Goal: Book appointment/travel/reservation

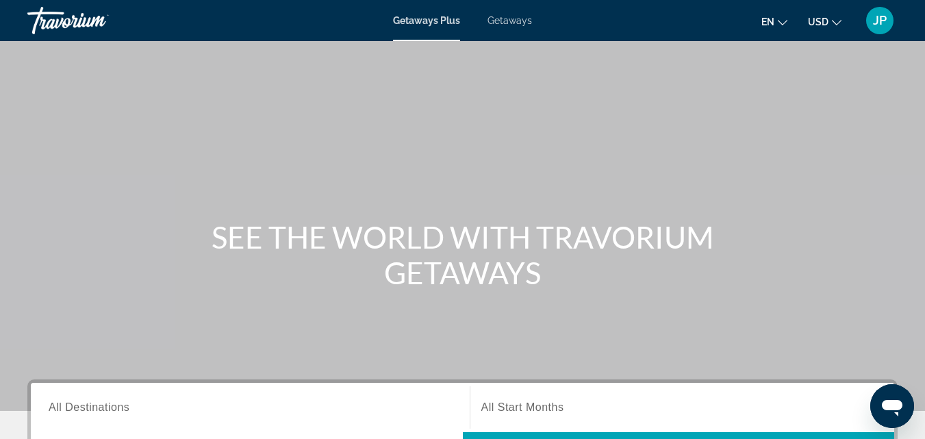
click at [497, 25] on span "Getaways" at bounding box center [510, 20] width 45 height 11
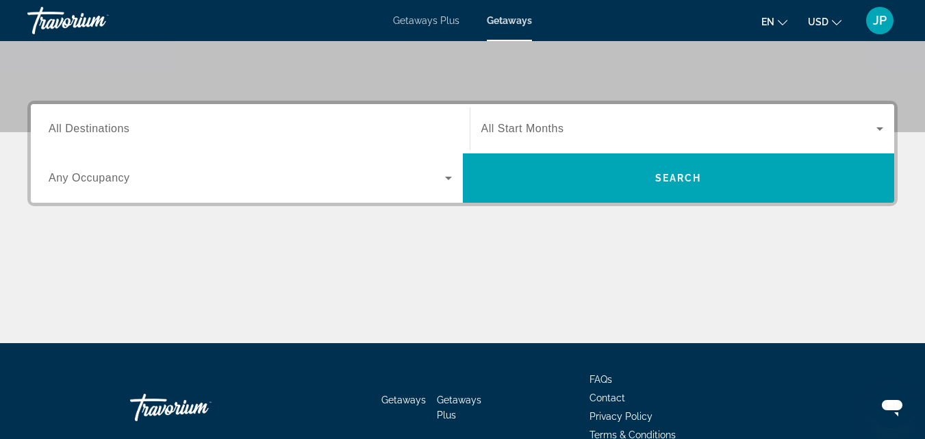
scroll to position [287, 0]
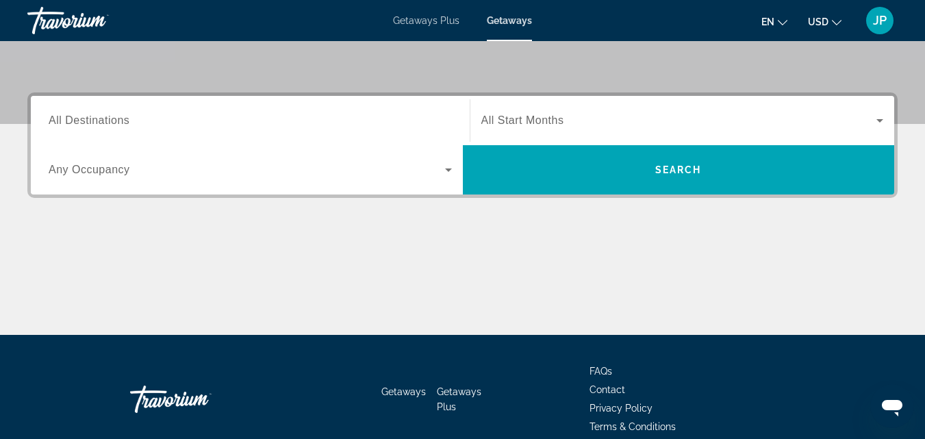
click at [111, 124] on span "All Destinations" at bounding box center [89, 120] width 81 height 12
click at [111, 124] on input "Destination All Destinations" at bounding box center [250, 121] width 403 height 16
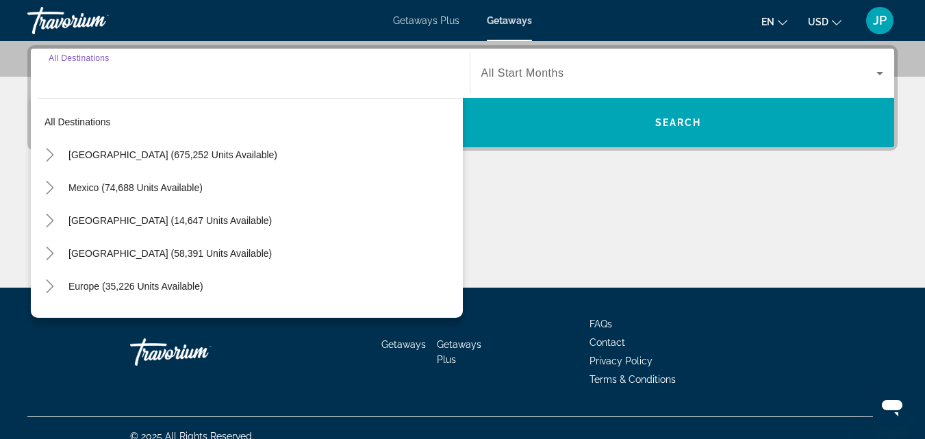
scroll to position [335, 0]
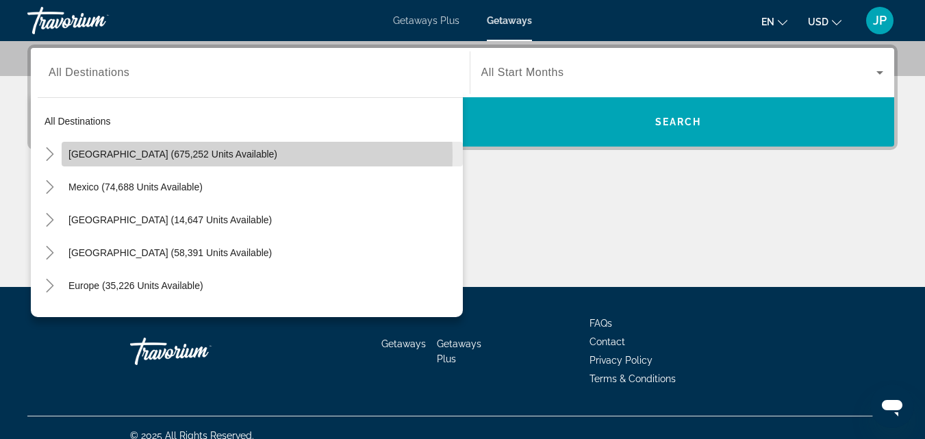
click at [90, 157] on span "[GEOGRAPHIC_DATA] (675,252 units available)" at bounding box center [173, 154] width 209 height 11
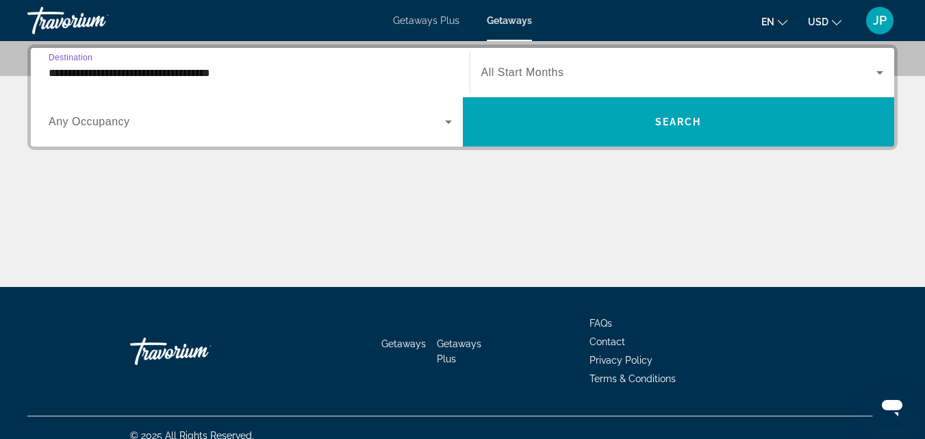
click at [66, 73] on input "**********" at bounding box center [250, 73] width 403 height 16
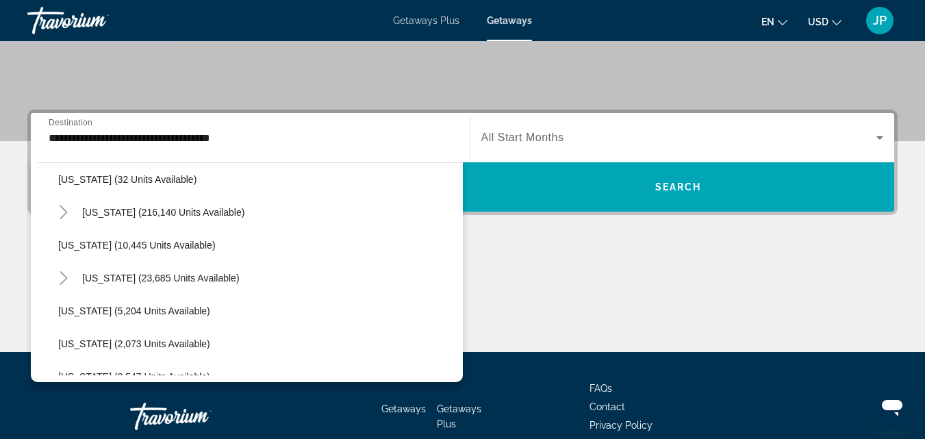
scroll to position [223, 0]
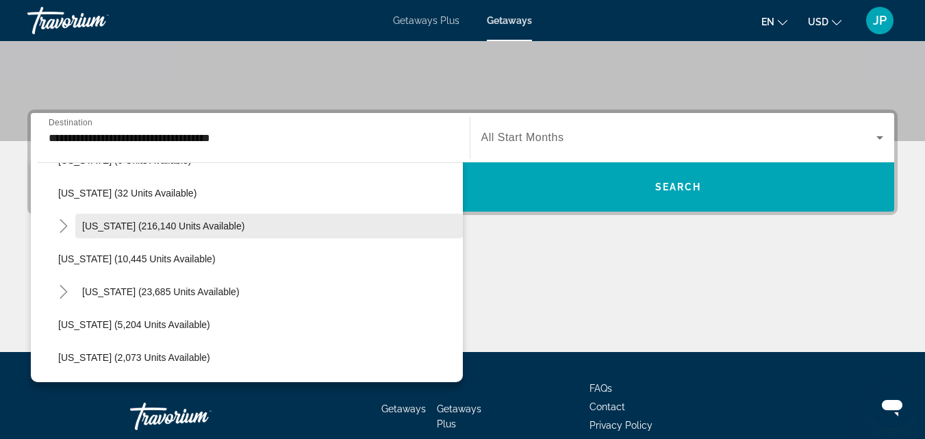
click at [100, 226] on span "[US_STATE] (216,140 units available)" at bounding box center [163, 226] width 162 height 11
type input "**********"
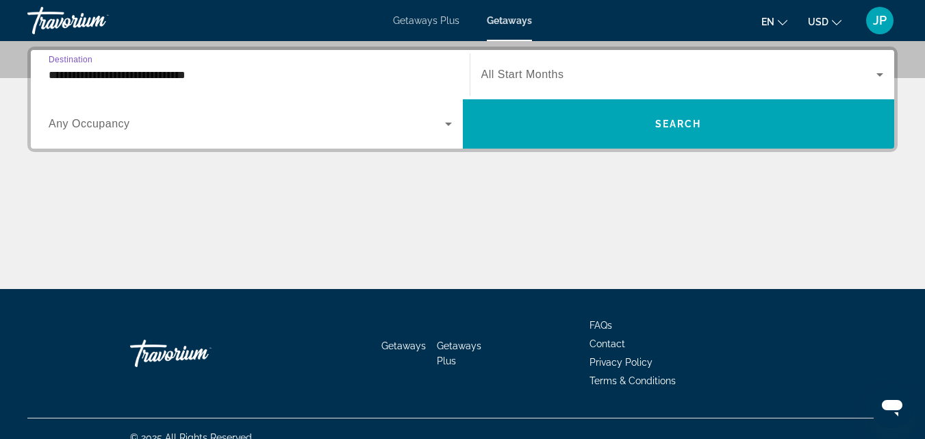
scroll to position [335, 0]
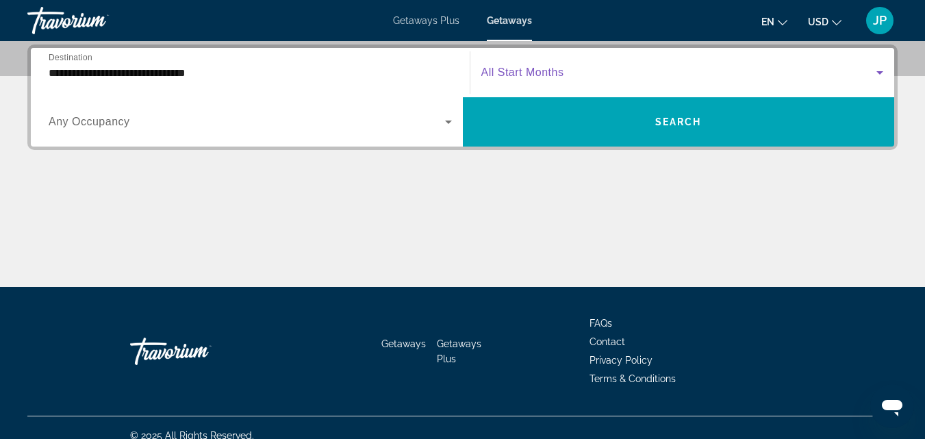
click at [577, 73] on span "Search widget" at bounding box center [680, 72] width 396 height 16
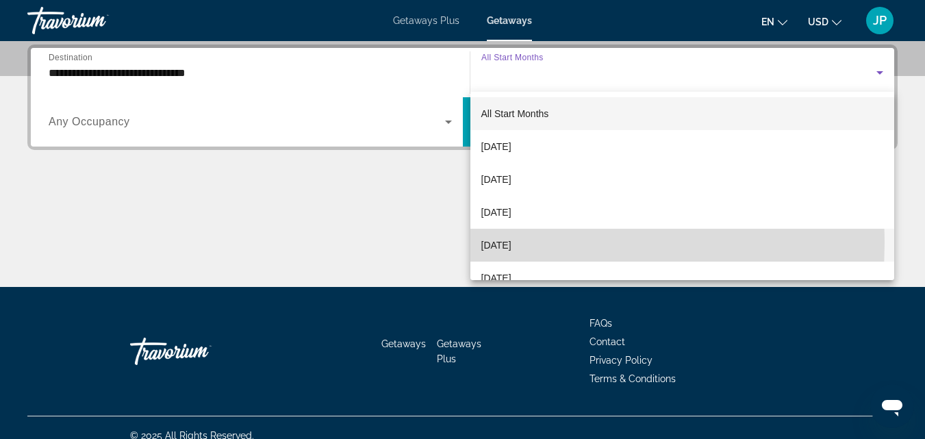
click at [512, 243] on span "[DATE]" at bounding box center [497, 245] width 30 height 16
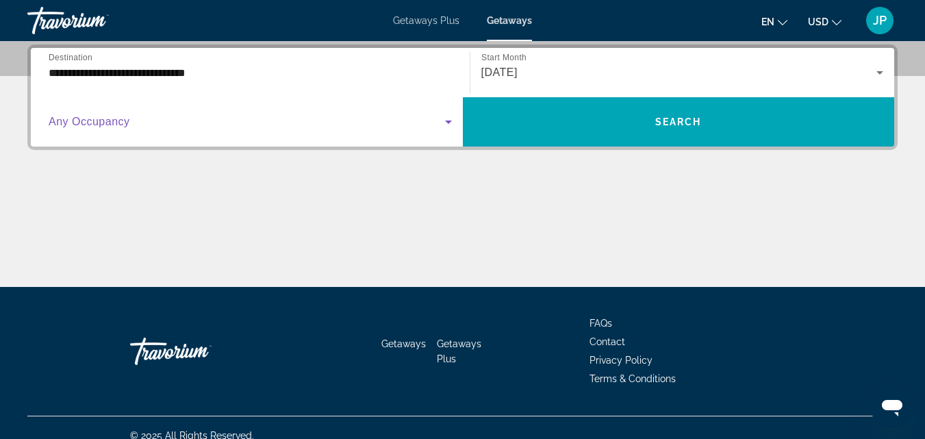
click at [308, 125] on span "Search widget" at bounding box center [247, 122] width 397 height 16
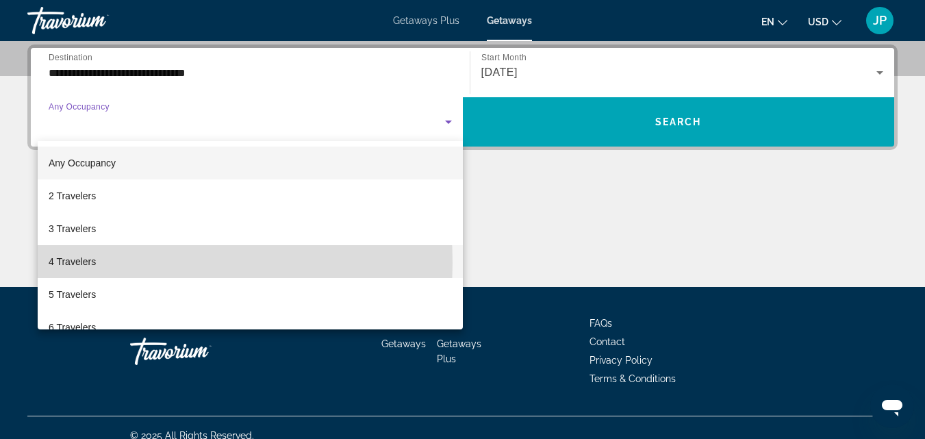
click at [73, 263] on span "4 Travelers" at bounding box center [72, 261] width 47 height 16
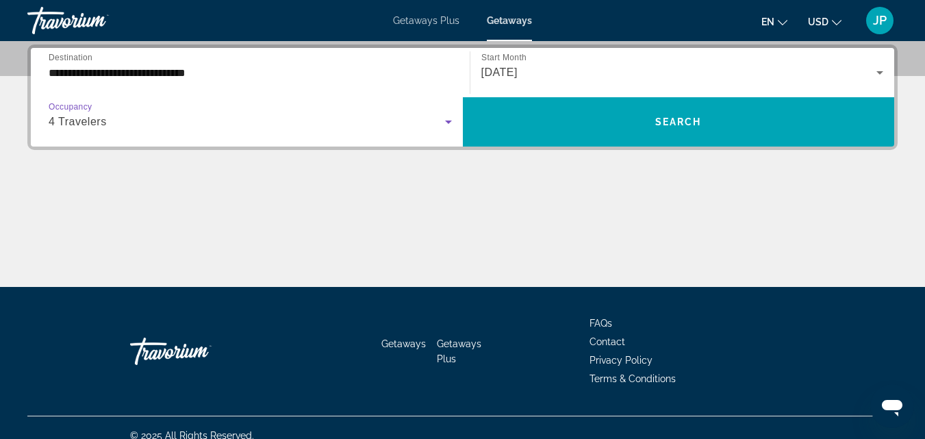
click at [447, 121] on icon "Search widget" at bounding box center [448, 122] width 7 height 3
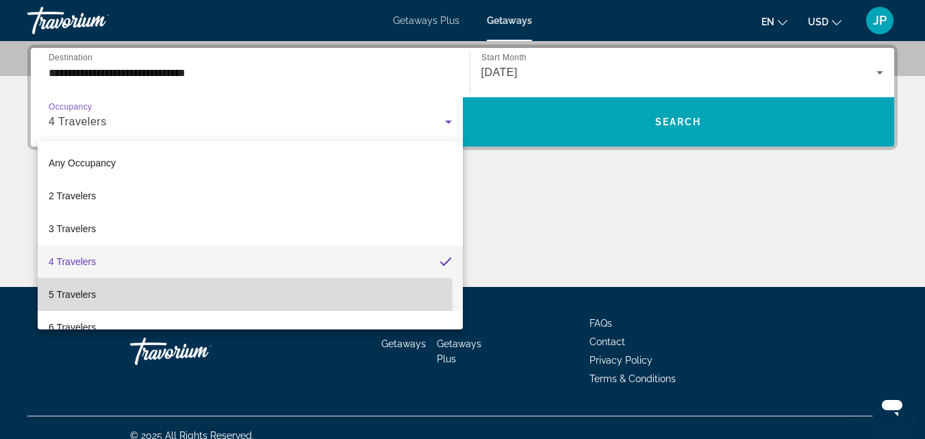
click at [62, 295] on span "5 Travelers" at bounding box center [72, 294] width 47 height 16
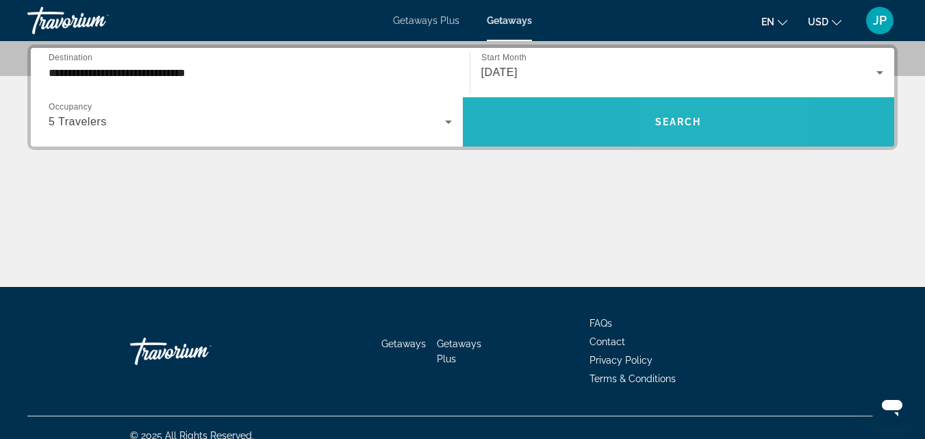
click at [693, 119] on span "Search" at bounding box center [679, 121] width 47 height 11
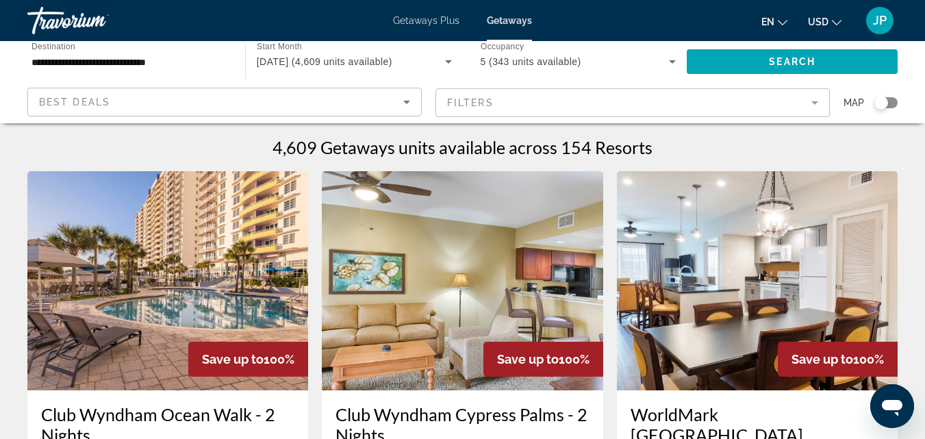
click at [812, 103] on mat-form-field "Filters" at bounding box center [633, 102] width 395 height 29
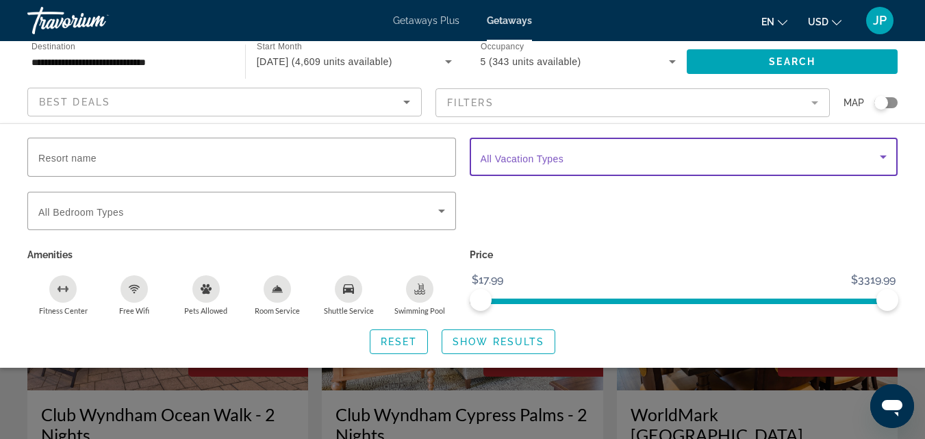
click at [791, 153] on span "Search widget" at bounding box center [681, 157] width 400 height 16
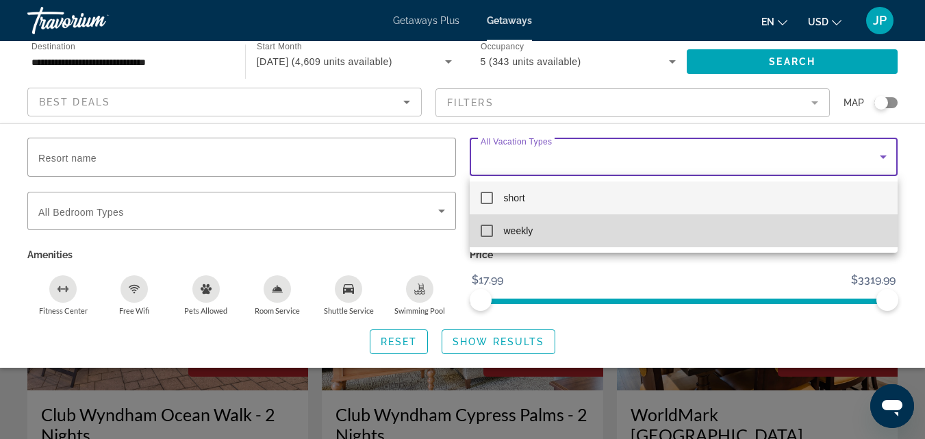
click at [489, 229] on mat-pseudo-checkbox at bounding box center [487, 231] width 12 height 12
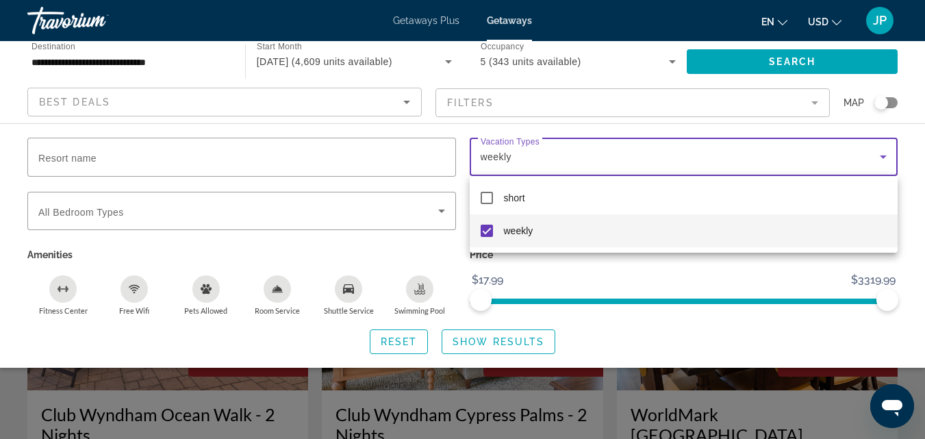
click at [366, 219] on div at bounding box center [462, 219] width 925 height 439
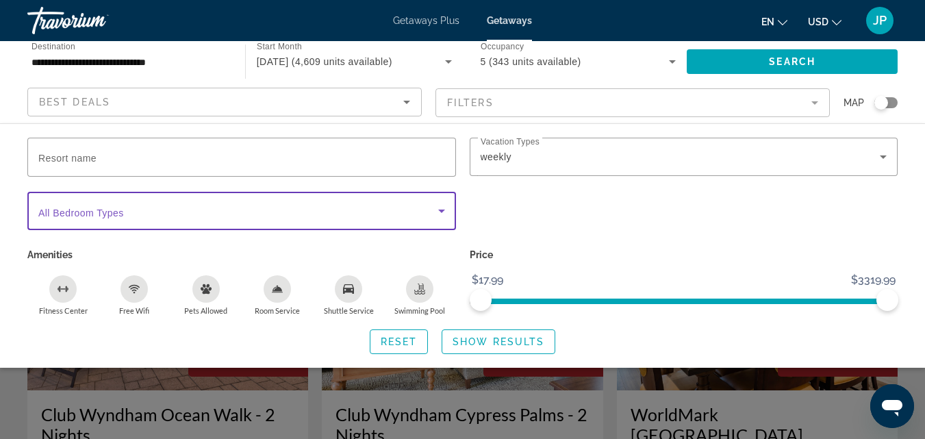
click at [443, 212] on icon "Search widget" at bounding box center [442, 211] width 16 height 16
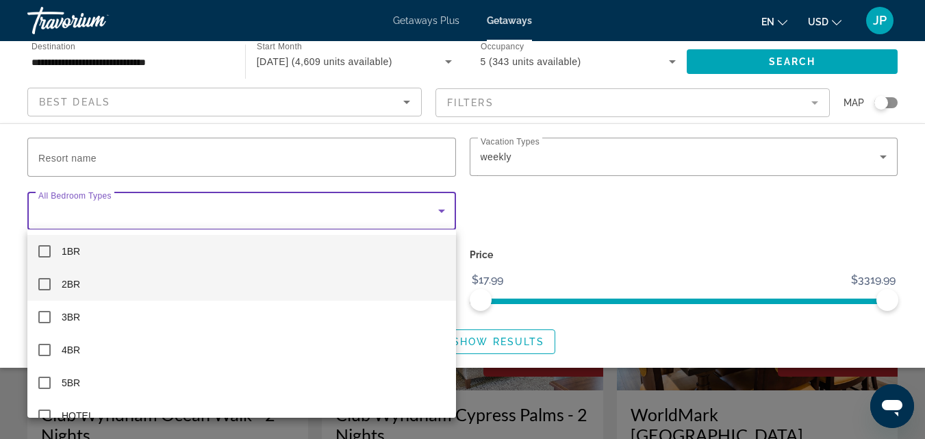
click at [45, 282] on mat-pseudo-checkbox at bounding box center [44, 284] width 12 height 12
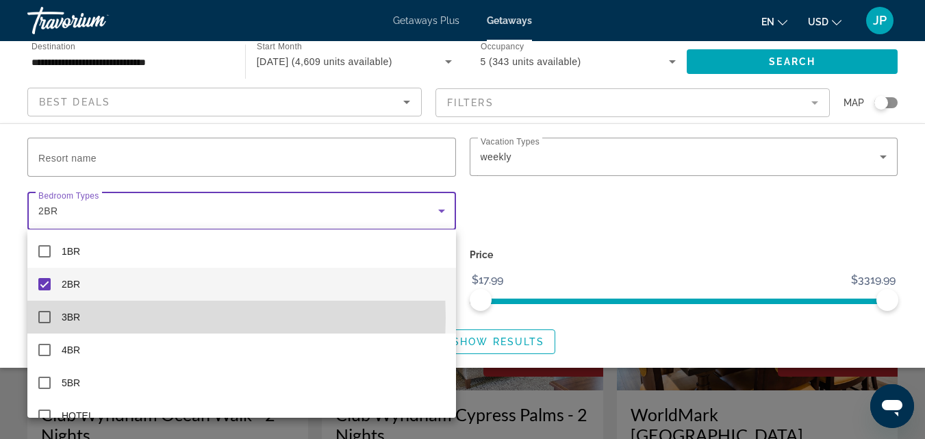
click at [43, 318] on mat-pseudo-checkbox at bounding box center [44, 317] width 12 height 12
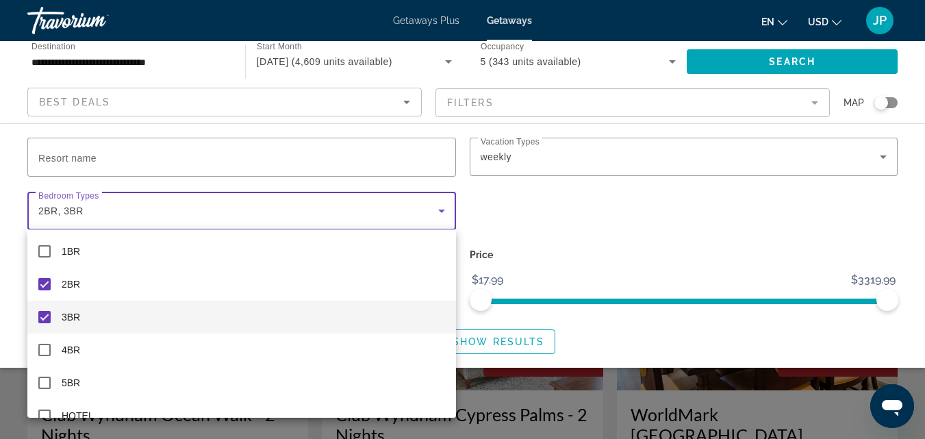
click at [480, 214] on div at bounding box center [462, 219] width 925 height 439
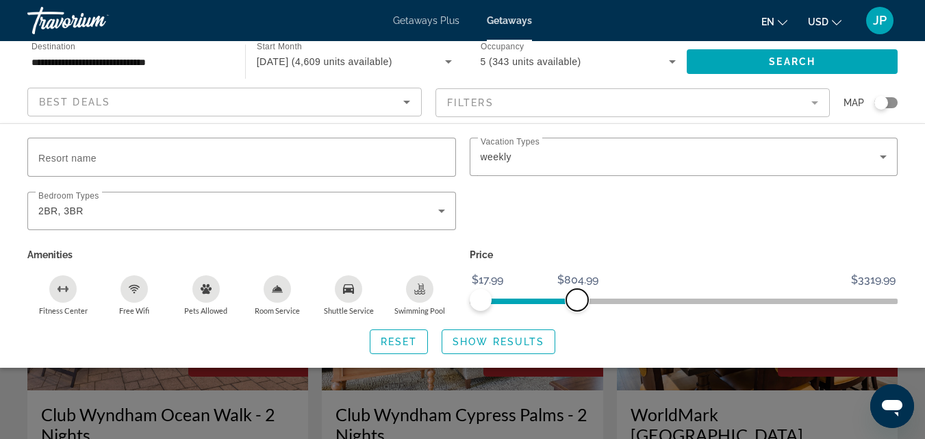
drag, startPoint x: 887, startPoint y: 303, endPoint x: 577, endPoint y: 378, distance: 318.5
click at [577, 123] on app-map-search-filters "Best Deals Filters Map Resort name Vacation Types All Vacation Types weekly Bed…" at bounding box center [463, 102] width 898 height 41
click at [470, 342] on span "Show Results" at bounding box center [499, 341] width 92 height 11
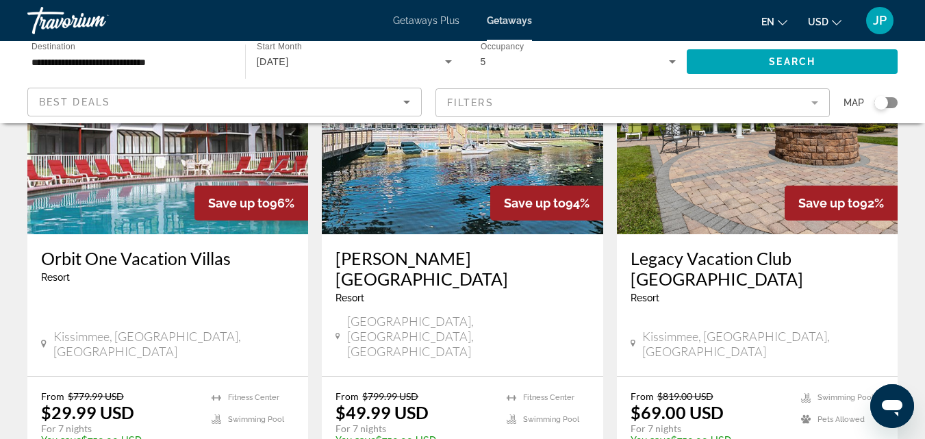
scroll to position [149, 0]
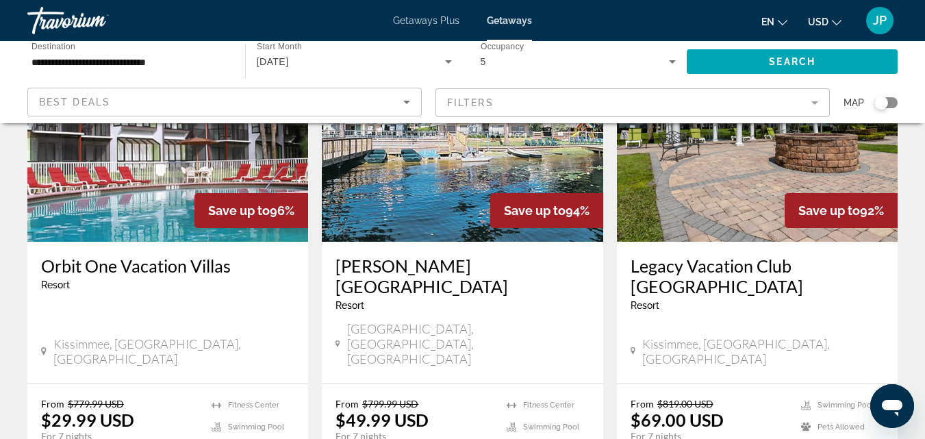
click at [71, 264] on h3 "Orbit One Vacation Villas" at bounding box center [167, 266] width 253 height 21
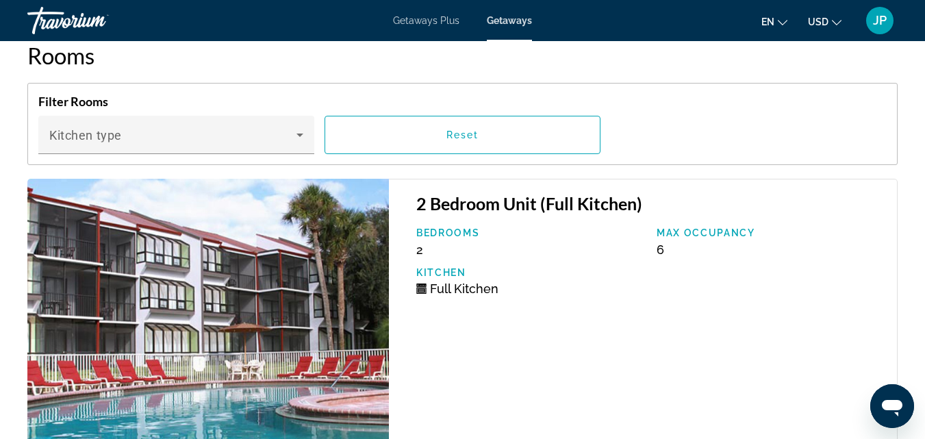
scroll to position [2544, 0]
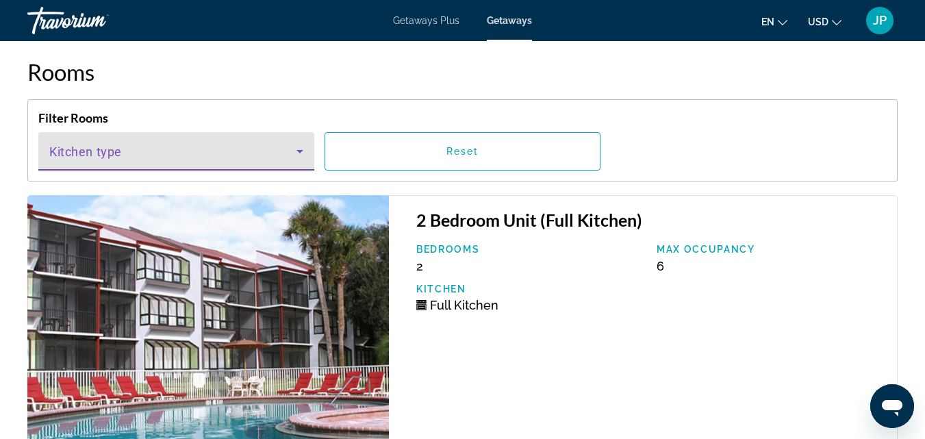
click at [295, 160] on icon "Main content" at bounding box center [300, 151] width 16 height 16
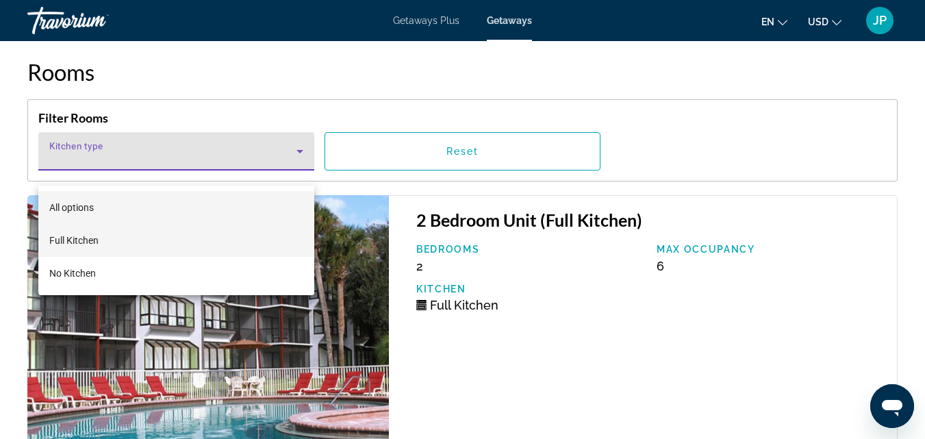
click at [100, 241] on mat-option "Full Kitchen" at bounding box center [176, 240] width 276 height 33
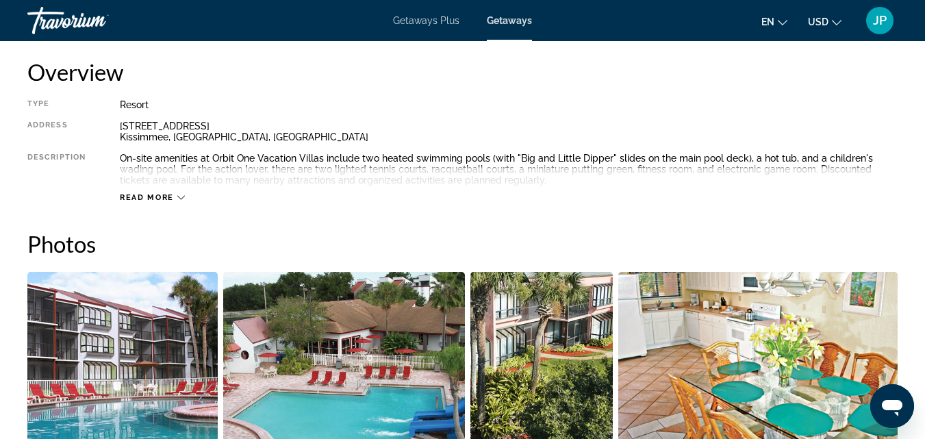
scroll to position [668, 0]
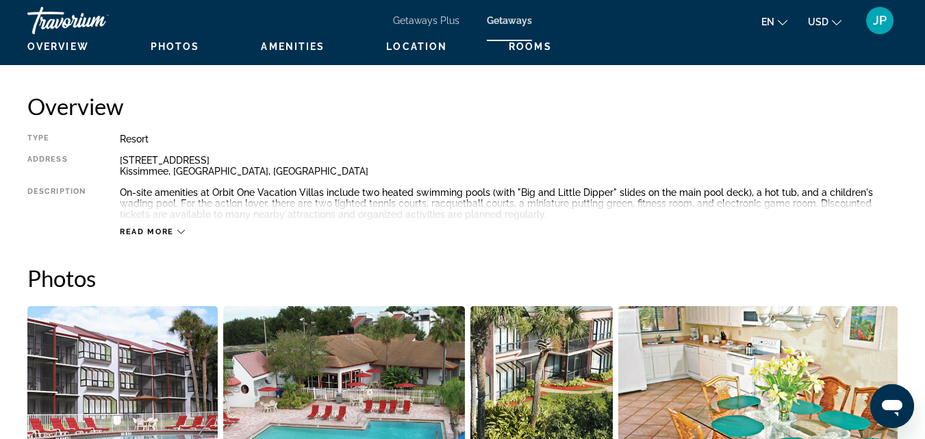
click at [164, 232] on span "Read more" at bounding box center [147, 231] width 54 height 9
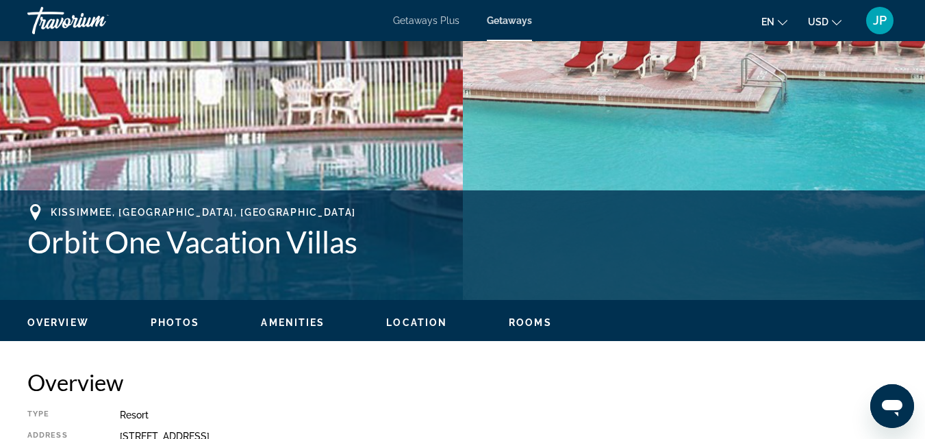
scroll to position [399, 0]
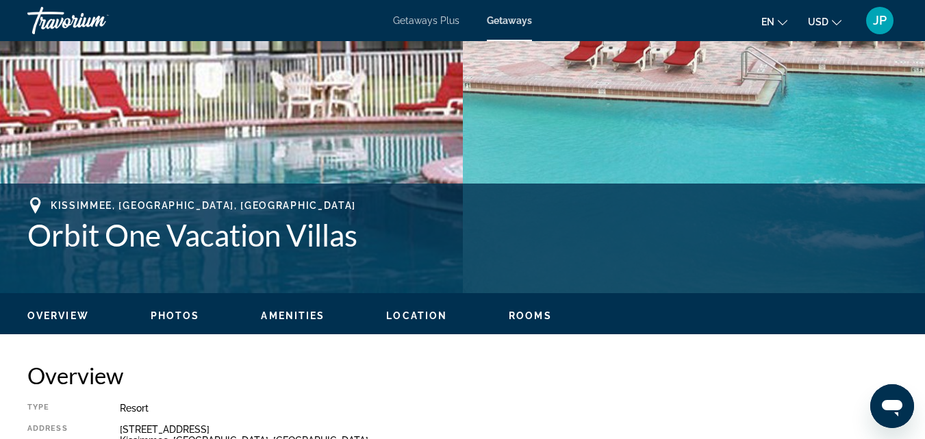
click at [155, 313] on span "Photos" at bounding box center [175, 315] width 49 height 11
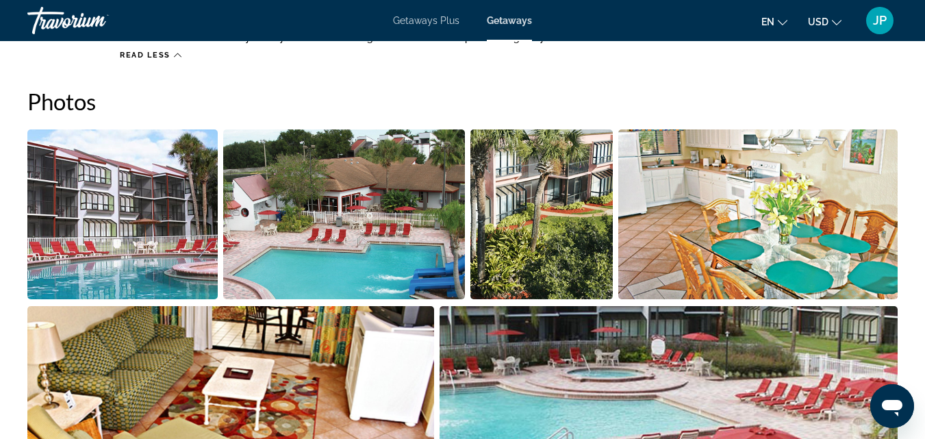
scroll to position [850, 0]
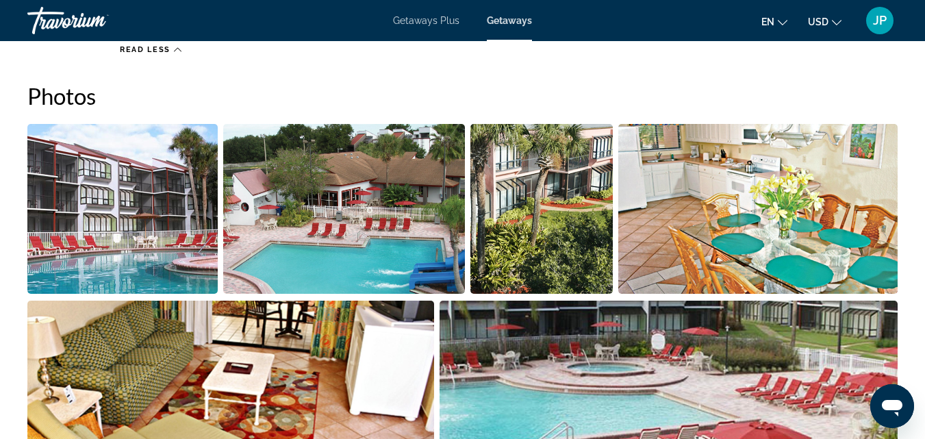
click at [127, 249] on img "Open full-screen image slider" at bounding box center [122, 209] width 190 height 170
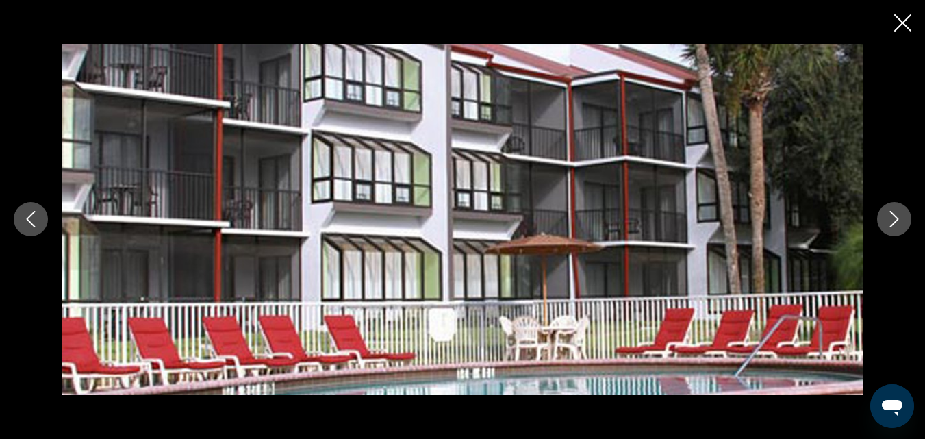
click at [891, 213] on icon "Next image" at bounding box center [895, 220] width 9 height 16
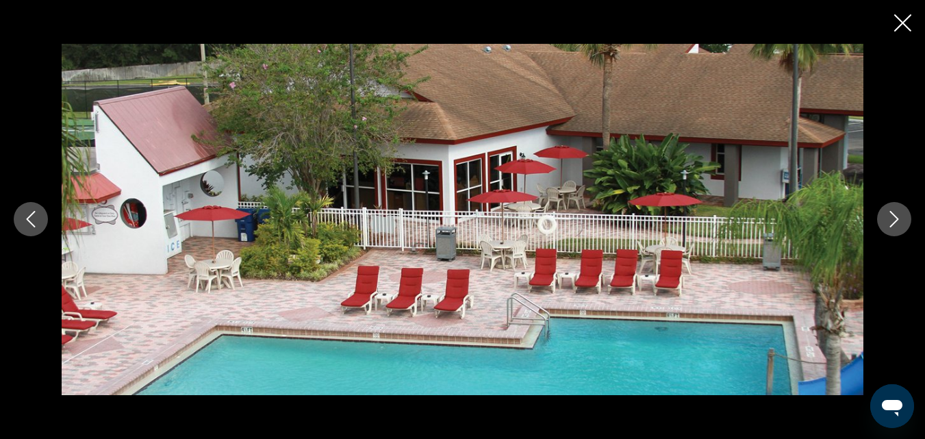
click at [891, 213] on icon "Next image" at bounding box center [895, 220] width 9 height 16
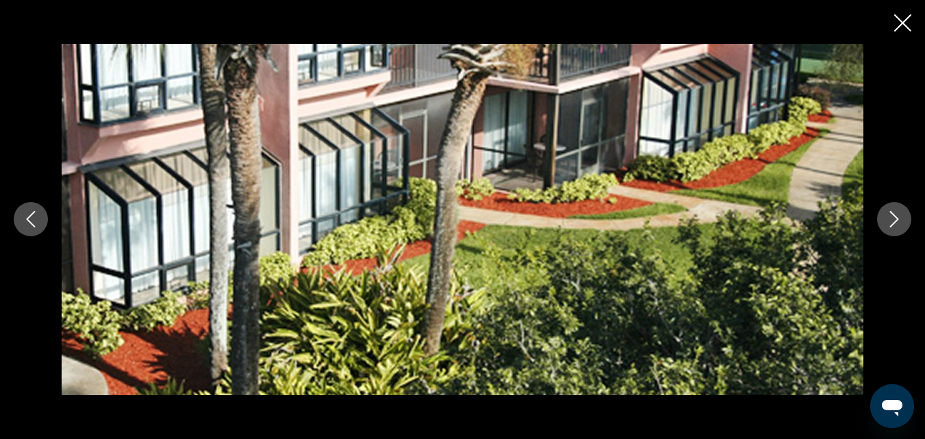
click at [891, 213] on icon "Next image" at bounding box center [895, 220] width 9 height 16
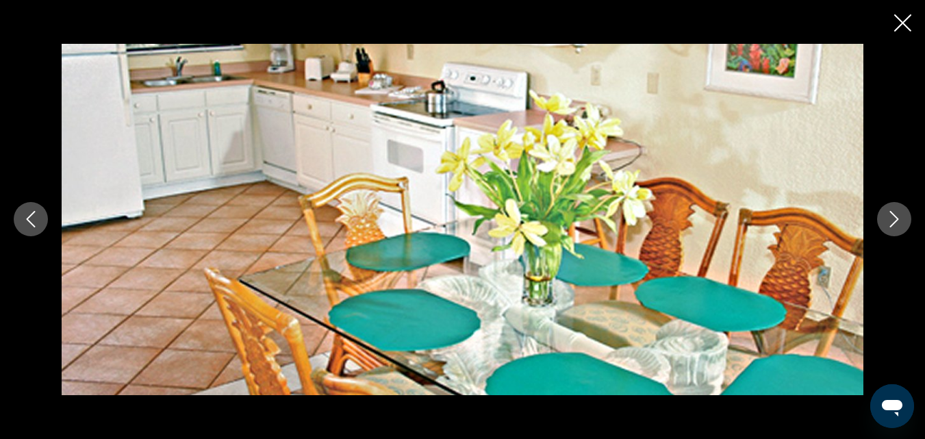
click at [891, 213] on icon "Next image" at bounding box center [895, 220] width 9 height 16
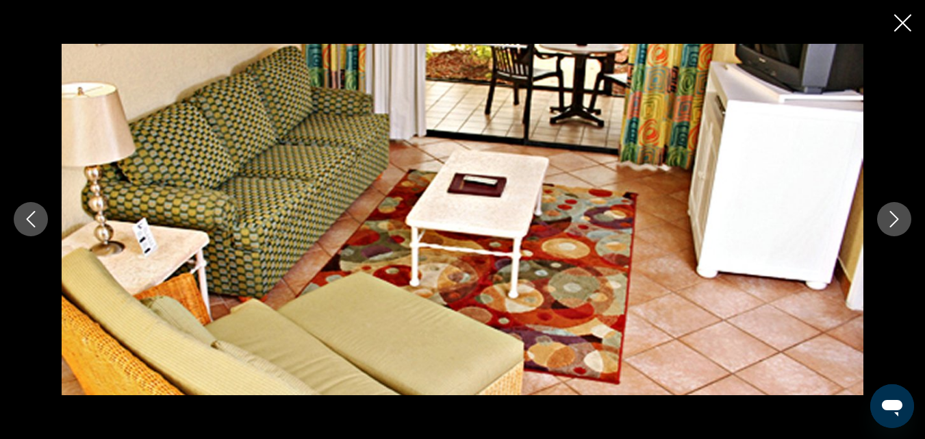
scroll to position [988, 0]
click at [893, 222] on icon "Next image" at bounding box center [894, 219] width 16 height 16
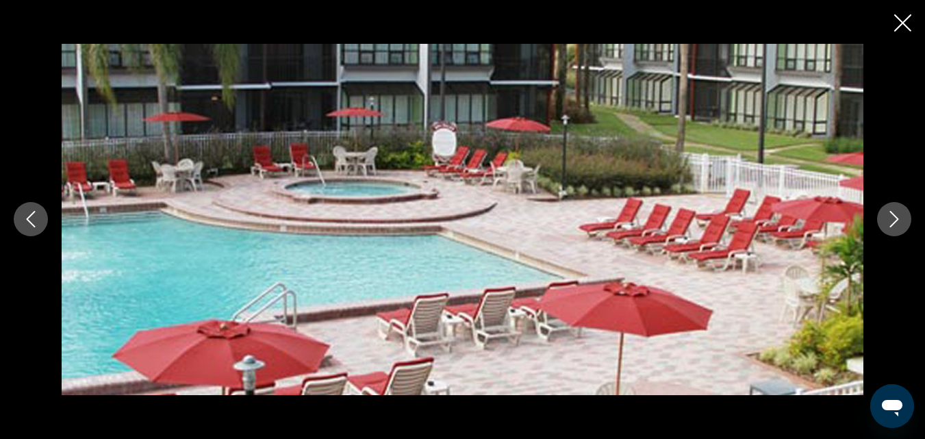
click at [893, 222] on icon "Next image" at bounding box center [894, 219] width 16 height 16
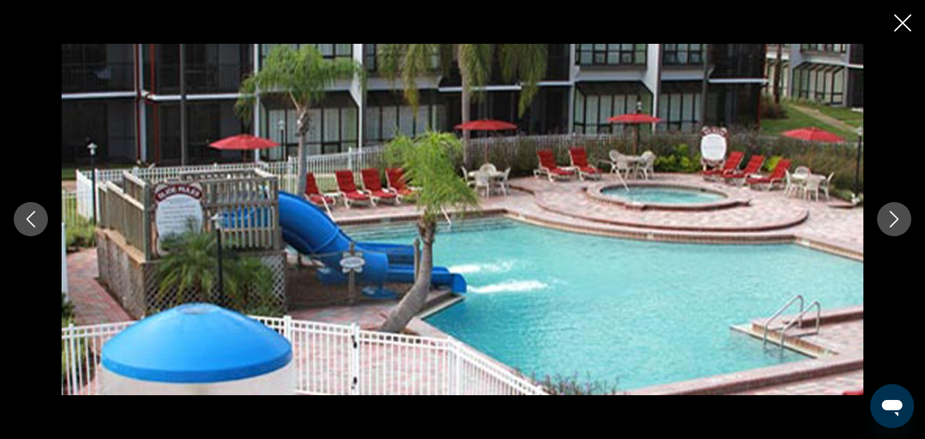
click at [893, 222] on icon "Next image" at bounding box center [894, 219] width 16 height 16
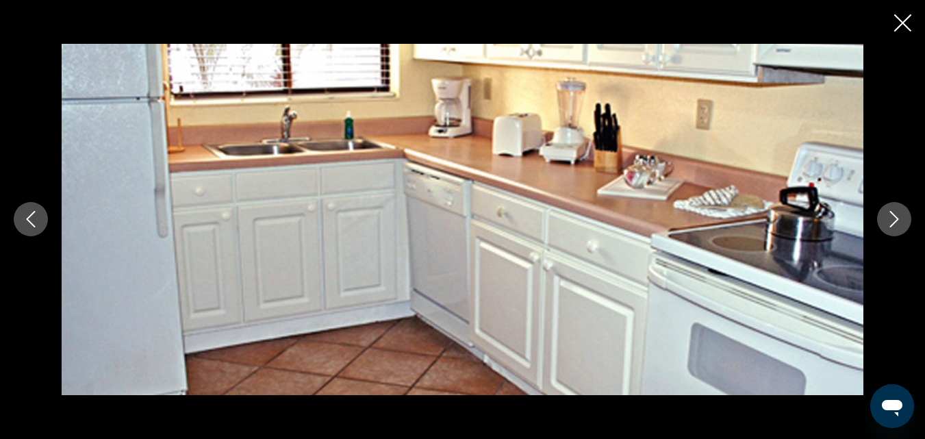
click at [893, 222] on icon "Next image" at bounding box center [894, 219] width 16 height 16
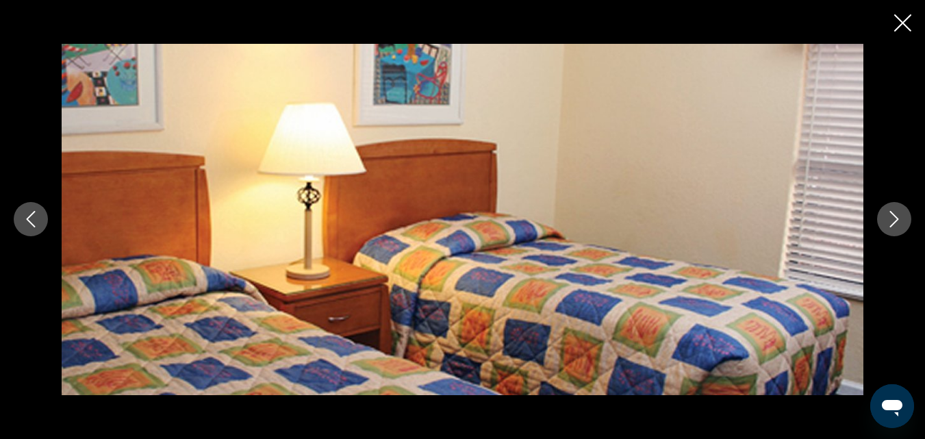
click at [893, 222] on icon "Next image" at bounding box center [894, 219] width 16 height 16
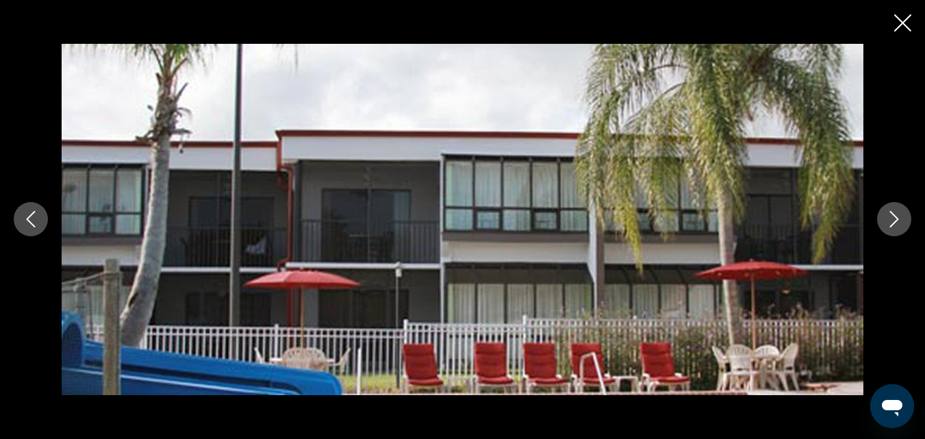
click at [893, 222] on icon "Next image" at bounding box center [894, 219] width 16 height 16
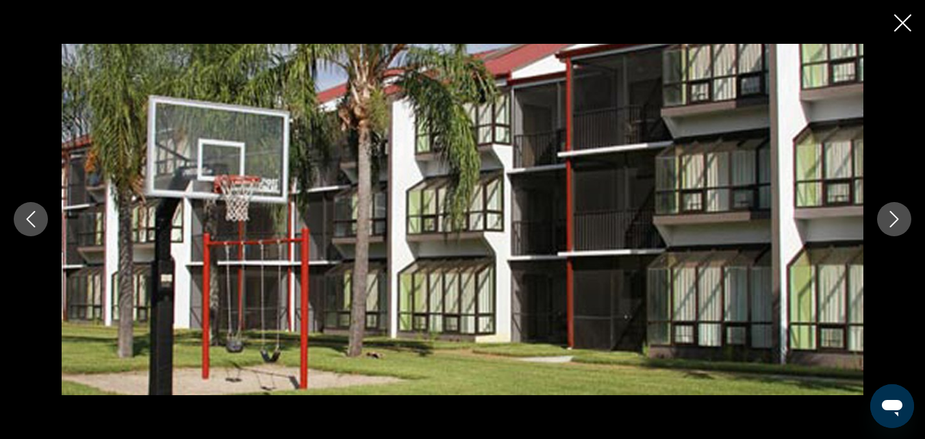
click at [893, 222] on icon "Next image" at bounding box center [894, 219] width 16 height 16
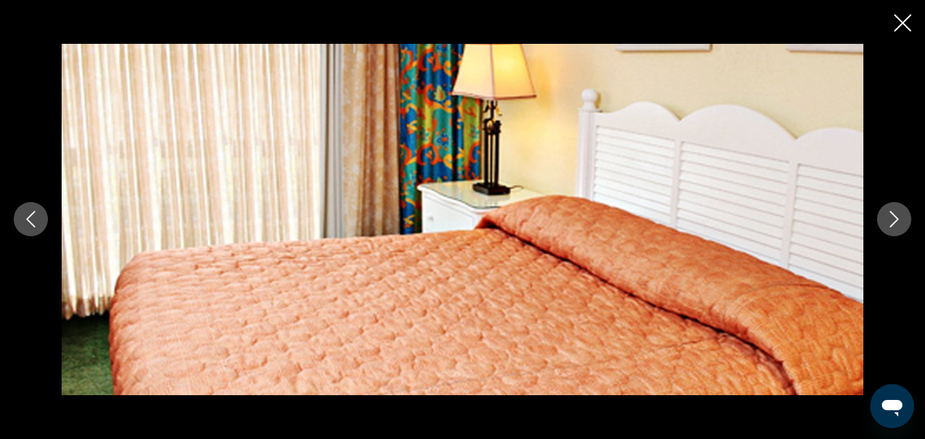
click at [893, 222] on icon "Next image" at bounding box center [894, 219] width 16 height 16
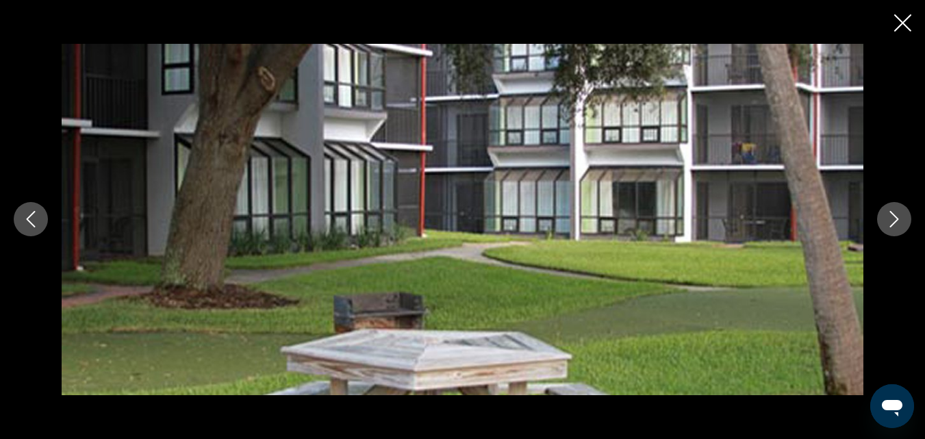
click at [893, 222] on icon "Next image" at bounding box center [894, 219] width 16 height 16
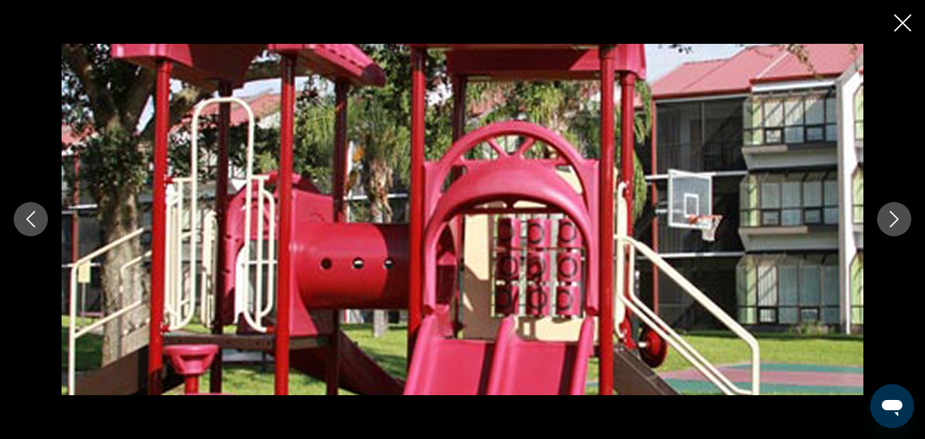
click at [893, 222] on icon "Next image" at bounding box center [894, 219] width 16 height 16
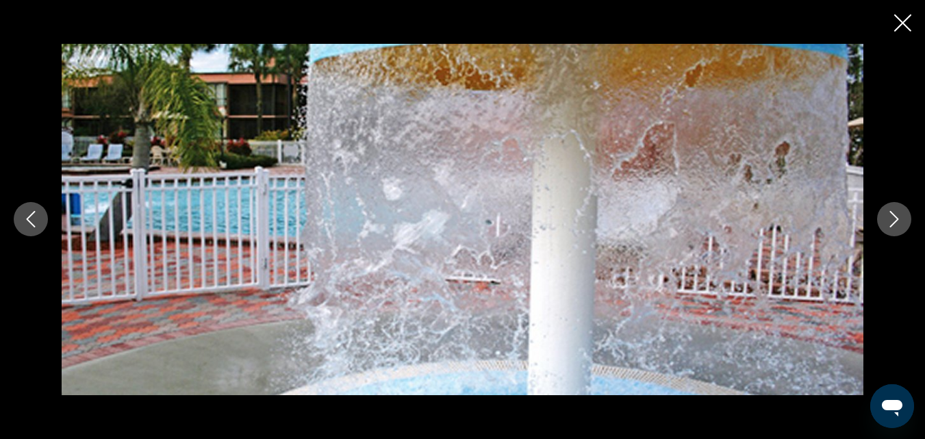
click at [893, 222] on icon "Next image" at bounding box center [894, 219] width 16 height 16
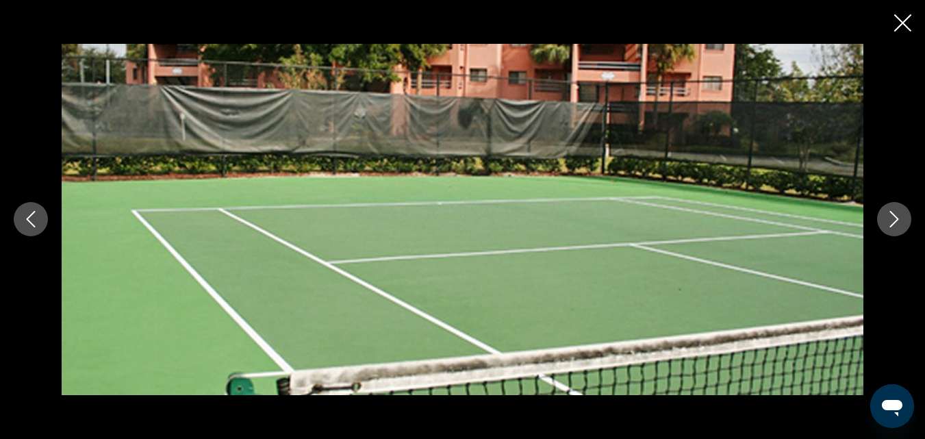
click at [893, 222] on icon "Next image" at bounding box center [894, 219] width 16 height 16
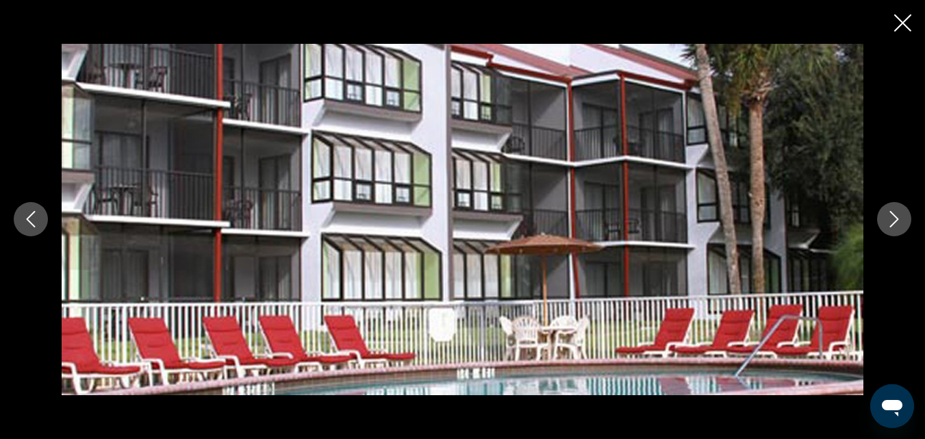
click at [893, 222] on icon "Next image" at bounding box center [894, 219] width 16 height 16
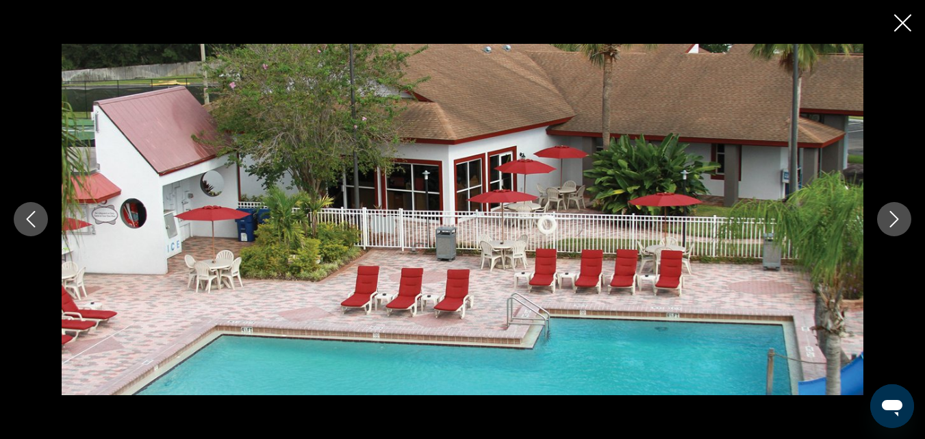
click at [893, 222] on icon "Next image" at bounding box center [894, 219] width 16 height 16
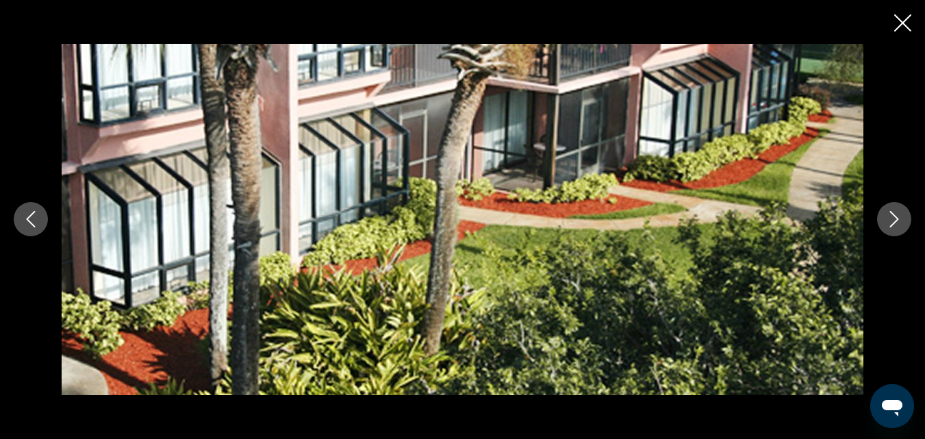
click at [893, 222] on icon "Next image" at bounding box center [894, 219] width 16 height 16
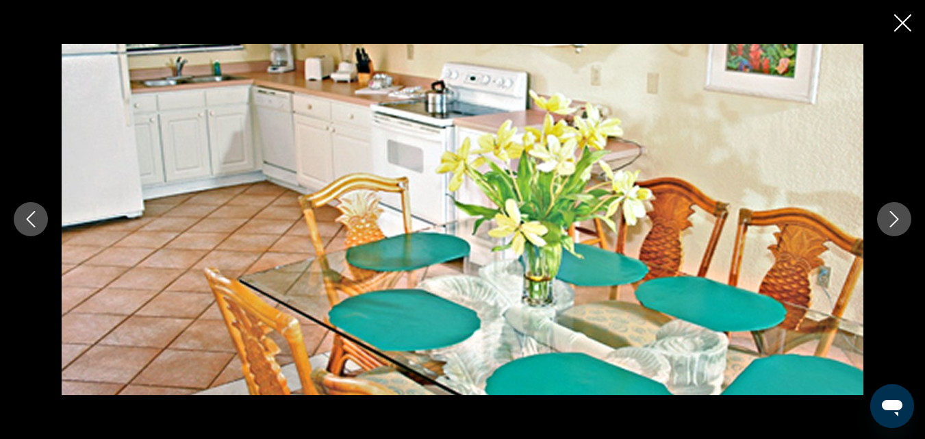
click at [901, 20] on icon "Close slideshow" at bounding box center [903, 22] width 17 height 17
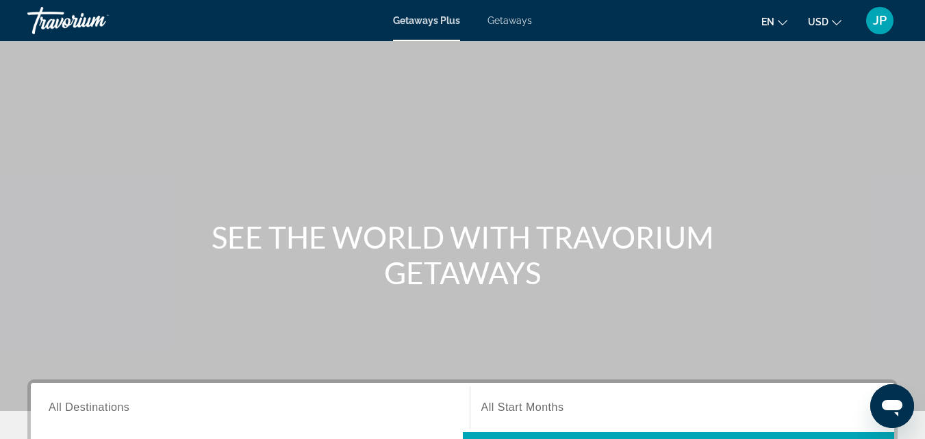
click at [517, 23] on span "Getaways" at bounding box center [510, 20] width 45 height 11
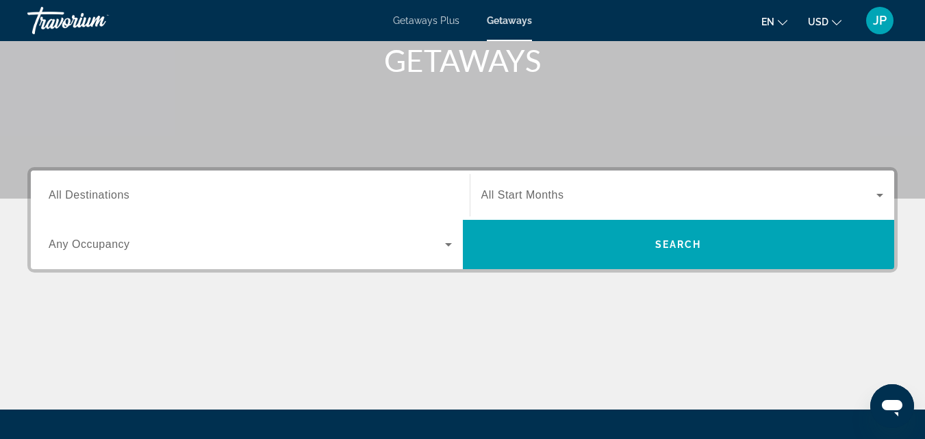
scroll to position [210, 0]
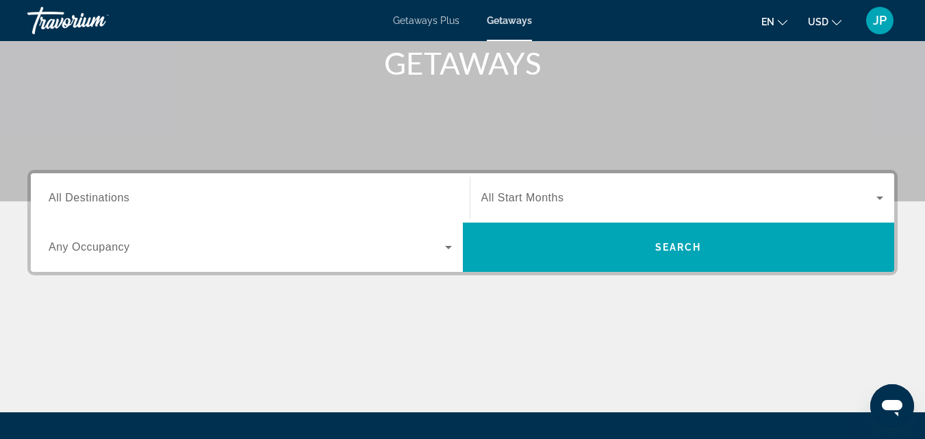
click at [684, 189] on div "Search widget" at bounding box center [683, 198] width 403 height 38
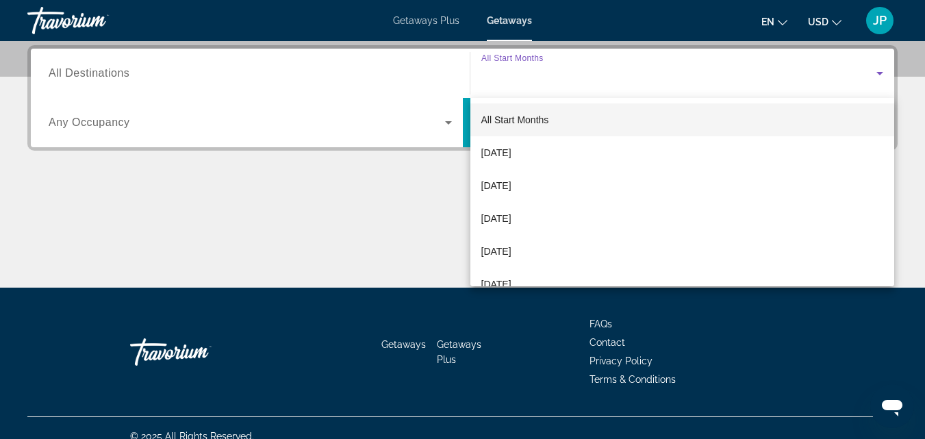
scroll to position [335, 0]
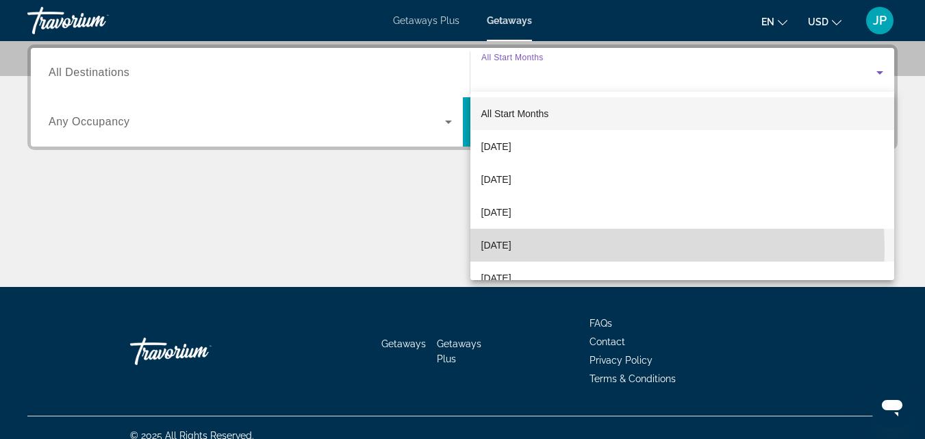
click at [512, 250] on span "[DATE]" at bounding box center [497, 245] width 30 height 16
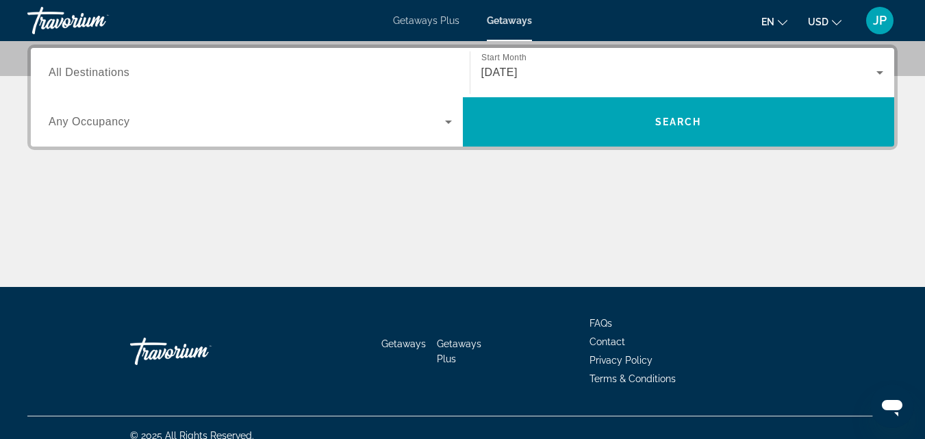
click at [115, 75] on span "All Destinations" at bounding box center [89, 72] width 81 height 12
click at [115, 75] on input "Destination All Destinations" at bounding box center [250, 73] width 403 height 16
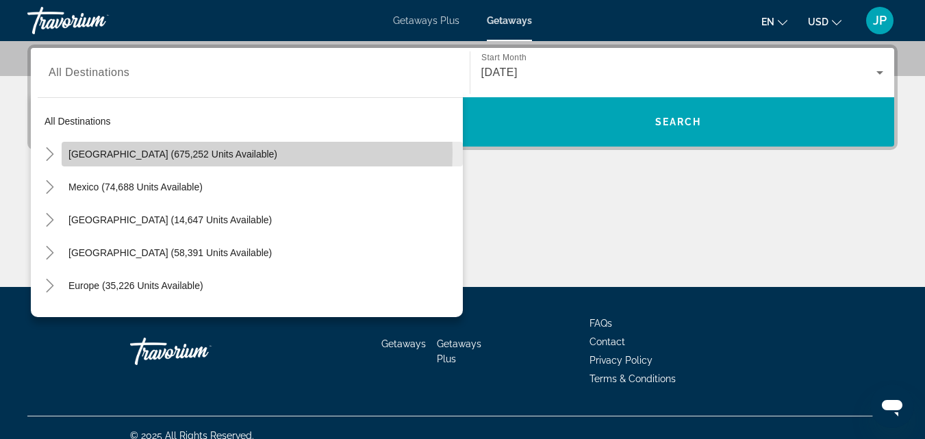
click at [135, 152] on span "[GEOGRAPHIC_DATA] (675,252 units available)" at bounding box center [173, 154] width 209 height 11
type input "**********"
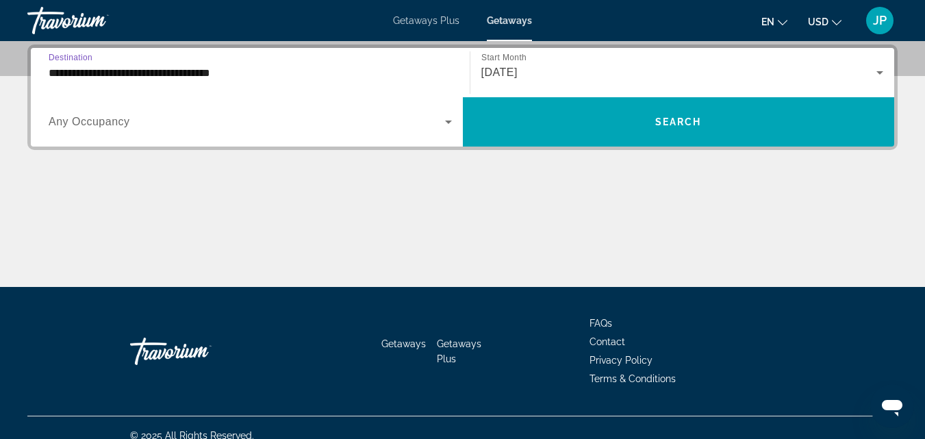
click at [123, 123] on span "Any Occupancy" at bounding box center [90, 122] width 82 height 12
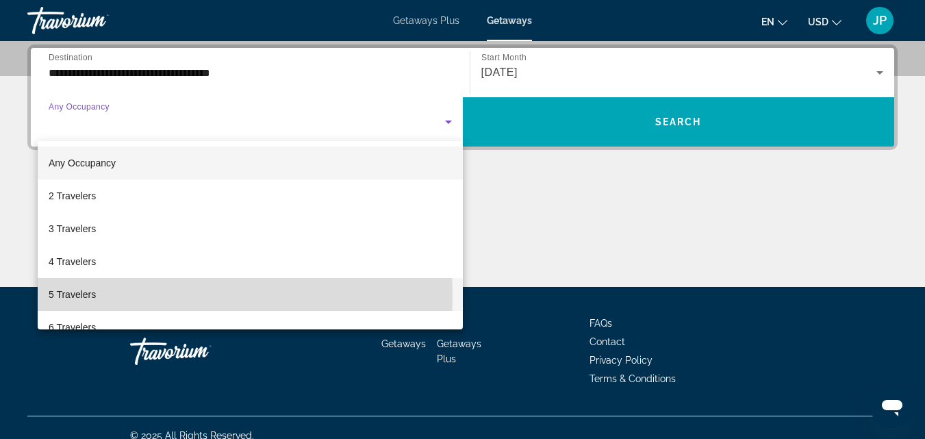
click at [69, 297] on span "5 Travelers" at bounding box center [72, 294] width 47 height 16
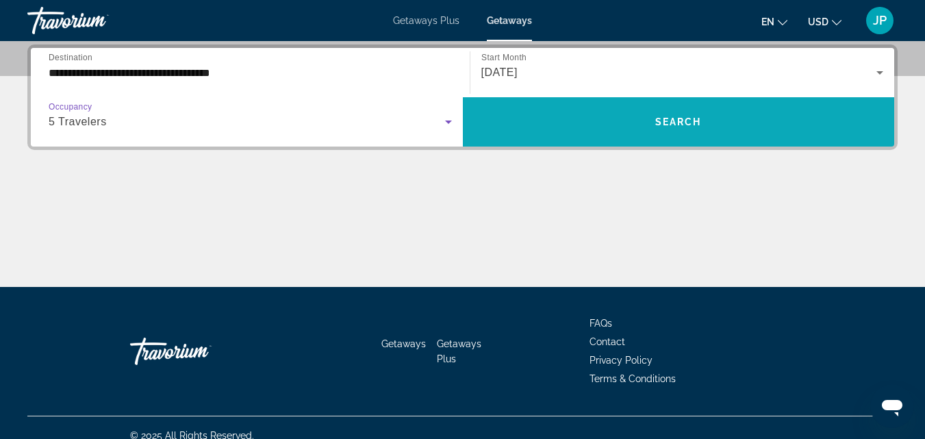
click at [684, 124] on span "Search" at bounding box center [679, 121] width 47 height 11
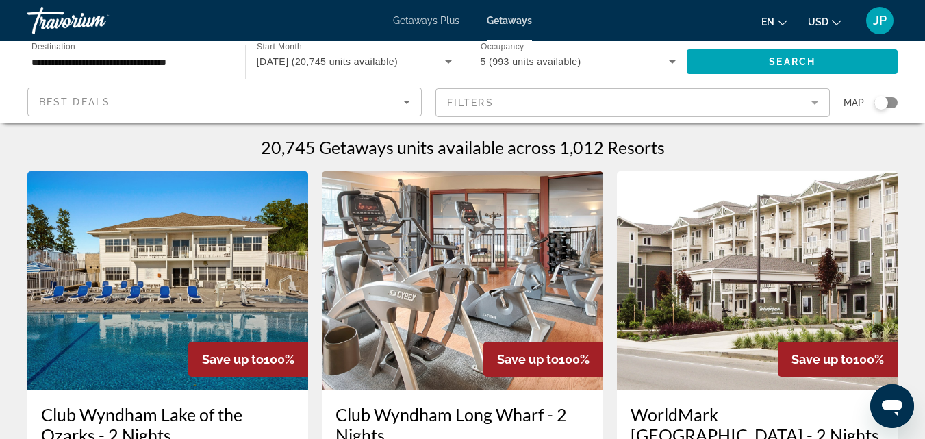
click at [815, 102] on mat-form-field "Filters" at bounding box center [633, 102] width 395 height 29
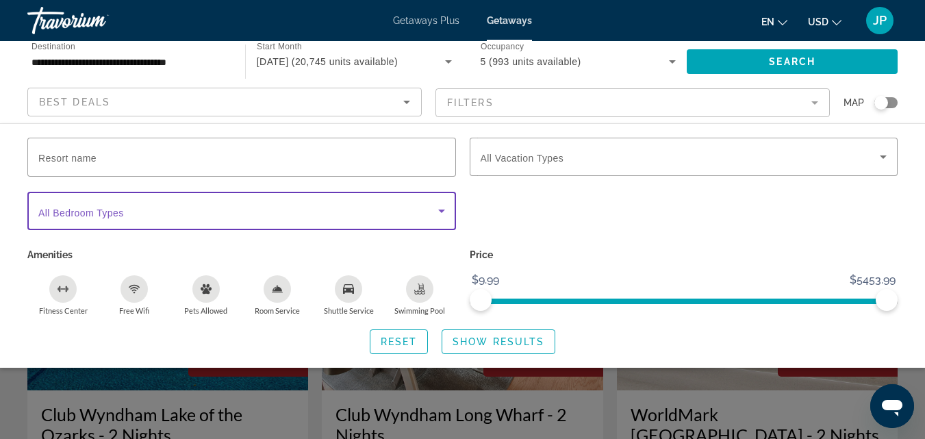
click at [442, 211] on icon "Search widget" at bounding box center [441, 211] width 7 height 3
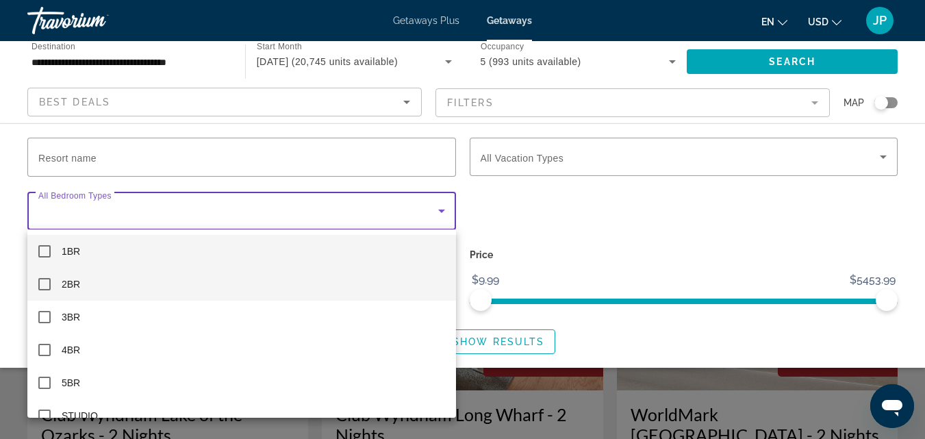
scroll to position [6, 0]
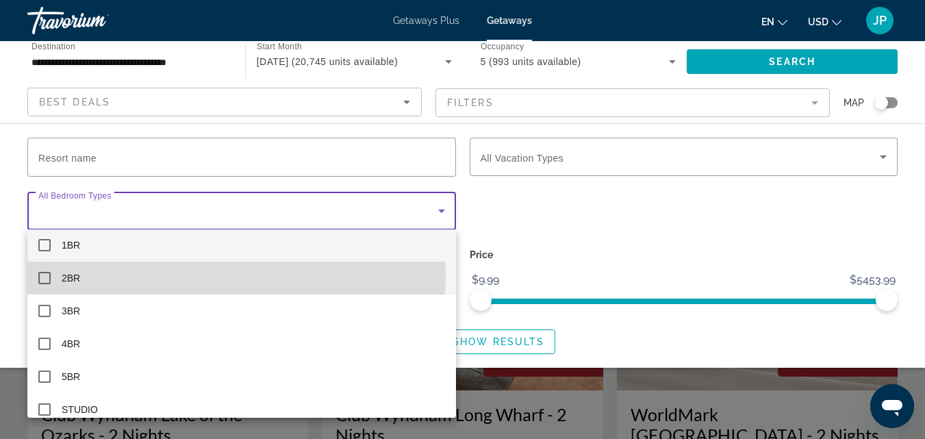
click at [41, 276] on mat-pseudo-checkbox at bounding box center [44, 278] width 12 height 12
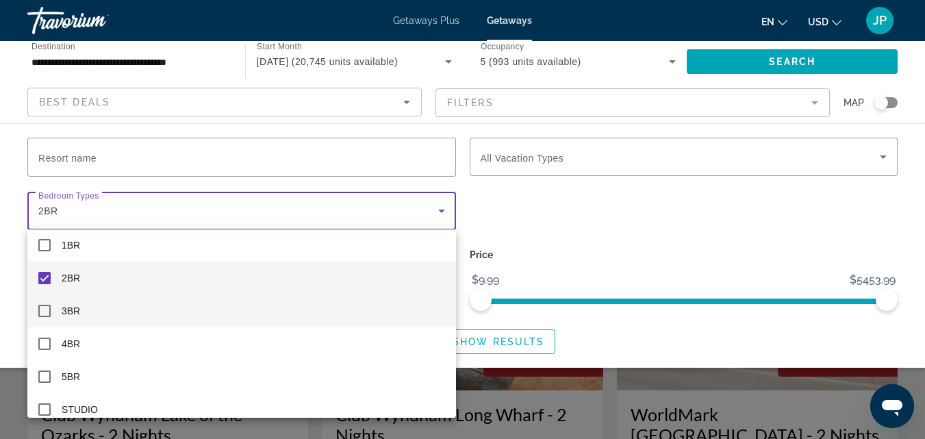
click at [42, 308] on mat-pseudo-checkbox at bounding box center [44, 311] width 12 height 12
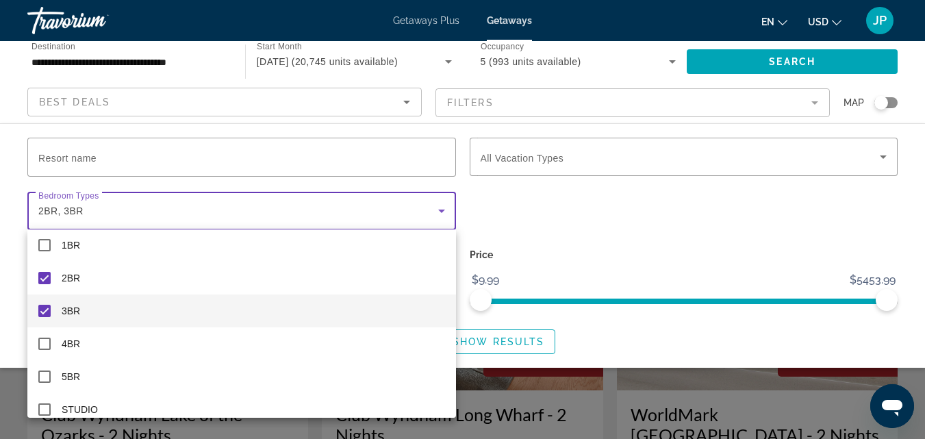
click at [605, 158] on div at bounding box center [462, 219] width 925 height 439
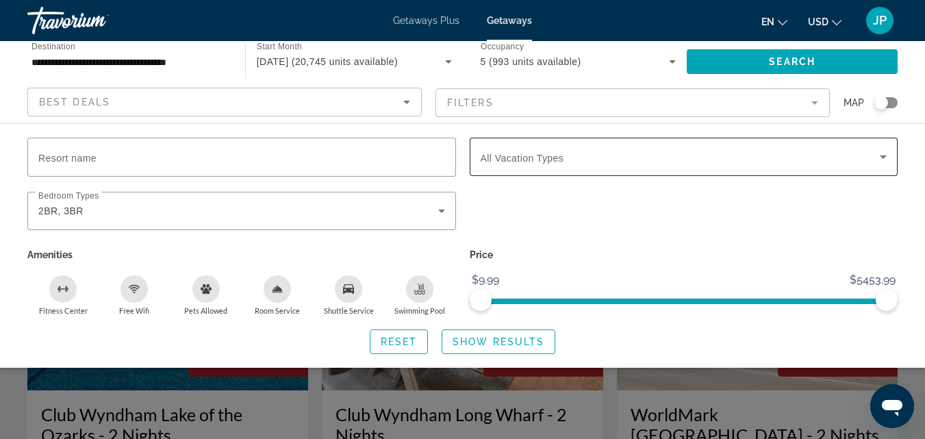
click at [632, 164] on div "Search widget" at bounding box center [684, 157] width 407 height 38
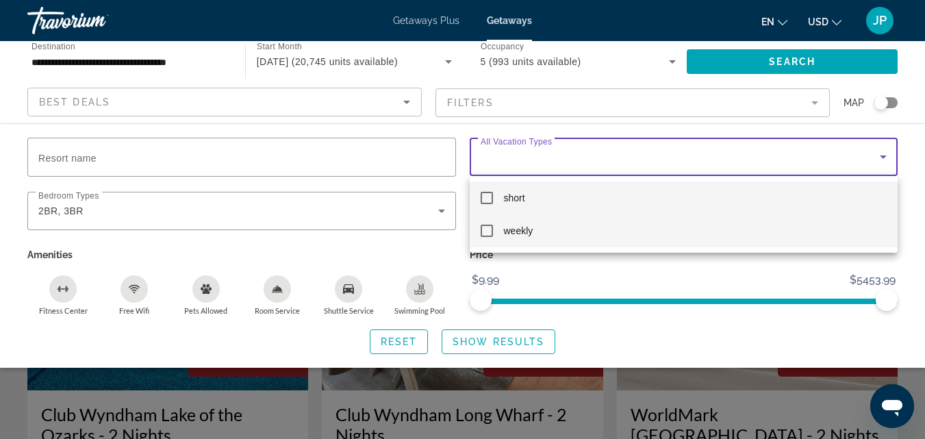
click at [489, 232] on mat-pseudo-checkbox at bounding box center [487, 231] width 12 height 12
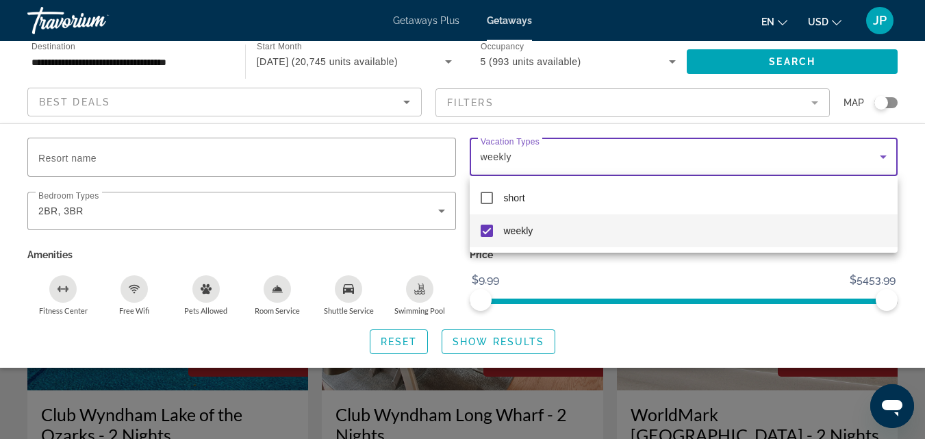
drag, startPoint x: 884, startPoint y: 300, endPoint x: 825, endPoint y: 303, distance: 59.7
click at [825, 303] on div at bounding box center [462, 219] width 925 height 439
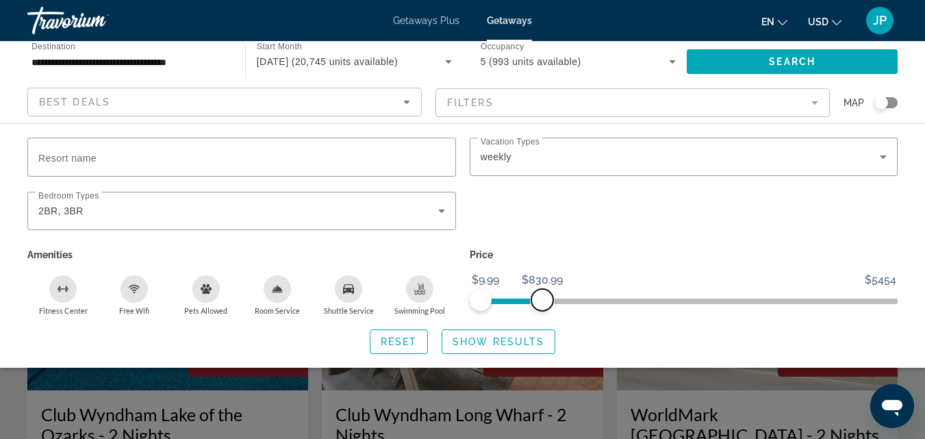
drag, startPoint x: 882, startPoint y: 300, endPoint x: 542, endPoint y: 368, distance: 346.5
click at [542, 123] on app-map-search-filters "Best Deals Filters Map Resort name Vacation Types All Vacation Types weekly Bed…" at bounding box center [463, 102] width 898 height 41
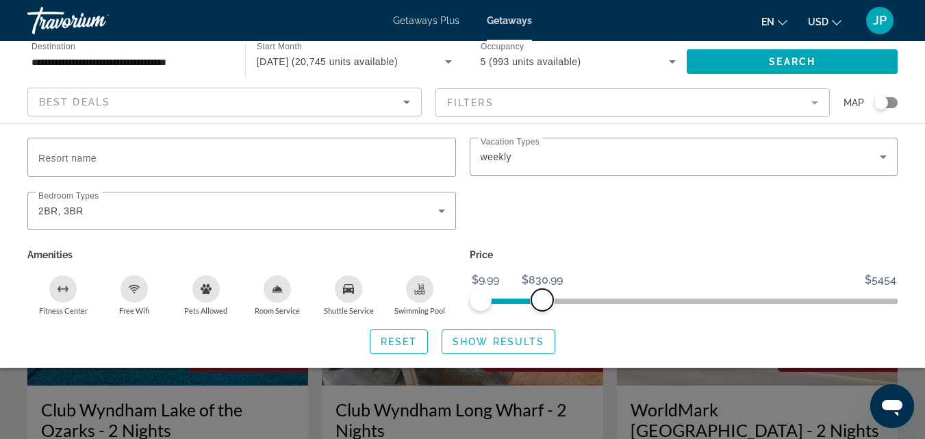
scroll to position [16, 0]
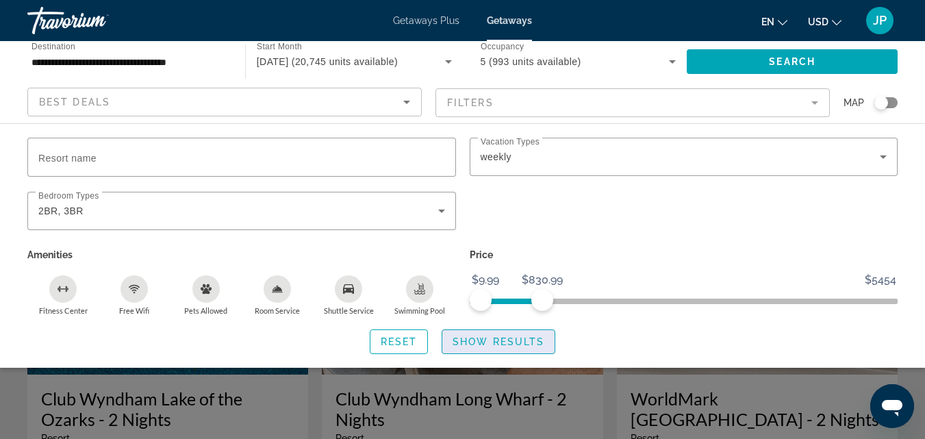
click at [488, 340] on span "Show Results" at bounding box center [499, 341] width 92 height 11
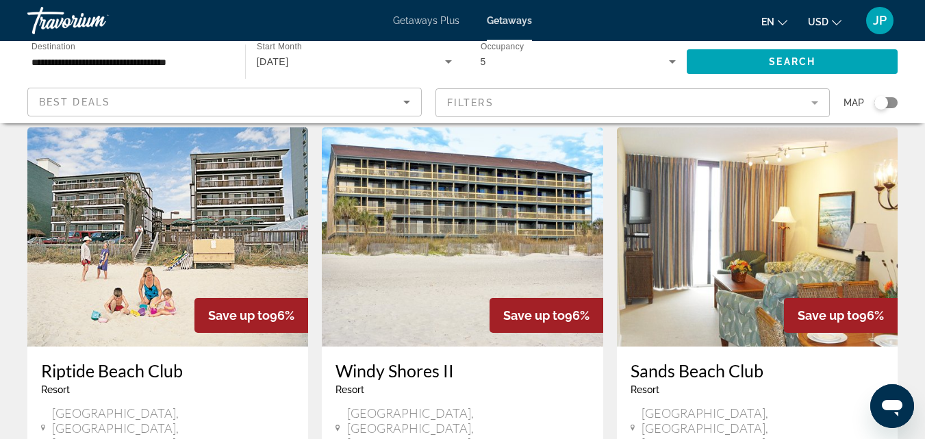
scroll to position [45, 0]
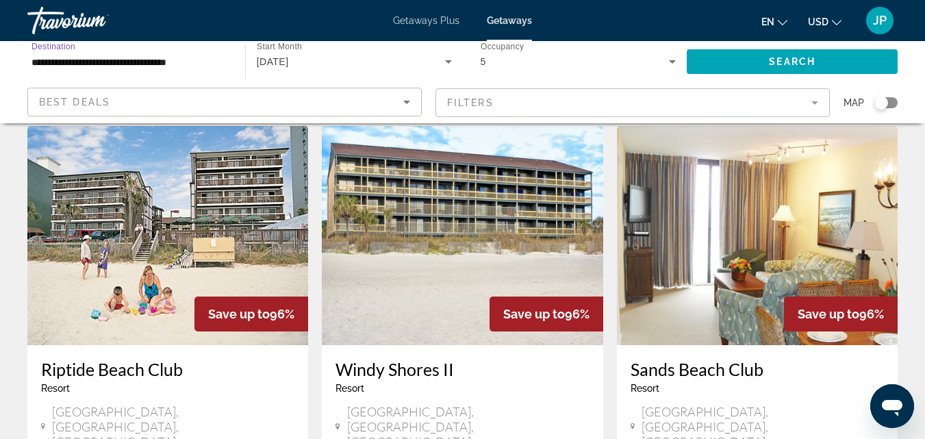
click at [129, 64] on input "**********" at bounding box center [130, 62] width 196 height 16
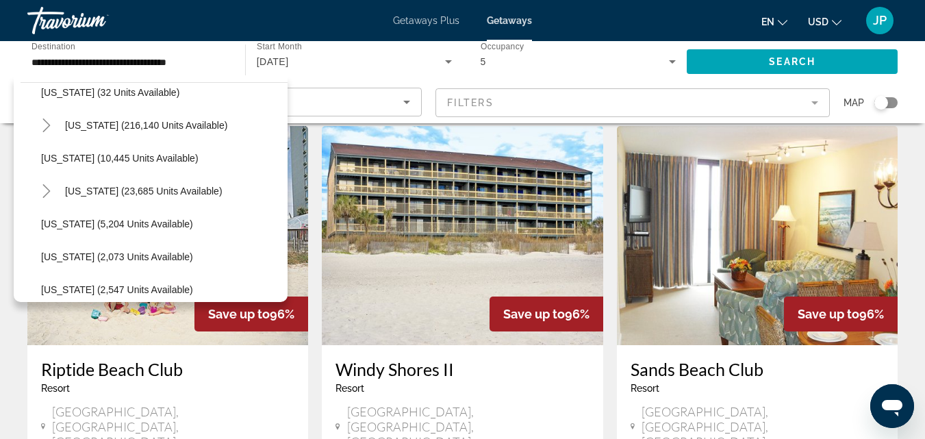
scroll to position [230, 0]
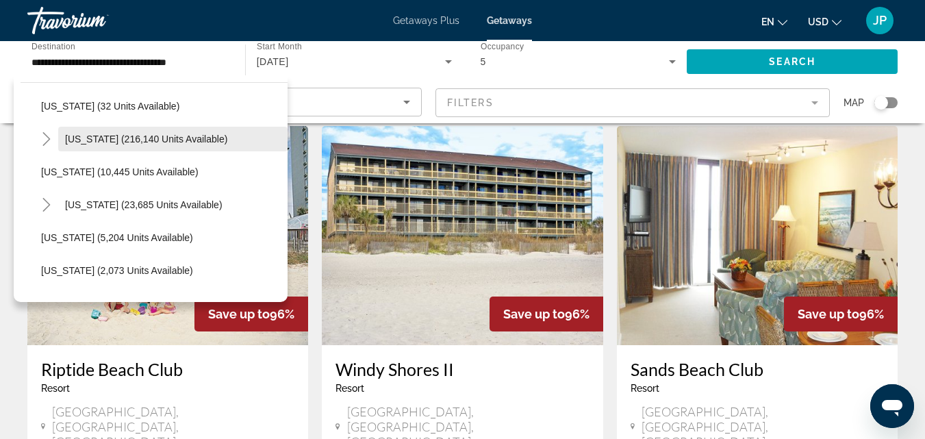
click at [77, 143] on span "[US_STATE] (216,140 units available)" at bounding box center [146, 139] width 162 height 11
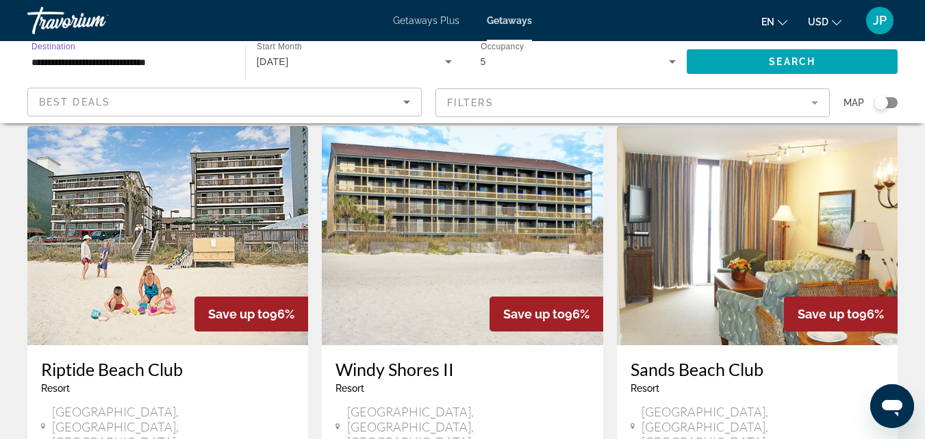
click at [54, 55] on input "**********" at bounding box center [130, 62] width 196 height 16
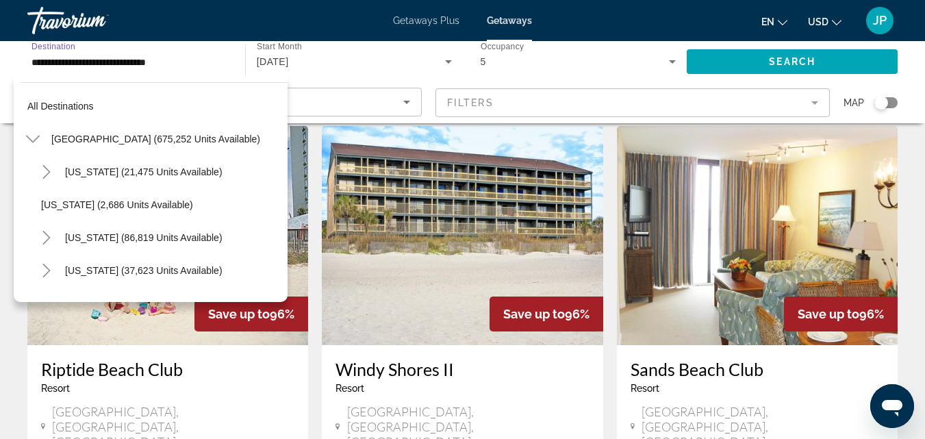
scroll to position [180, 0]
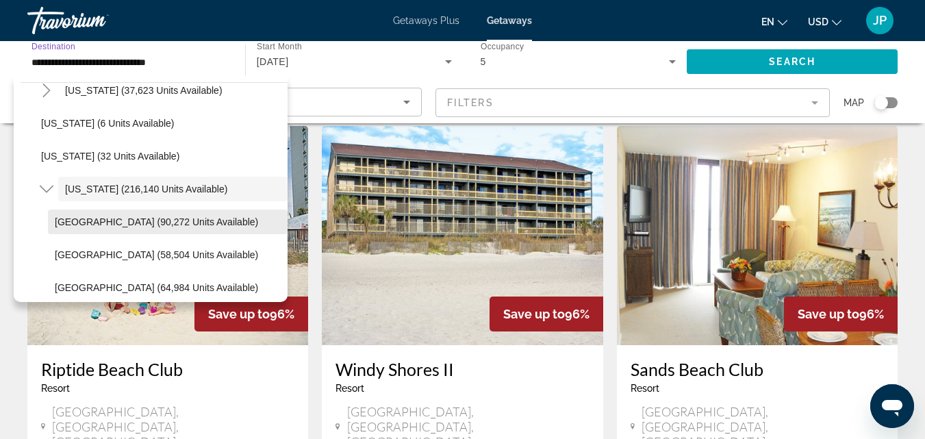
click at [88, 223] on span "[GEOGRAPHIC_DATA] (90,272 units available)" at bounding box center [156, 221] width 203 height 11
type input "**********"
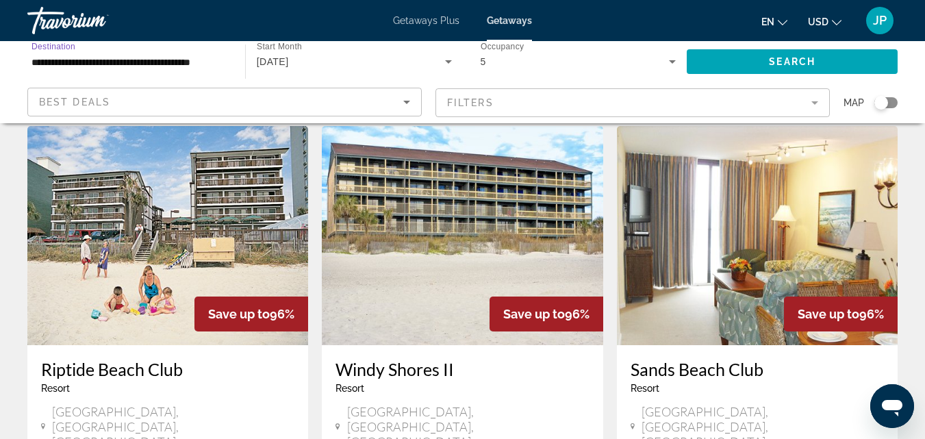
click at [641, 112] on mat-form-field "Filters" at bounding box center [633, 102] width 395 height 29
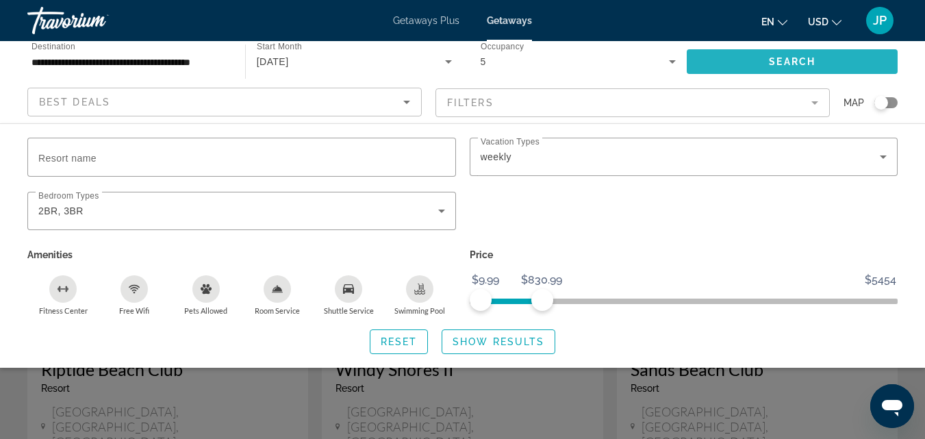
click at [775, 60] on span "Search" at bounding box center [792, 61] width 47 height 11
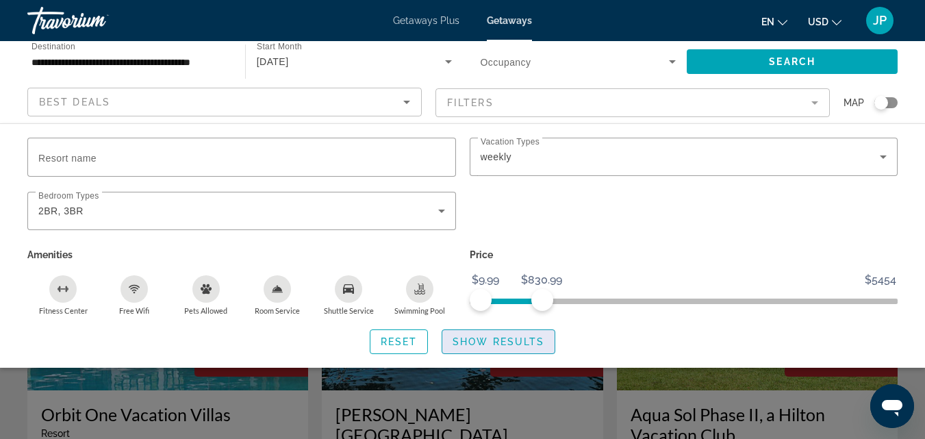
click at [500, 343] on span "Show Results" at bounding box center [499, 341] width 92 height 11
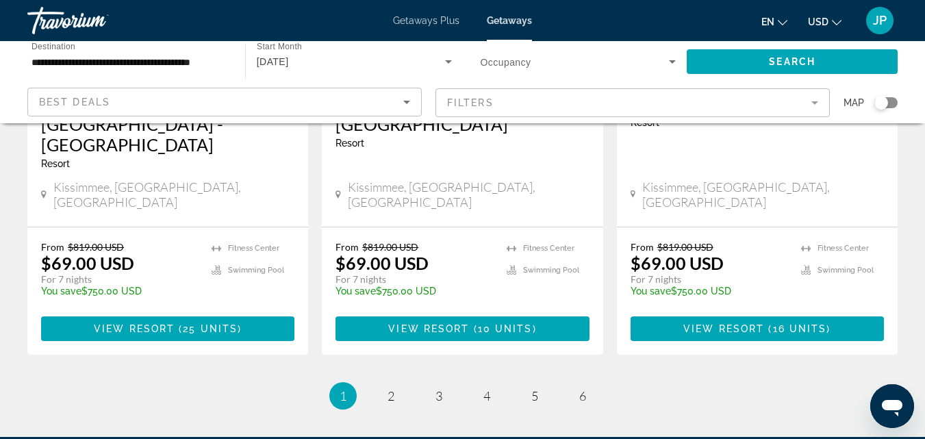
scroll to position [1882, 0]
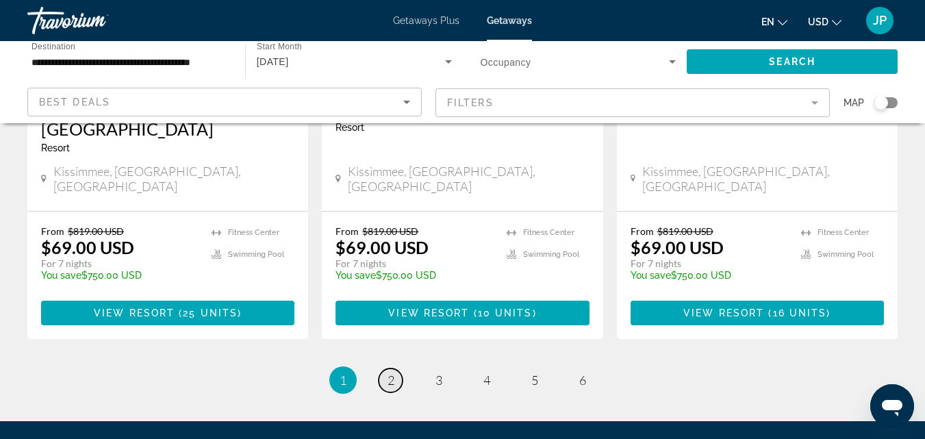
click at [390, 373] on span "2" at bounding box center [391, 380] width 7 height 15
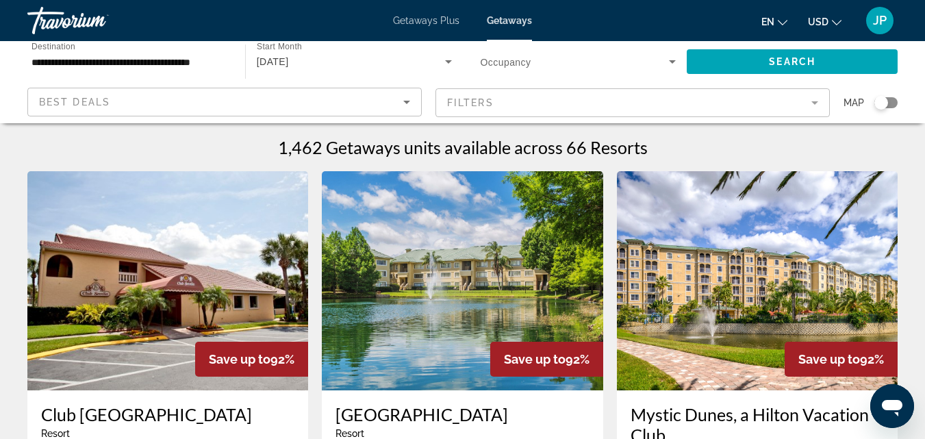
click at [609, 106] on mat-form-field "Filters" at bounding box center [633, 102] width 395 height 29
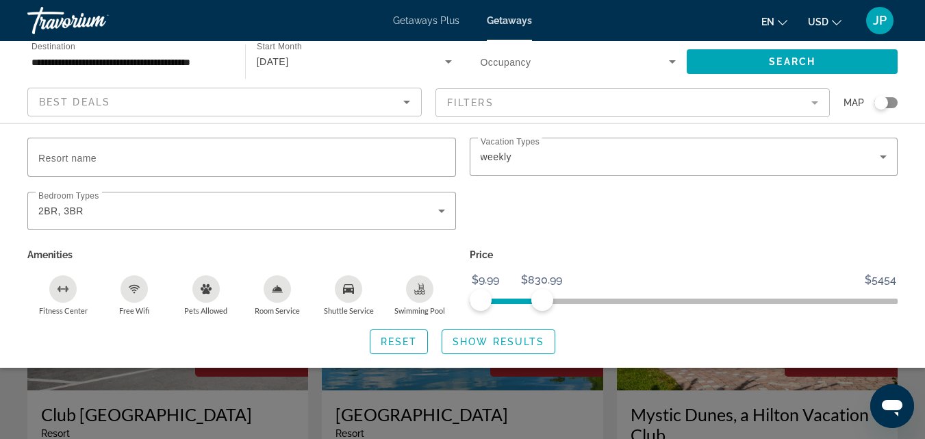
click at [609, 106] on mat-form-field "Filters" at bounding box center [633, 102] width 395 height 29
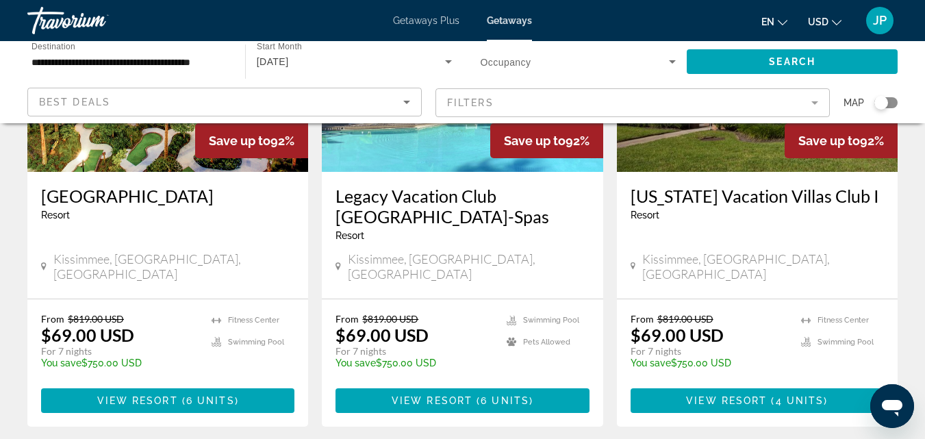
scroll to position [735, 0]
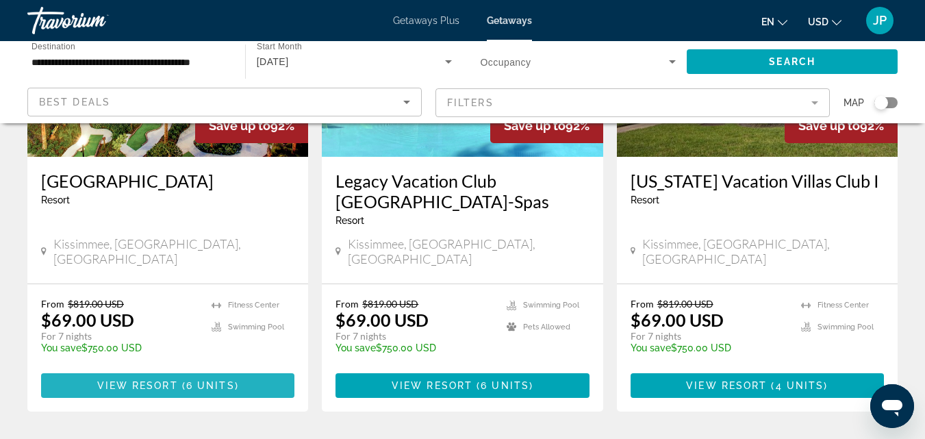
click at [163, 380] on span "View Resort" at bounding box center [137, 385] width 81 height 11
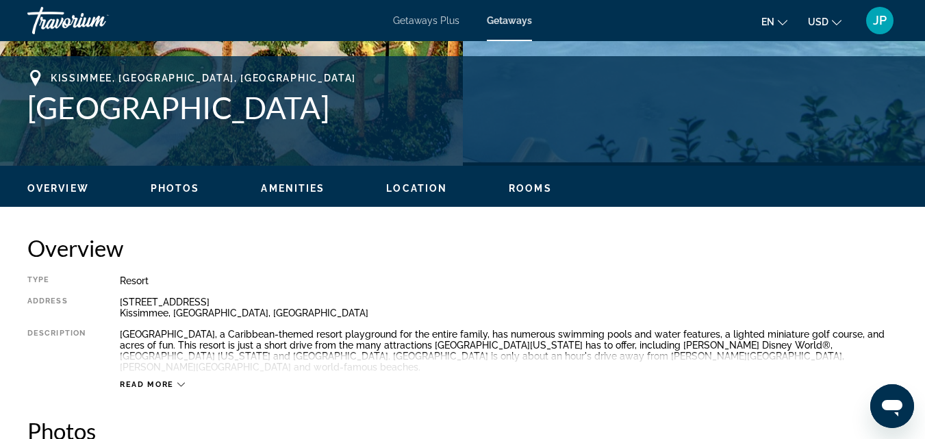
scroll to position [544, 0]
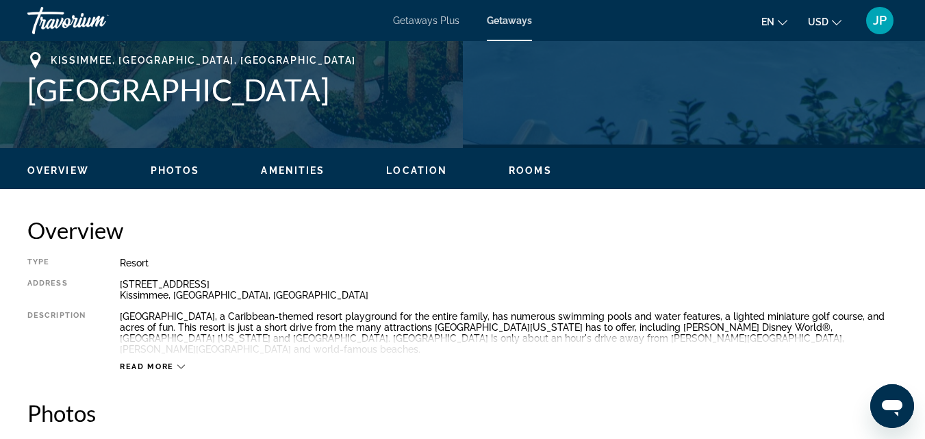
click at [143, 362] on span "Read more" at bounding box center [147, 366] width 54 height 9
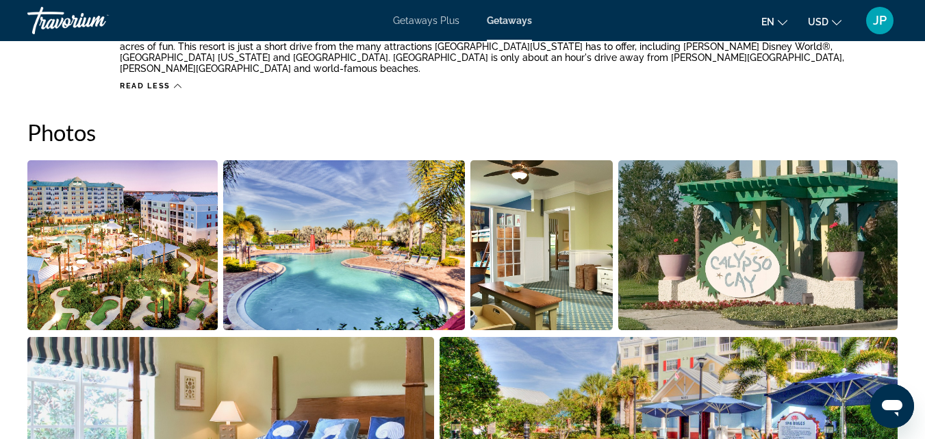
scroll to position [783, 0]
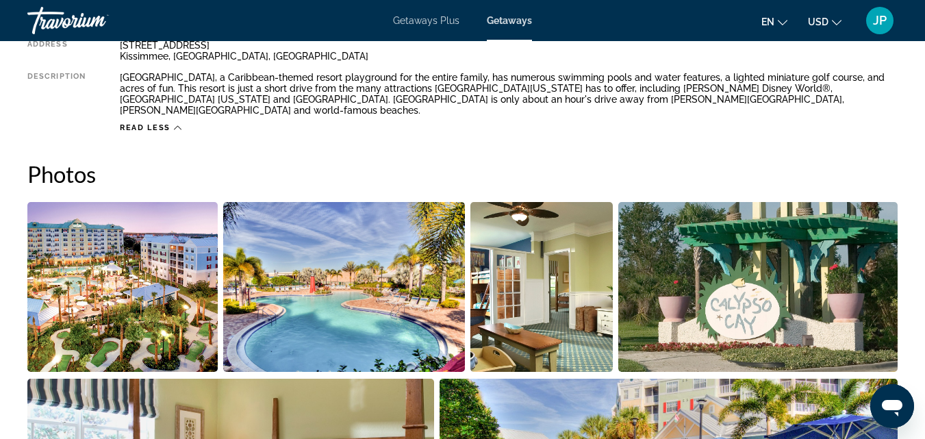
click at [132, 281] on img "Open full-screen image slider" at bounding box center [122, 287] width 190 height 170
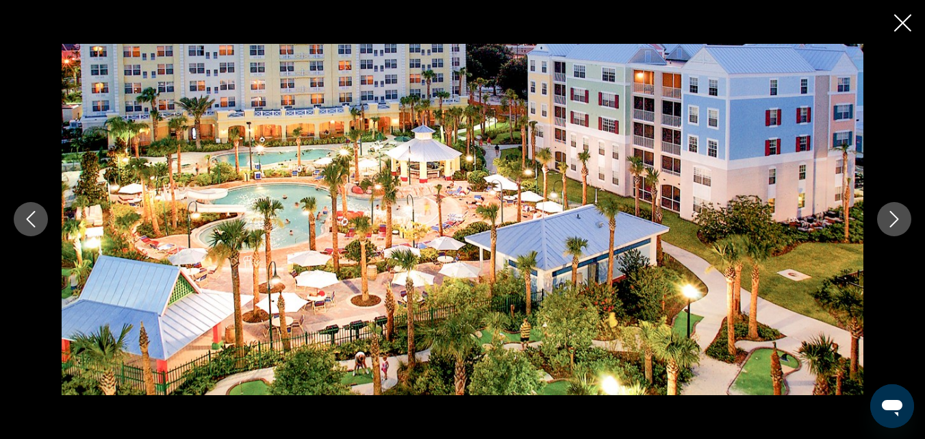
click at [132, 281] on img "Main content" at bounding box center [463, 219] width 802 height 351
click at [893, 216] on icon "Next image" at bounding box center [894, 219] width 16 height 16
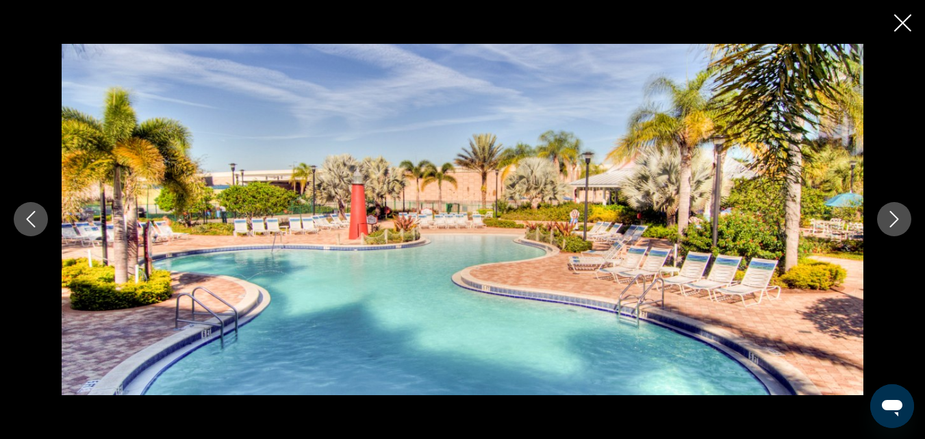
click at [893, 216] on icon "Next image" at bounding box center [894, 219] width 16 height 16
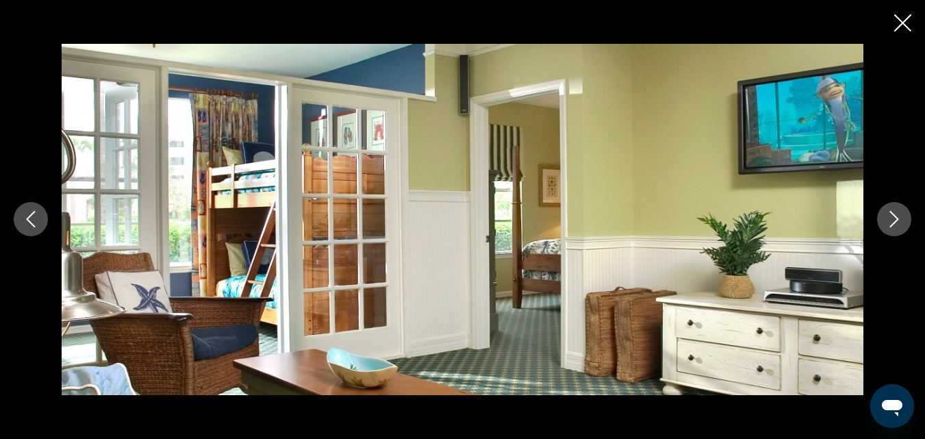
click at [893, 216] on icon "Next image" at bounding box center [894, 219] width 16 height 16
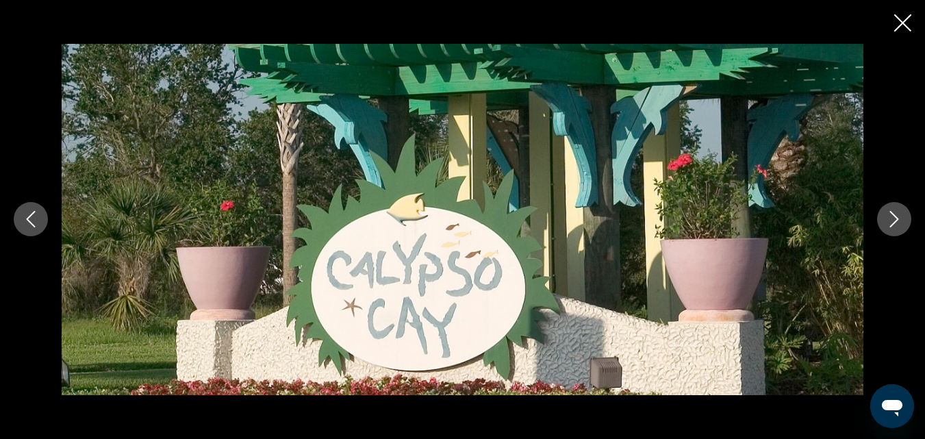
click at [893, 216] on icon "Next image" at bounding box center [894, 219] width 16 height 16
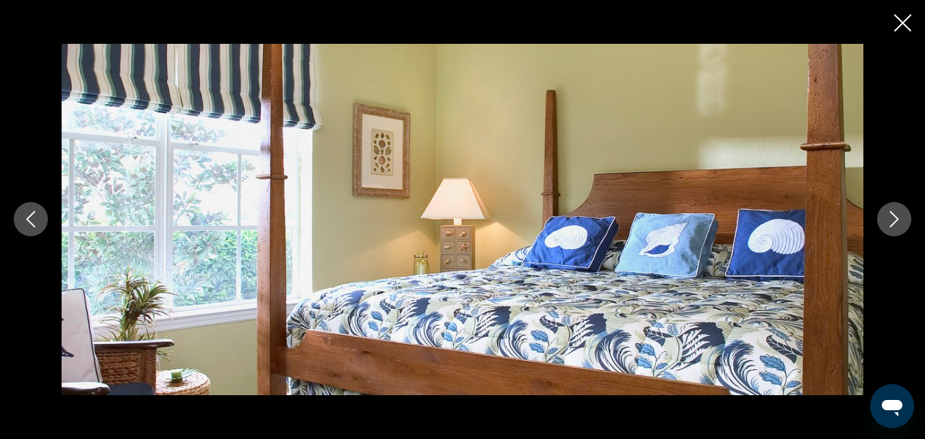
click at [893, 216] on icon "Next image" at bounding box center [894, 219] width 16 height 16
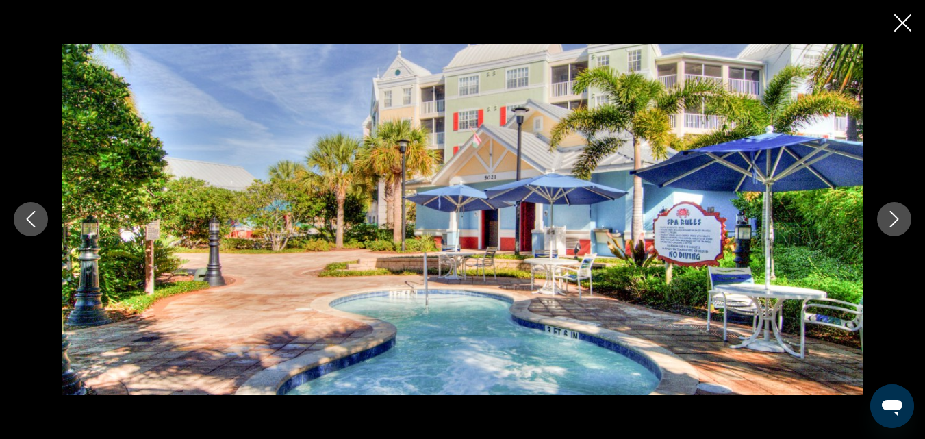
click at [893, 216] on icon "Next image" at bounding box center [894, 219] width 16 height 16
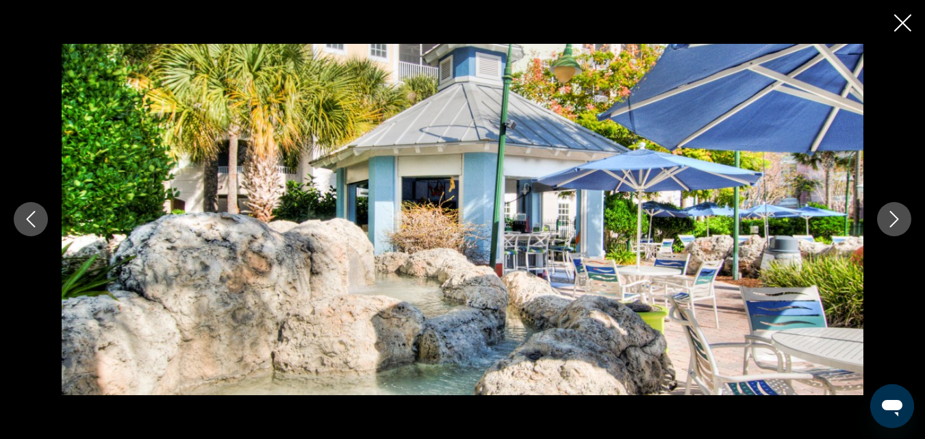
click at [893, 216] on icon "Next image" at bounding box center [894, 219] width 16 height 16
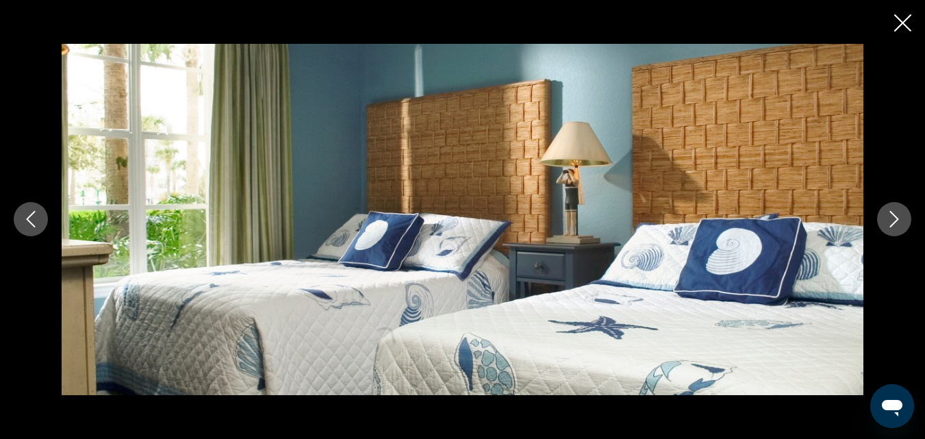
click at [893, 216] on icon "Next image" at bounding box center [894, 219] width 16 height 16
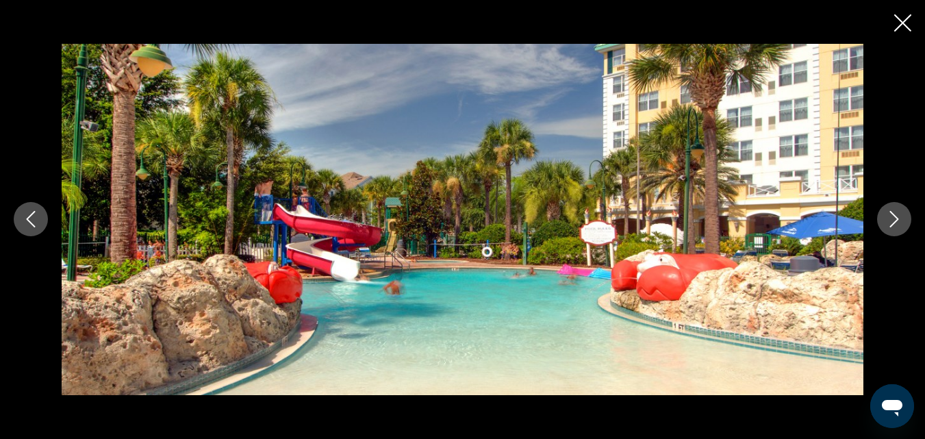
click at [893, 216] on icon "Next image" at bounding box center [894, 219] width 16 height 16
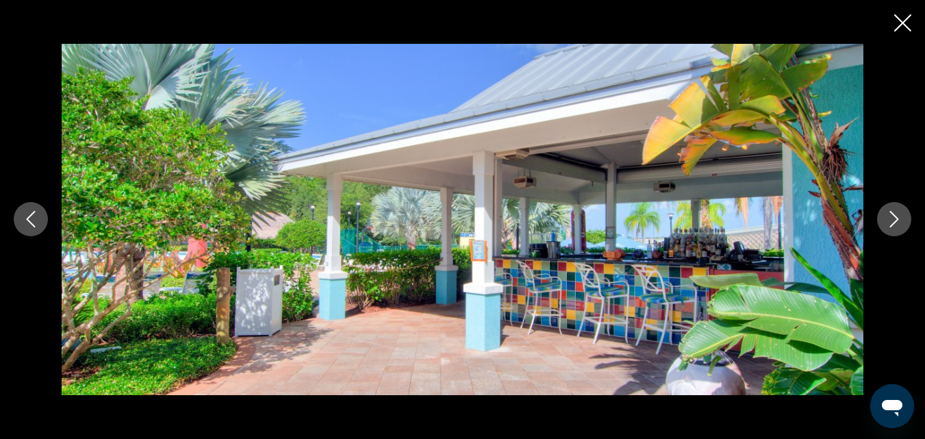
click at [893, 216] on icon "Next image" at bounding box center [894, 219] width 16 height 16
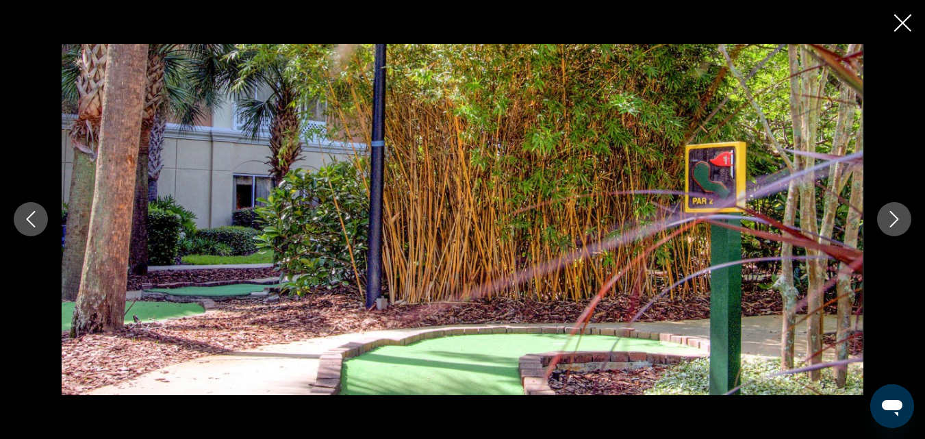
click at [893, 216] on icon "Next image" at bounding box center [894, 219] width 16 height 16
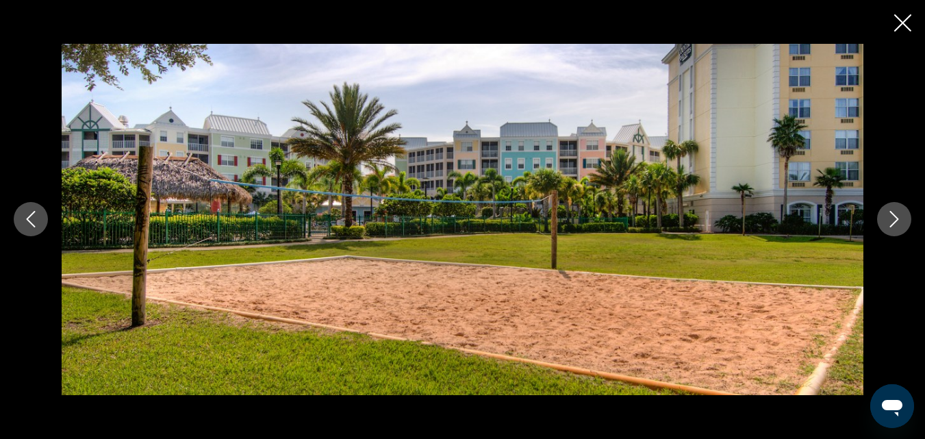
click at [893, 216] on icon "Next image" at bounding box center [894, 219] width 16 height 16
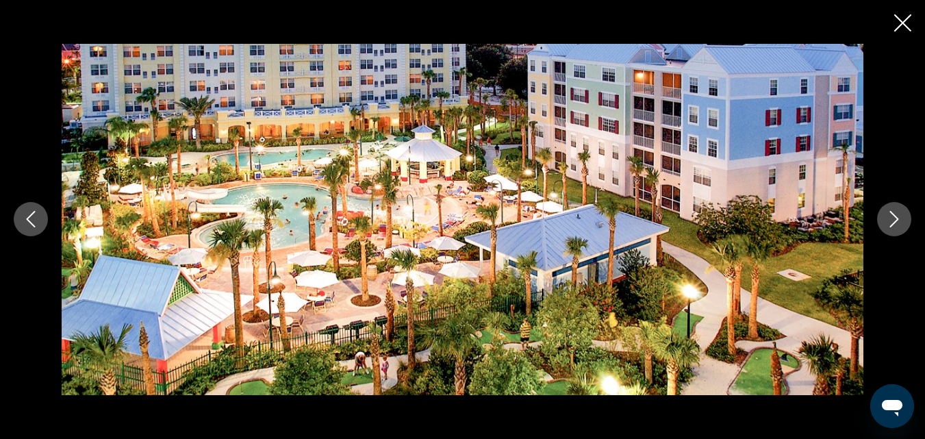
click at [893, 216] on icon "Next image" at bounding box center [894, 219] width 16 height 16
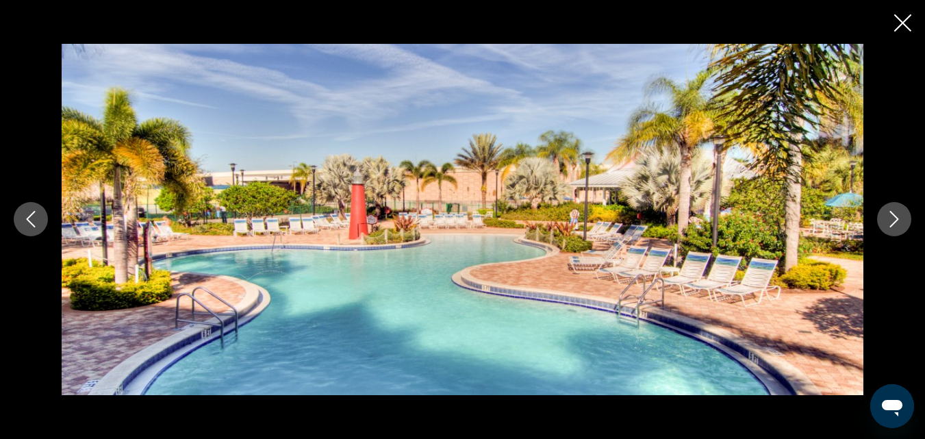
click at [893, 216] on icon "Next image" at bounding box center [894, 219] width 16 height 16
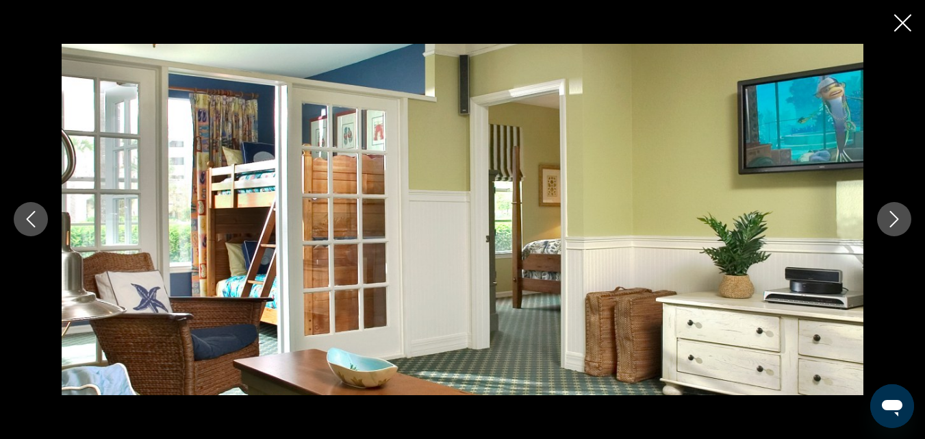
click at [893, 216] on icon "Next image" at bounding box center [894, 219] width 16 height 16
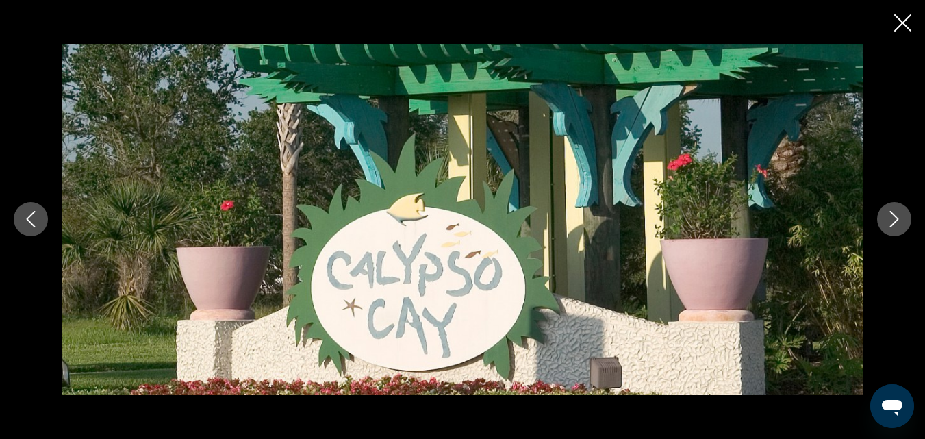
click at [893, 216] on icon "Next image" at bounding box center [894, 219] width 16 height 16
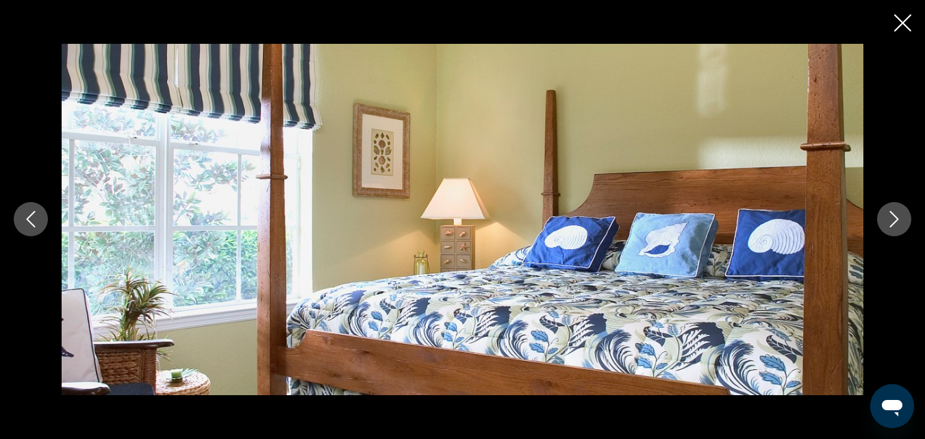
click at [893, 216] on icon "Next image" at bounding box center [894, 219] width 16 height 16
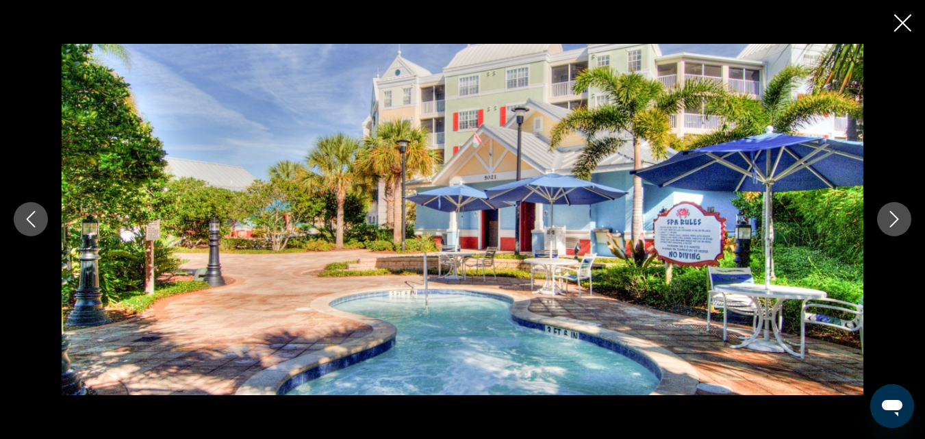
click at [899, 26] on icon "Close slideshow" at bounding box center [903, 22] width 17 height 17
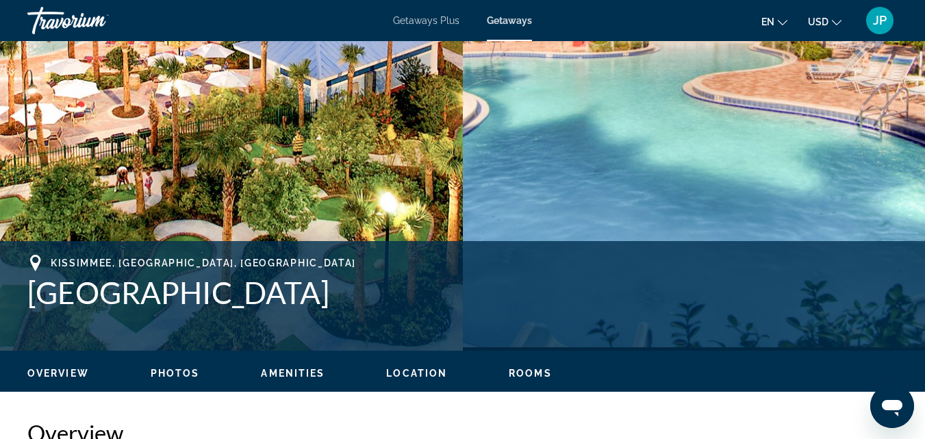
scroll to position [0, 0]
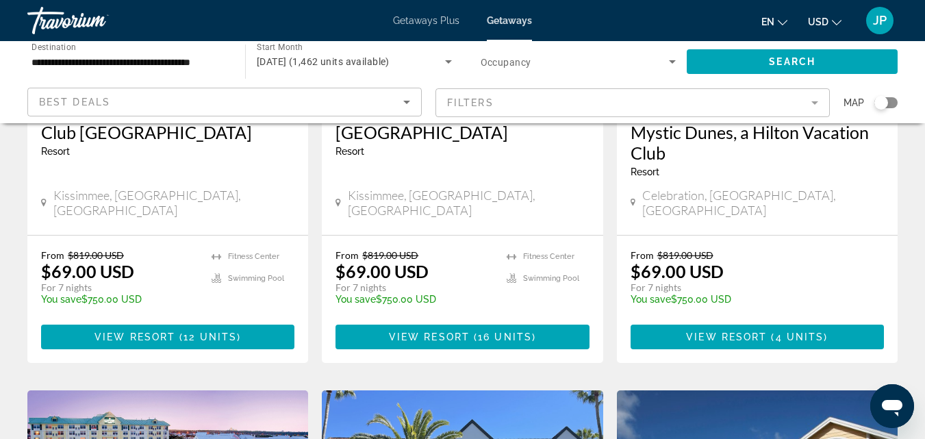
scroll to position [271, 0]
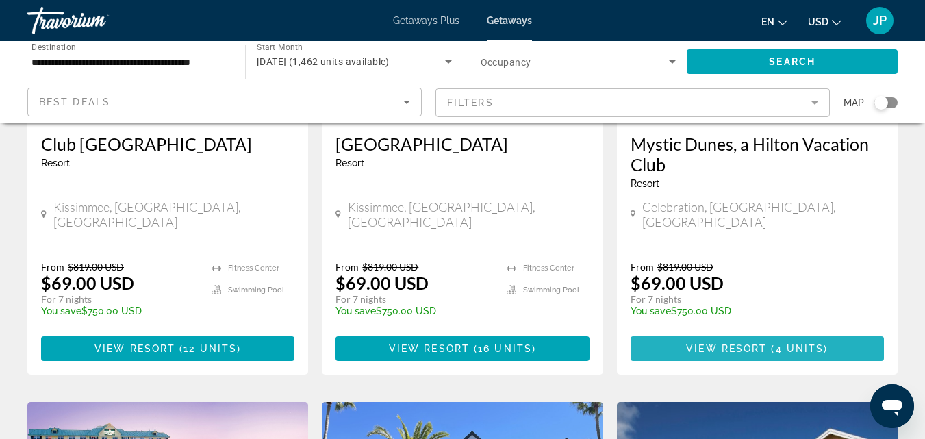
click at [736, 343] on span "View Resort" at bounding box center [726, 348] width 81 height 11
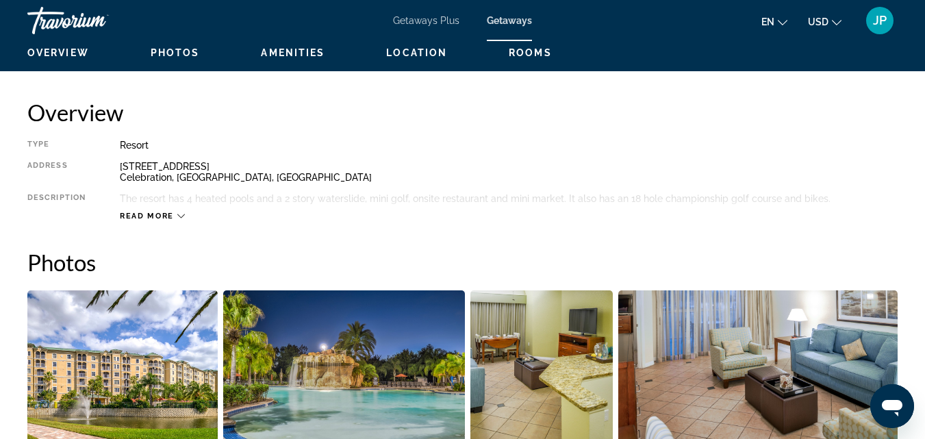
scroll to position [631, 0]
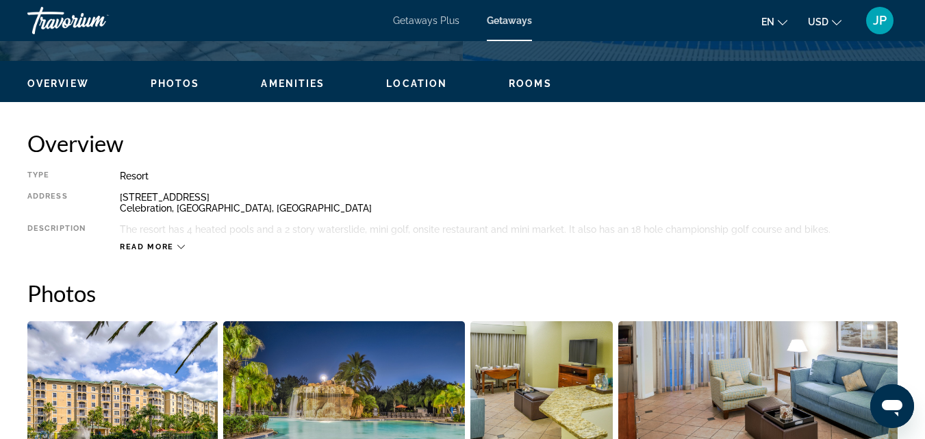
click at [160, 246] on span "Read more" at bounding box center [147, 247] width 54 height 9
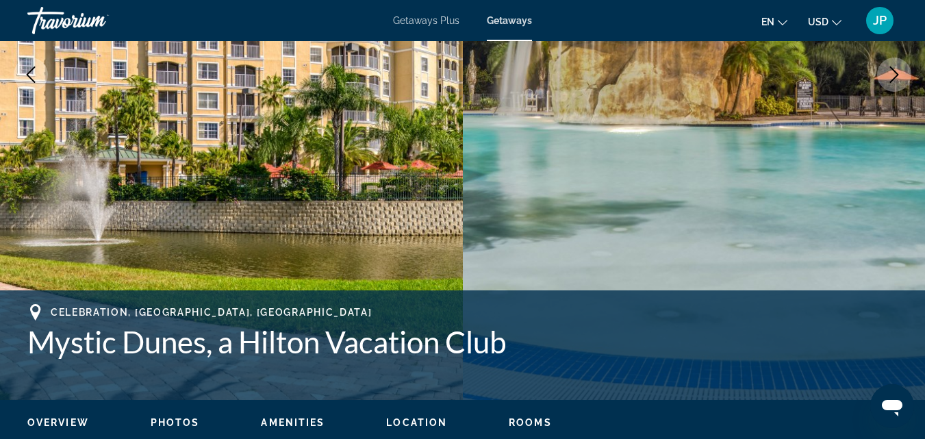
scroll to position [0, 0]
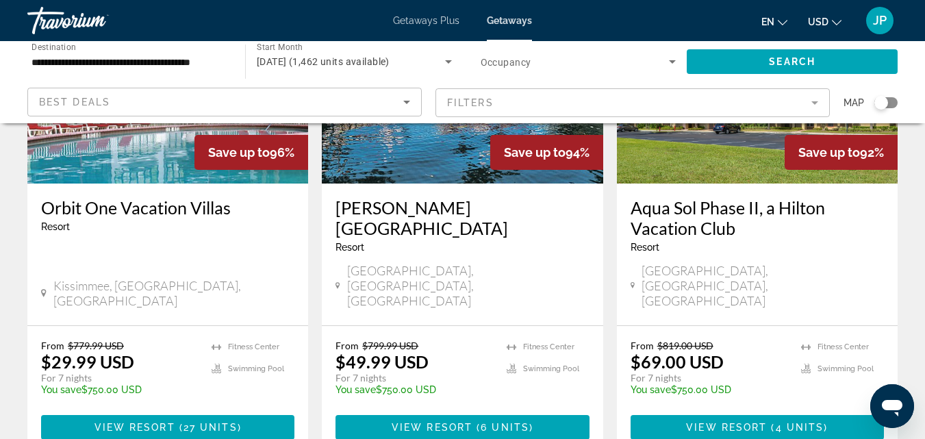
scroll to position [203, 0]
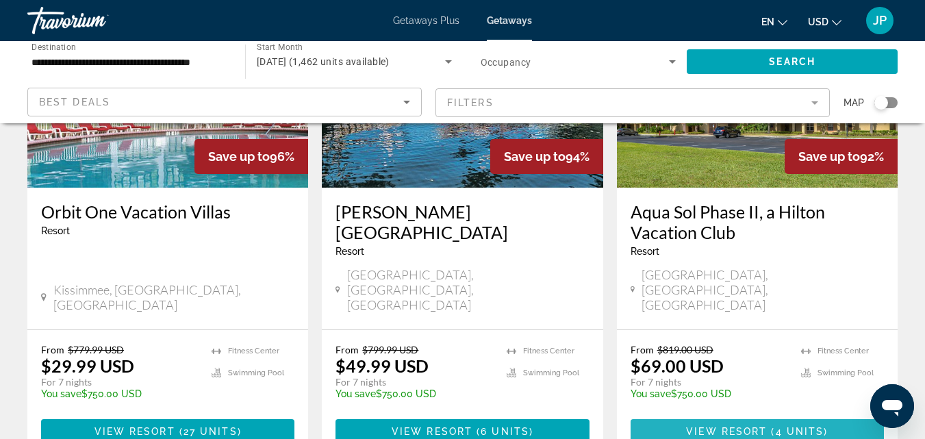
click at [702, 426] on span "View Resort" at bounding box center [726, 431] width 81 height 11
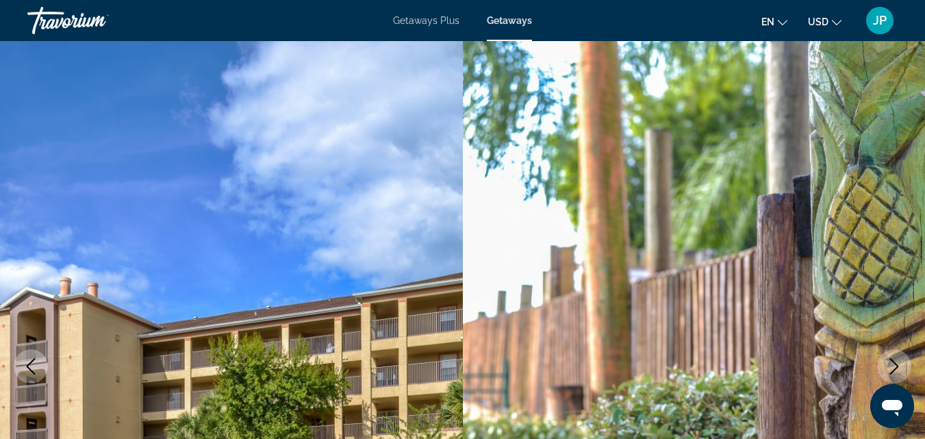
click at [890, 360] on icon "Next image" at bounding box center [894, 366] width 16 height 16
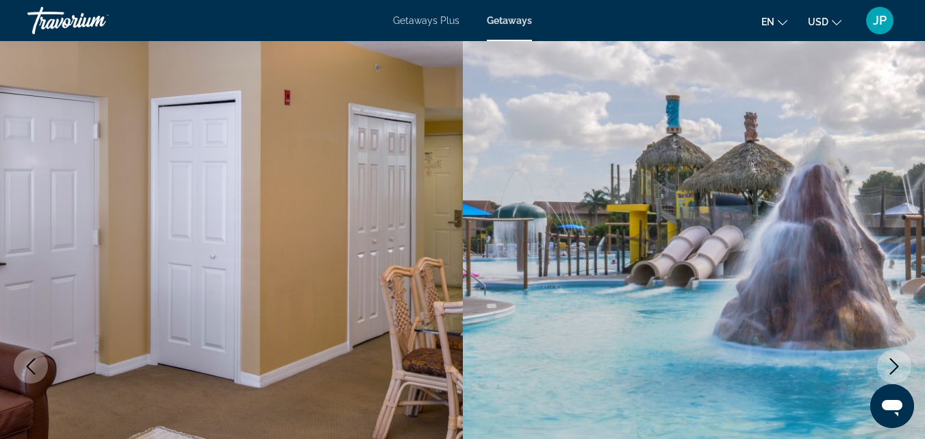
click at [890, 360] on icon "Next image" at bounding box center [894, 366] width 16 height 16
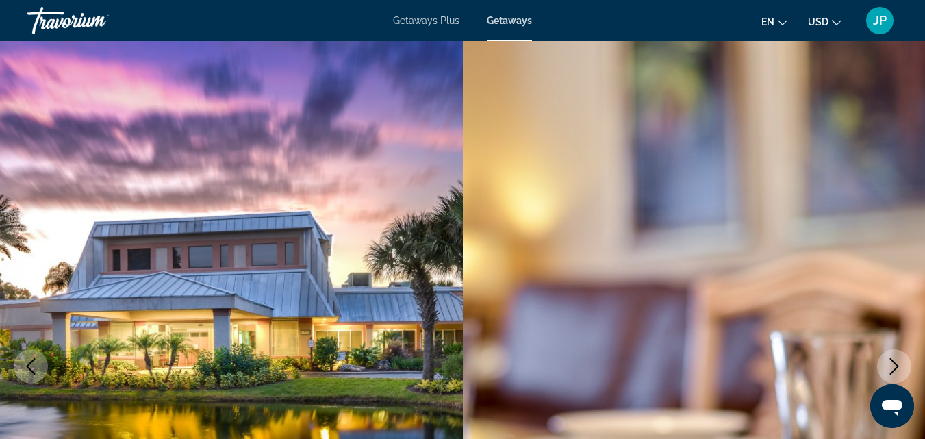
click at [890, 360] on icon "Next image" at bounding box center [894, 366] width 16 height 16
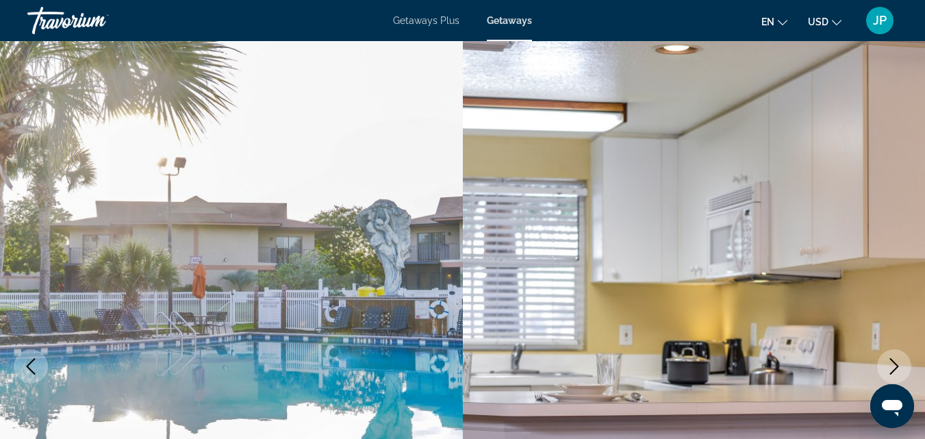
click at [890, 360] on icon "Next image" at bounding box center [894, 366] width 16 height 16
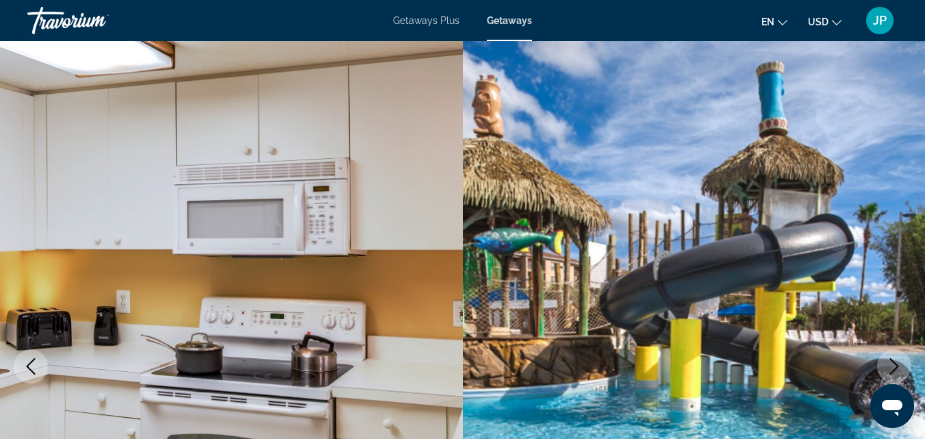
click at [890, 360] on icon "Next image" at bounding box center [894, 366] width 16 height 16
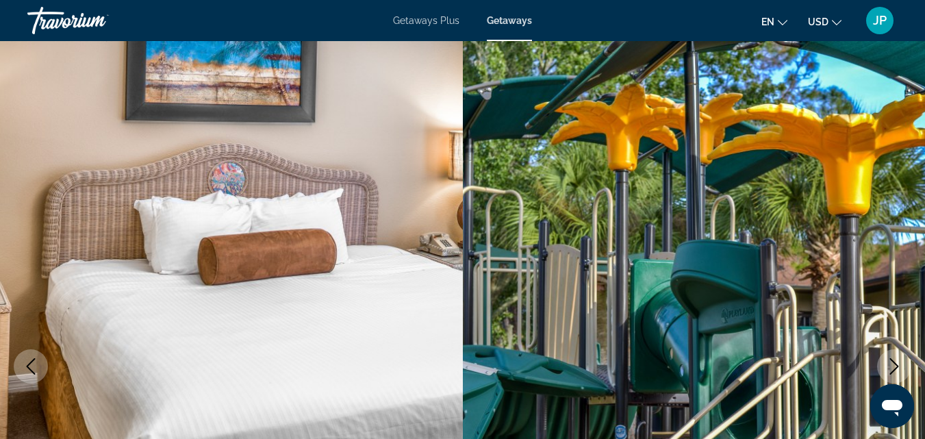
click at [890, 360] on icon "Next image" at bounding box center [894, 366] width 16 height 16
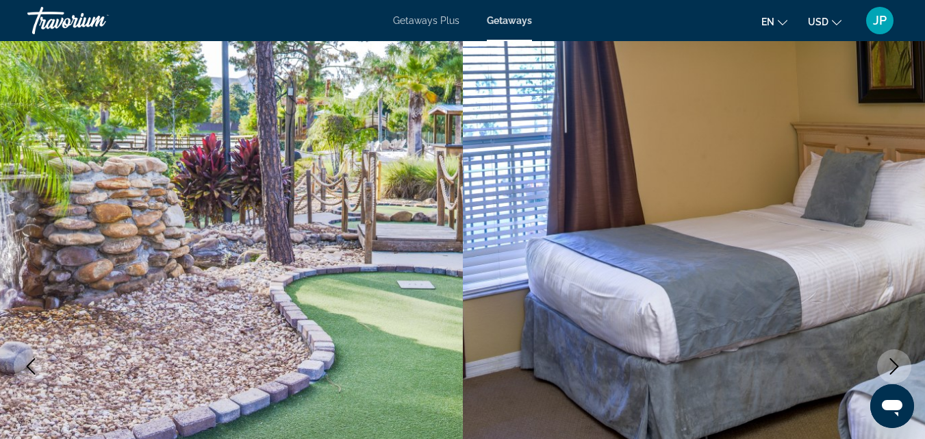
click at [890, 360] on icon "Next image" at bounding box center [894, 366] width 16 height 16
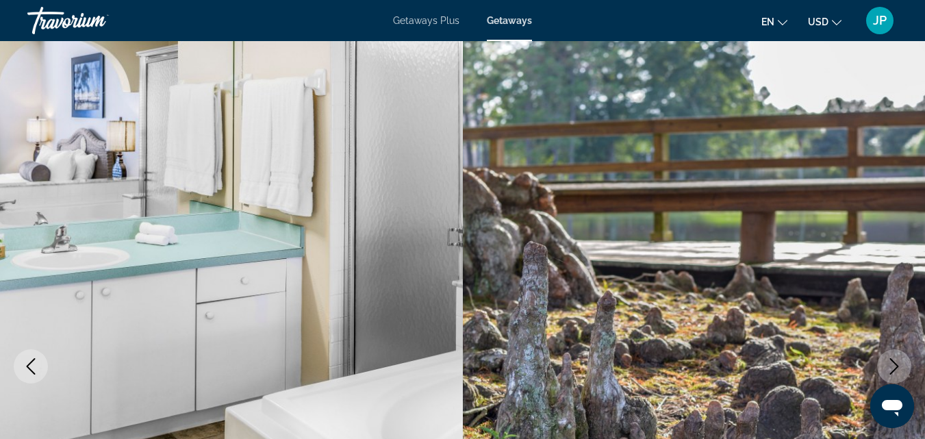
click at [890, 360] on icon "Next image" at bounding box center [894, 366] width 16 height 16
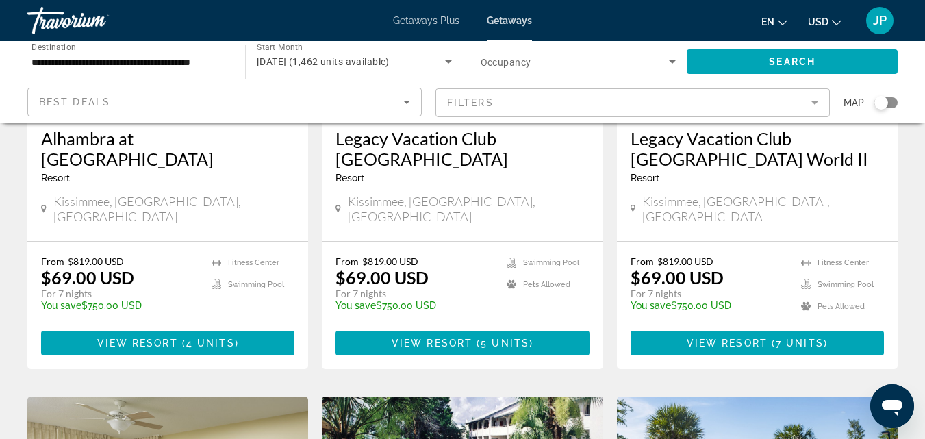
scroll to position [754, 0]
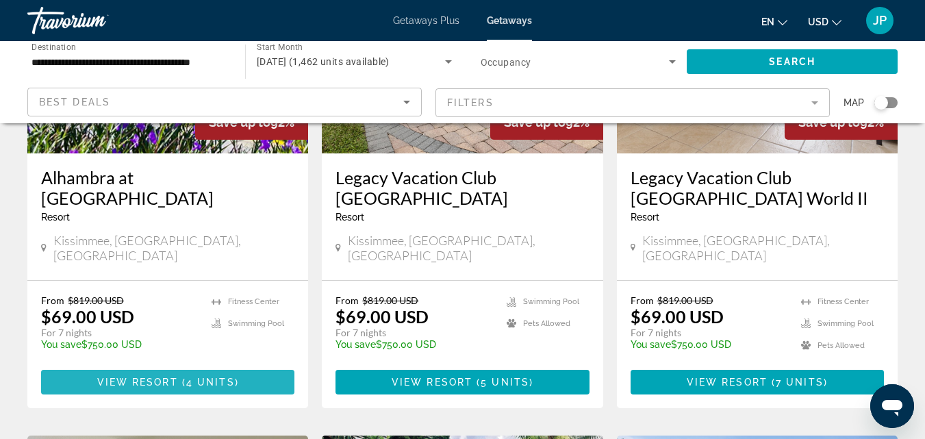
click at [153, 377] on span "View Resort" at bounding box center [137, 382] width 81 height 11
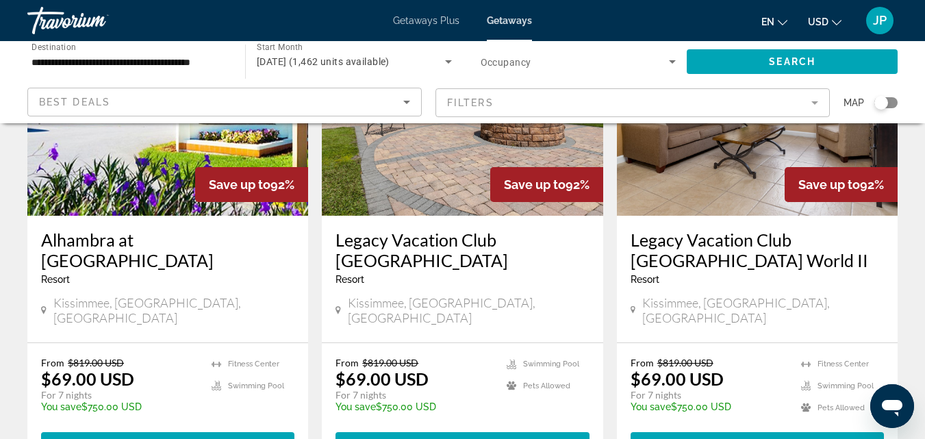
scroll to position [695, 0]
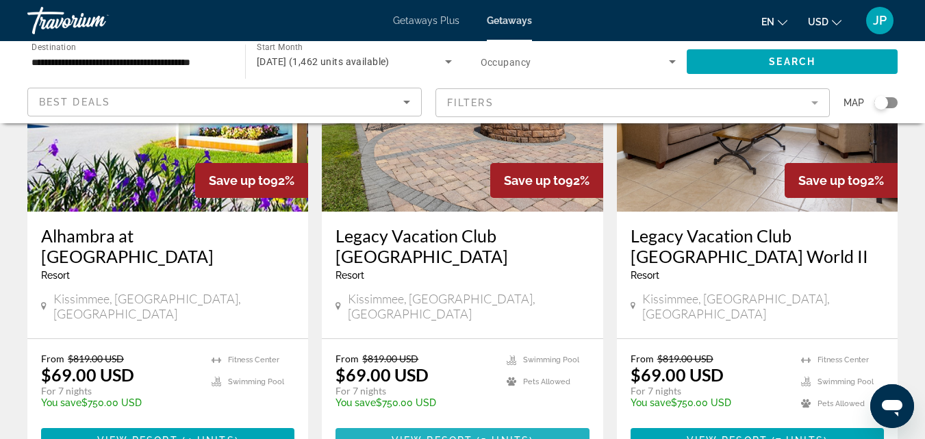
click at [445, 435] on span "View Resort" at bounding box center [432, 440] width 81 height 11
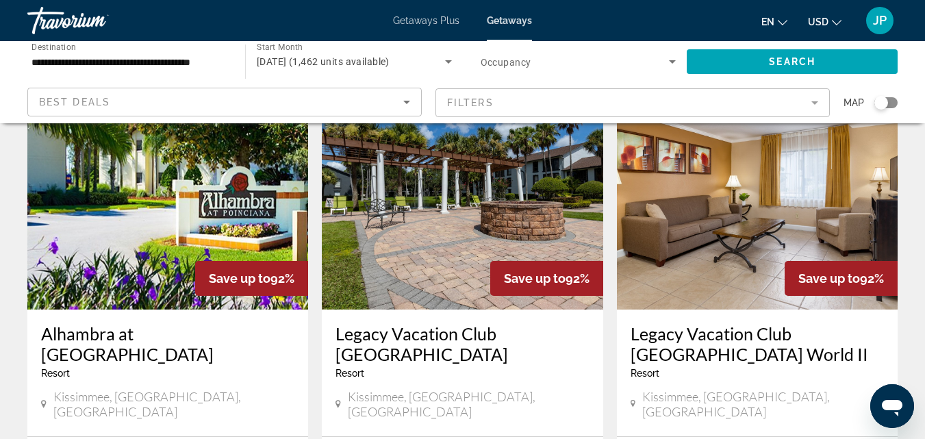
scroll to position [601, 0]
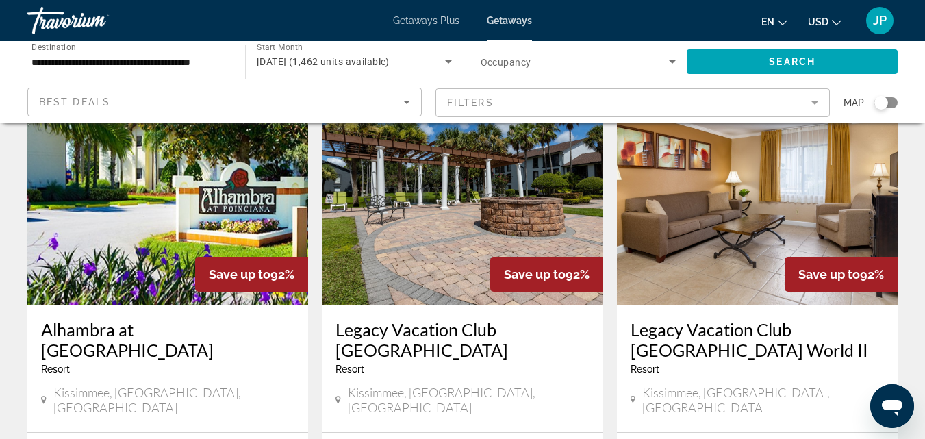
click at [719, 319] on h3 "Legacy Vacation Club [GEOGRAPHIC_DATA] World II" at bounding box center [757, 339] width 253 height 41
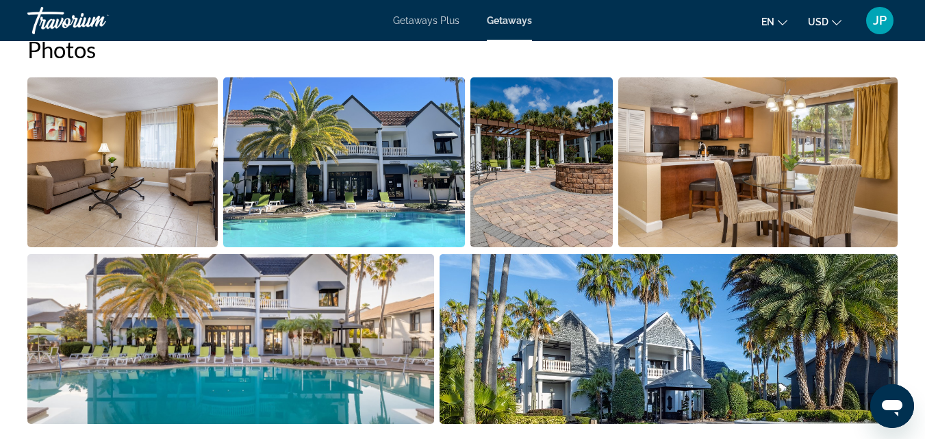
scroll to position [936, 0]
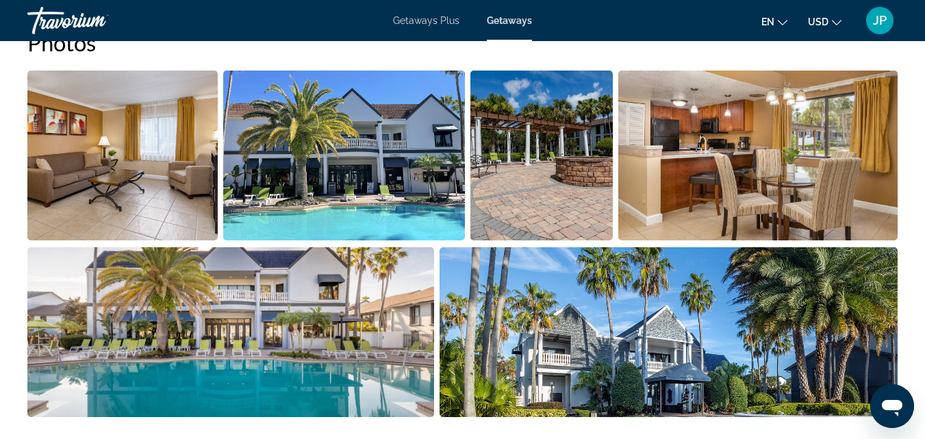
click at [371, 170] on img "Open full-screen image slider" at bounding box center [344, 156] width 242 height 170
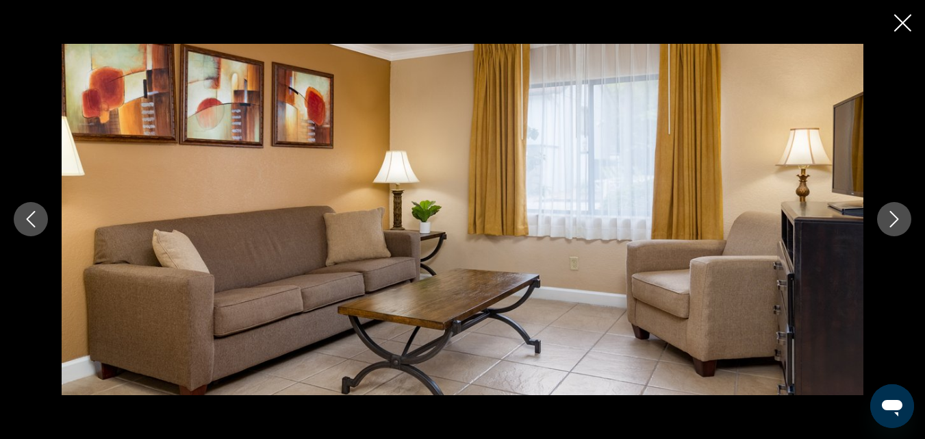
click at [886, 225] on button "Next image" at bounding box center [895, 219] width 34 height 34
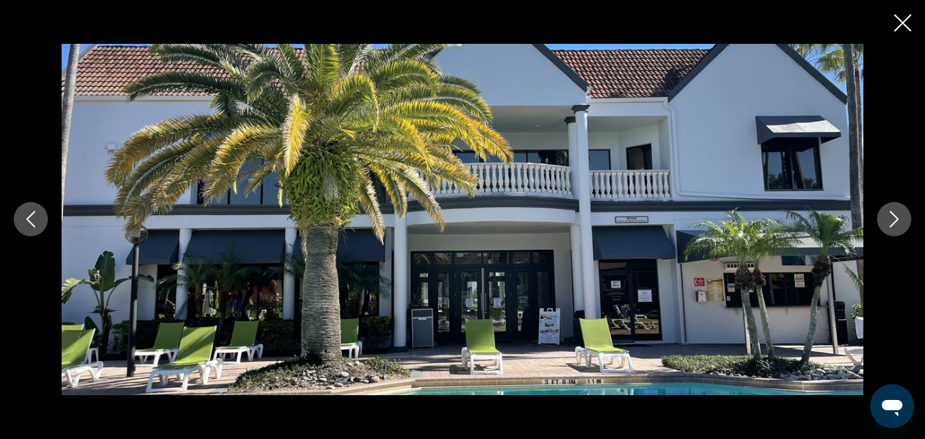
click at [886, 225] on button "Next image" at bounding box center [895, 219] width 34 height 34
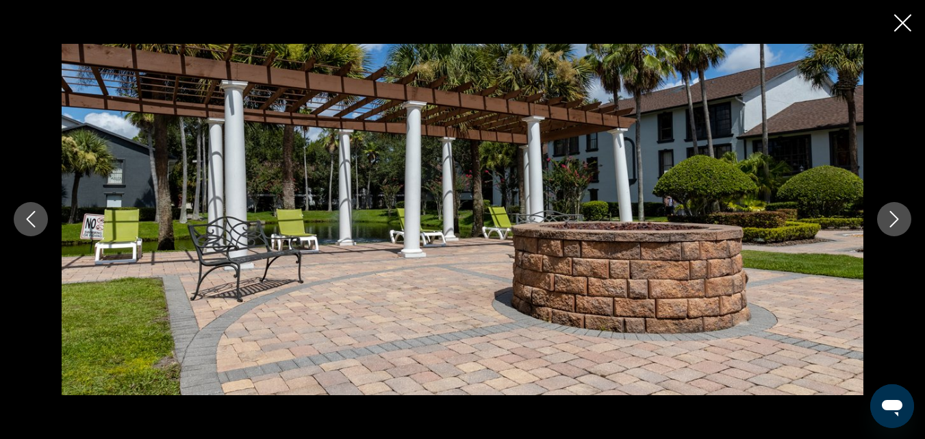
click at [886, 225] on button "Next image" at bounding box center [895, 219] width 34 height 34
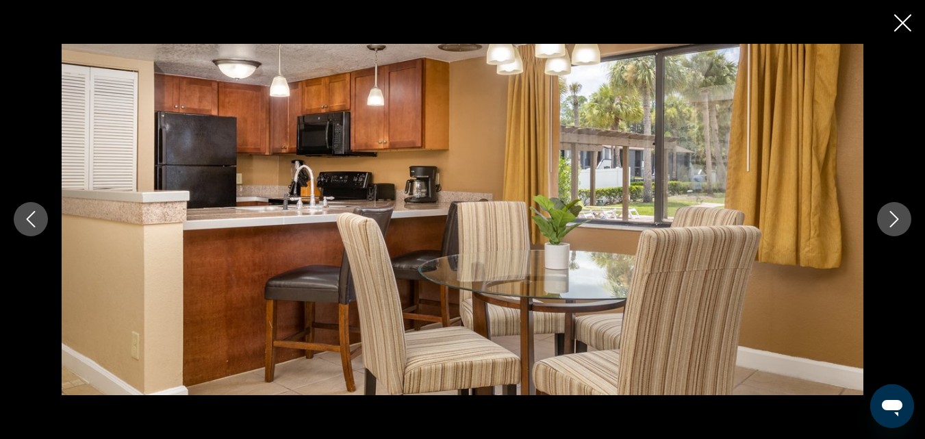
click at [886, 225] on button "Next image" at bounding box center [895, 219] width 34 height 34
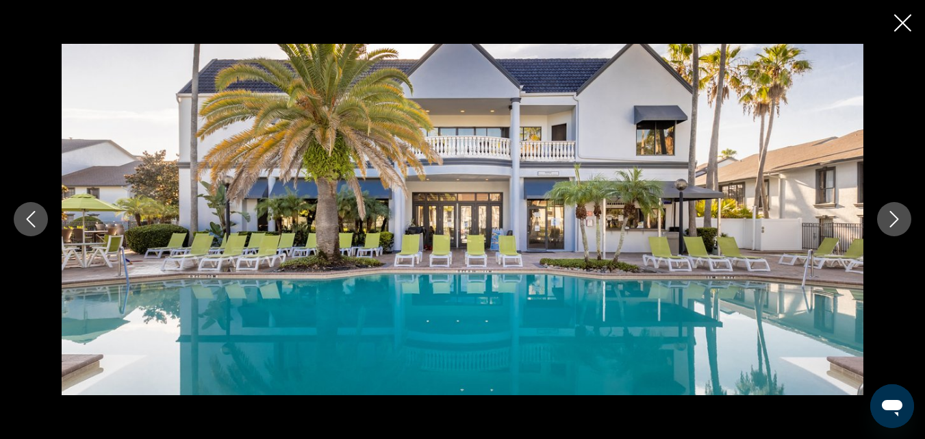
click at [886, 225] on button "Next image" at bounding box center [895, 219] width 34 height 34
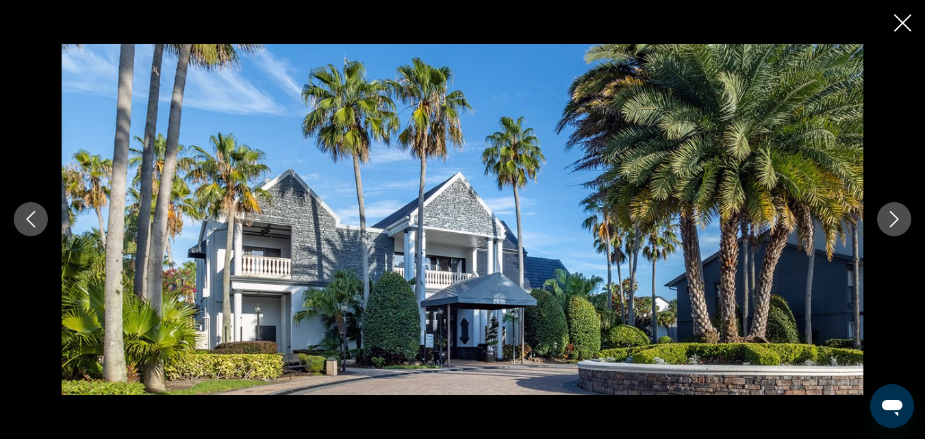
click at [886, 225] on button "Next image" at bounding box center [895, 219] width 34 height 34
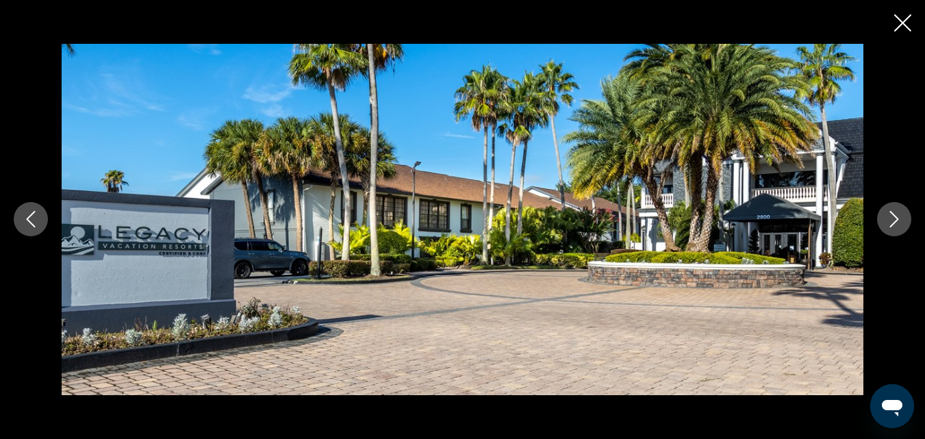
click at [886, 225] on button "Next image" at bounding box center [895, 219] width 34 height 34
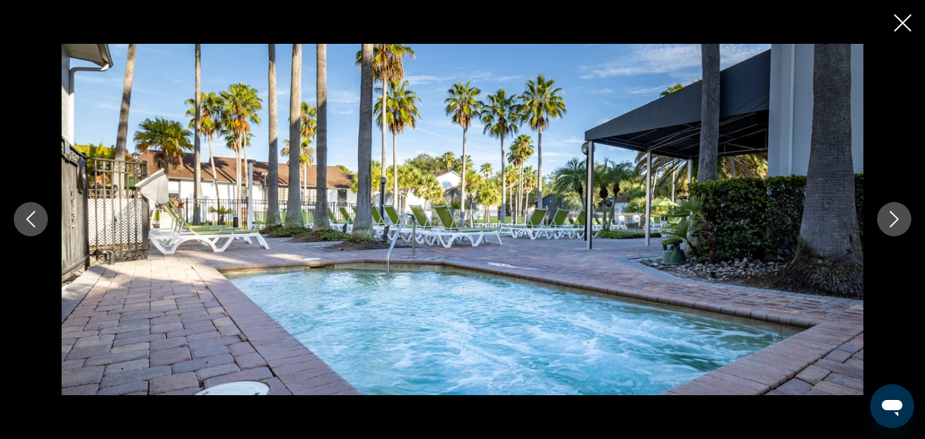
click at [886, 225] on button "Next image" at bounding box center [895, 219] width 34 height 34
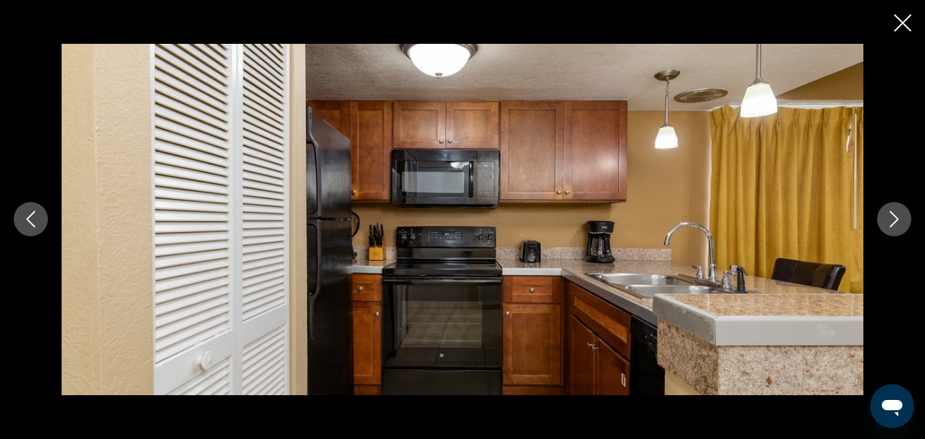
click at [886, 225] on button "Next image" at bounding box center [895, 219] width 34 height 34
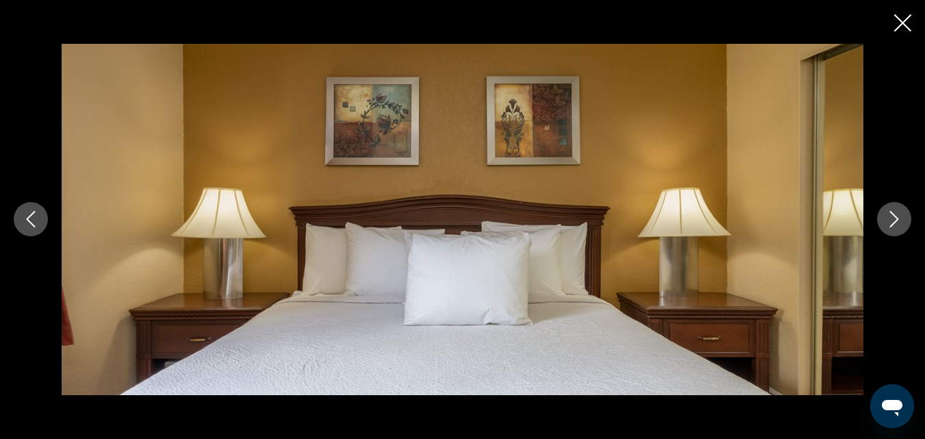
click at [886, 225] on button "Next image" at bounding box center [895, 219] width 34 height 34
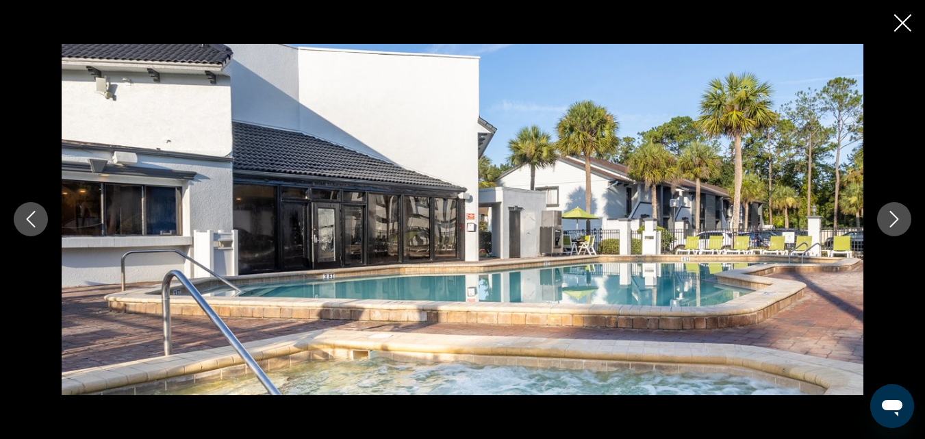
click at [886, 225] on button "Next image" at bounding box center [895, 219] width 34 height 34
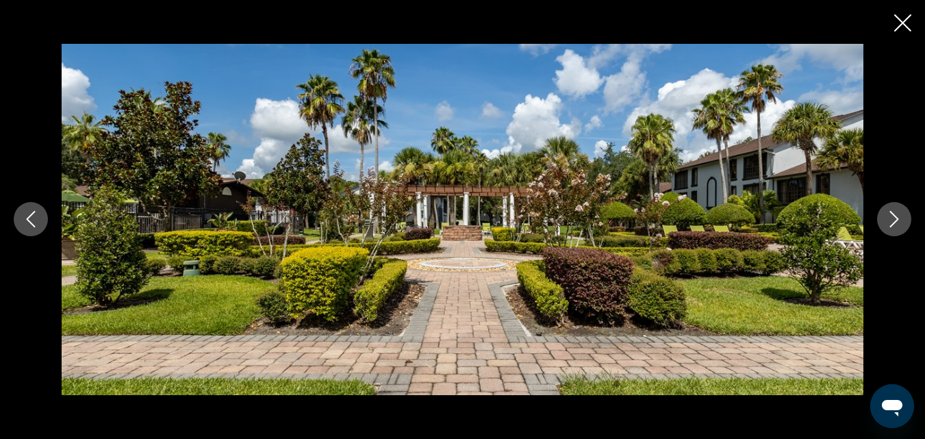
click at [886, 225] on button "Next image" at bounding box center [895, 219] width 34 height 34
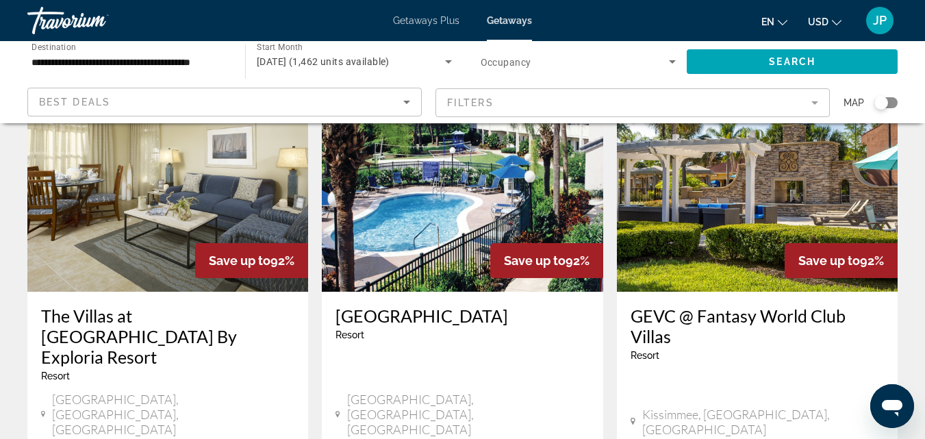
scroll to position [1132, 0]
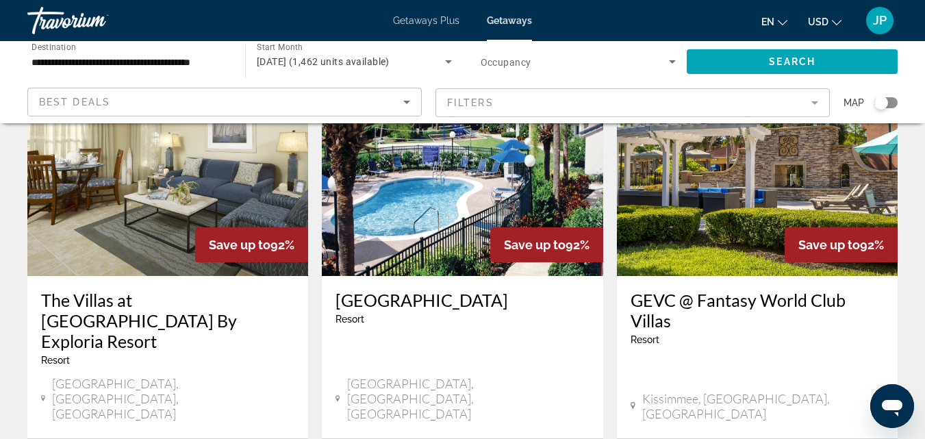
click at [402, 290] on h3 "[GEOGRAPHIC_DATA]" at bounding box center [462, 300] width 253 height 21
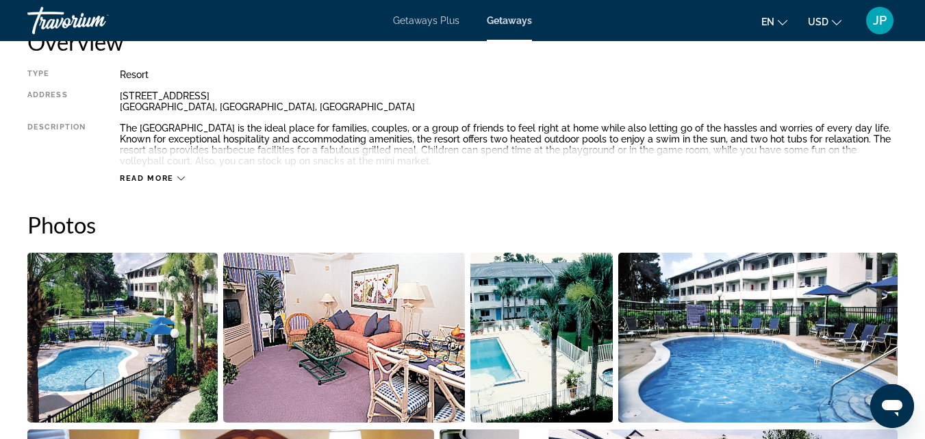
scroll to position [708, 0]
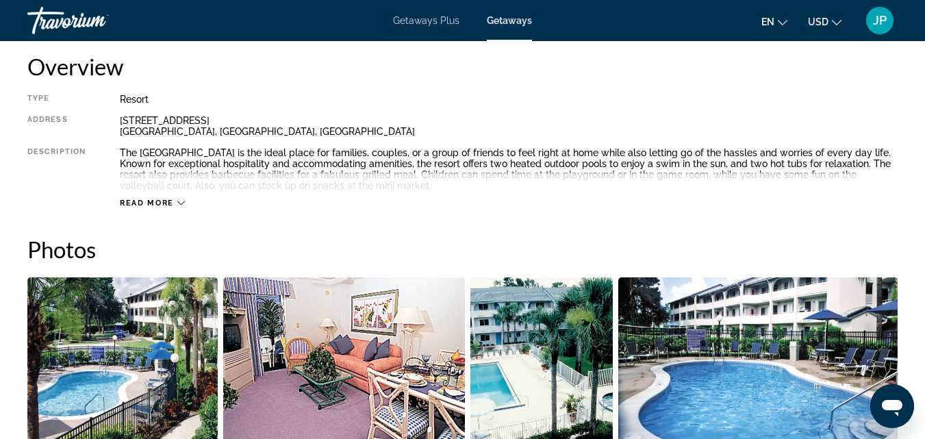
click at [141, 203] on span "Read more" at bounding box center [147, 203] width 54 height 9
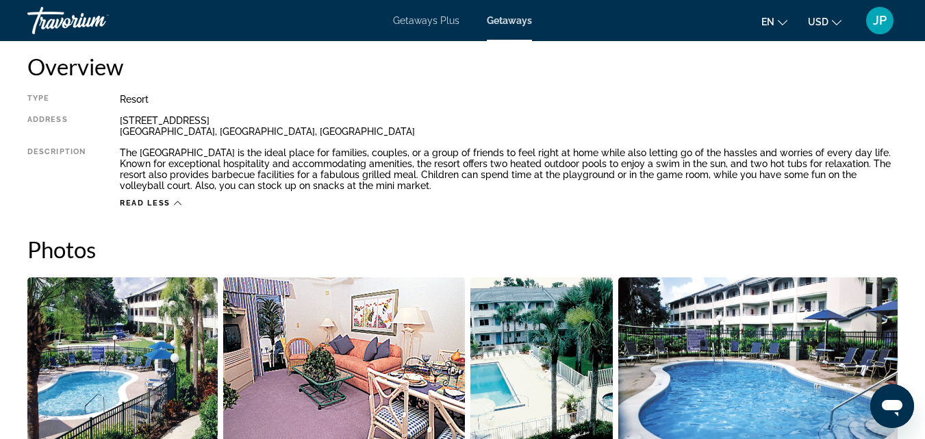
click at [157, 364] on img "Open full-screen image slider" at bounding box center [122, 362] width 190 height 170
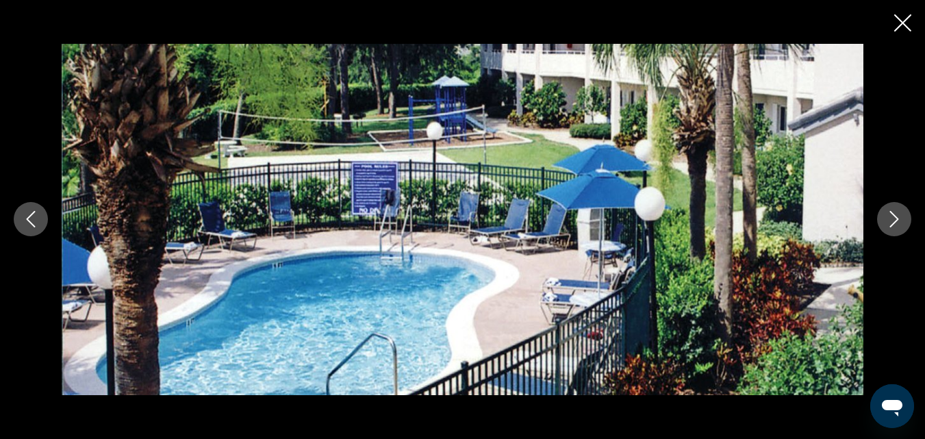
click at [893, 219] on icon "Next image" at bounding box center [894, 219] width 16 height 16
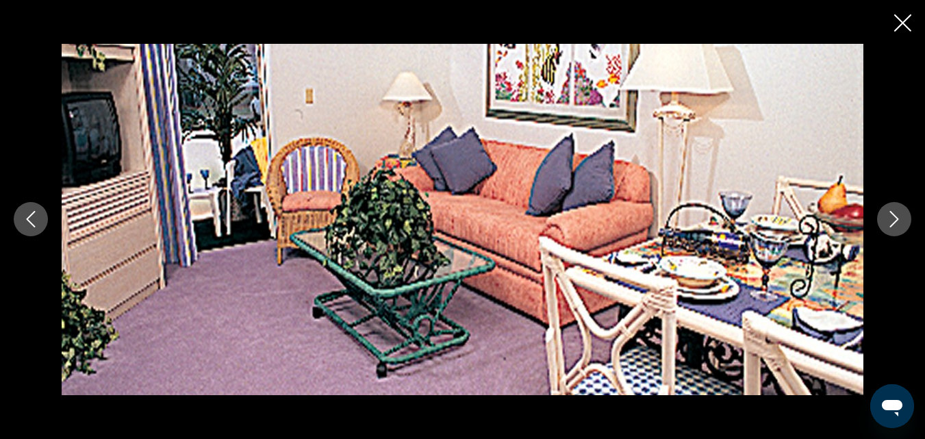
click at [893, 219] on icon "Next image" at bounding box center [894, 219] width 16 height 16
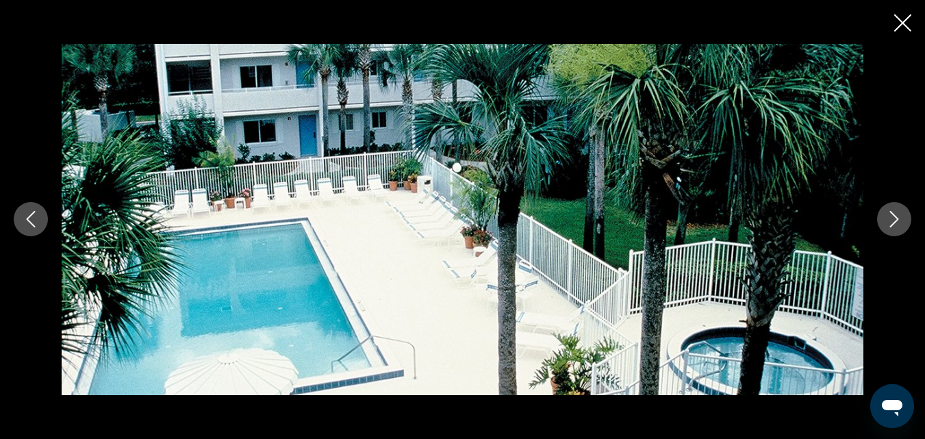
click at [893, 219] on icon "Next image" at bounding box center [894, 219] width 16 height 16
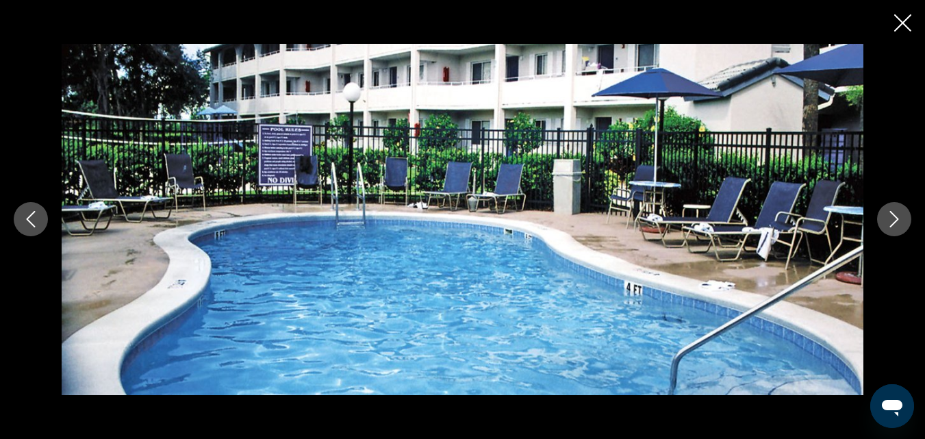
click at [893, 219] on icon "Next image" at bounding box center [894, 219] width 16 height 16
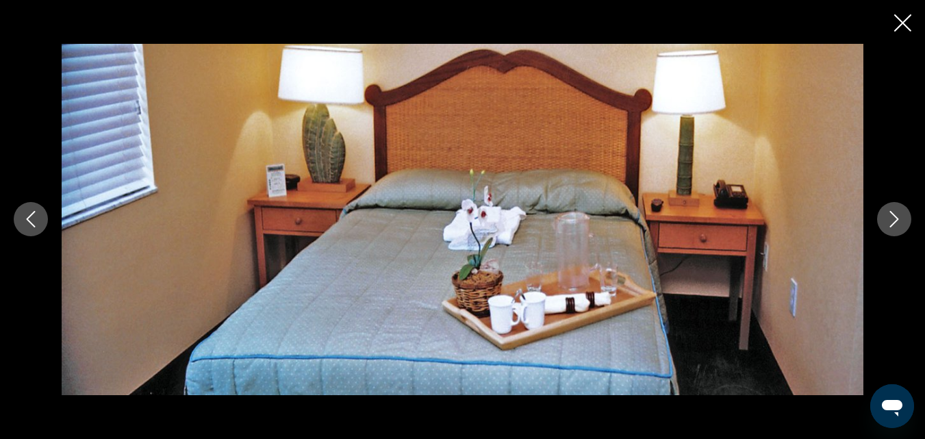
click at [893, 219] on icon "Next image" at bounding box center [894, 219] width 16 height 16
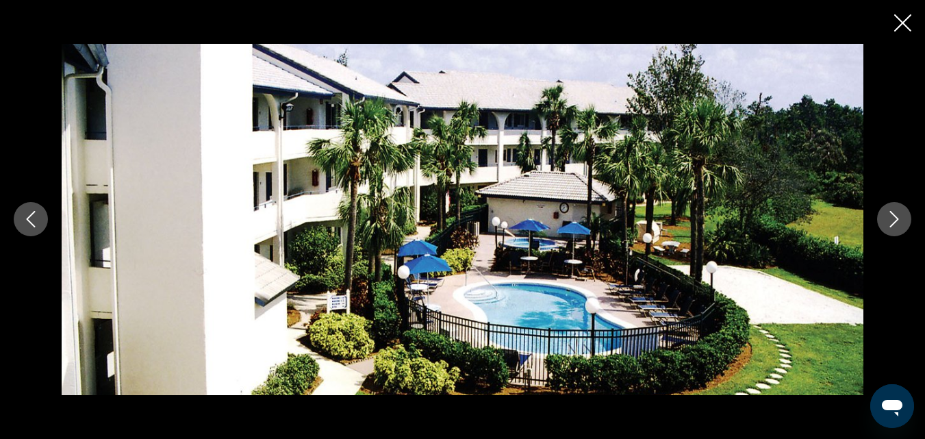
click at [27, 223] on icon "Previous image" at bounding box center [31, 219] width 16 height 16
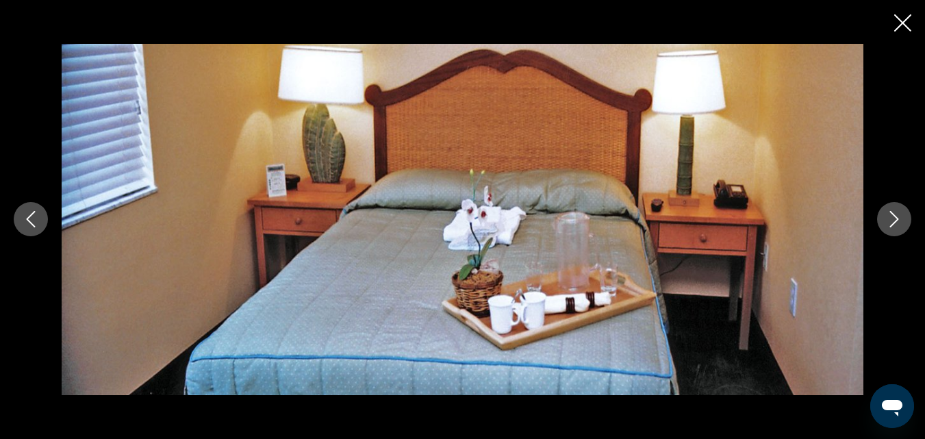
click at [899, 223] on icon "Next image" at bounding box center [894, 219] width 16 height 16
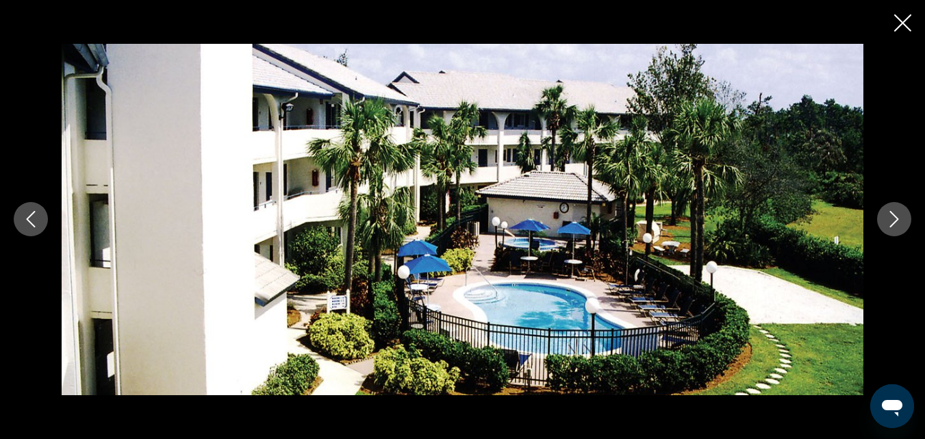
click at [899, 223] on icon "Next image" at bounding box center [894, 219] width 16 height 16
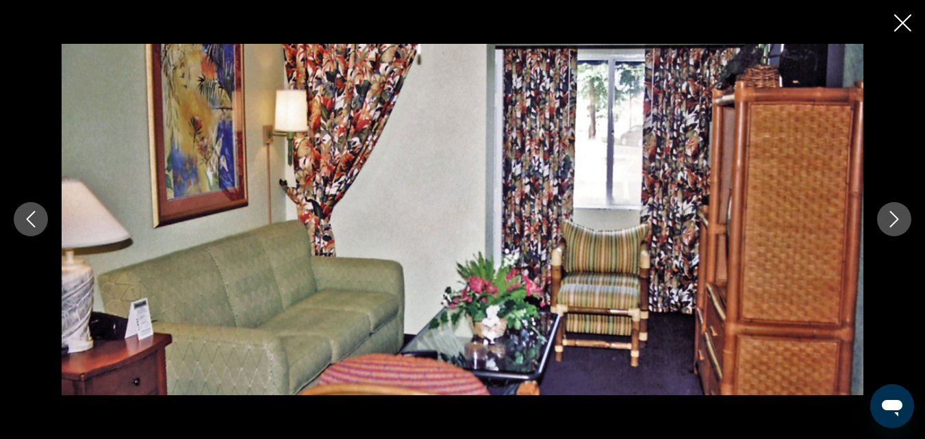
click at [899, 223] on icon "Next image" at bounding box center [894, 219] width 16 height 16
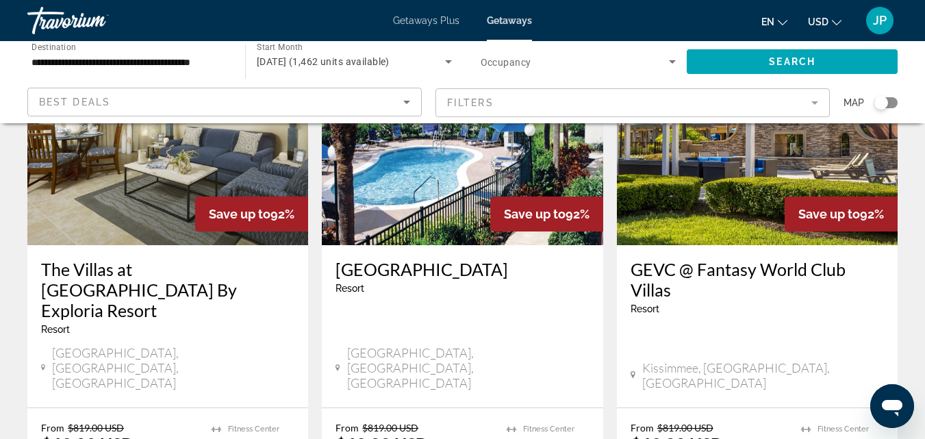
scroll to position [1171, 0]
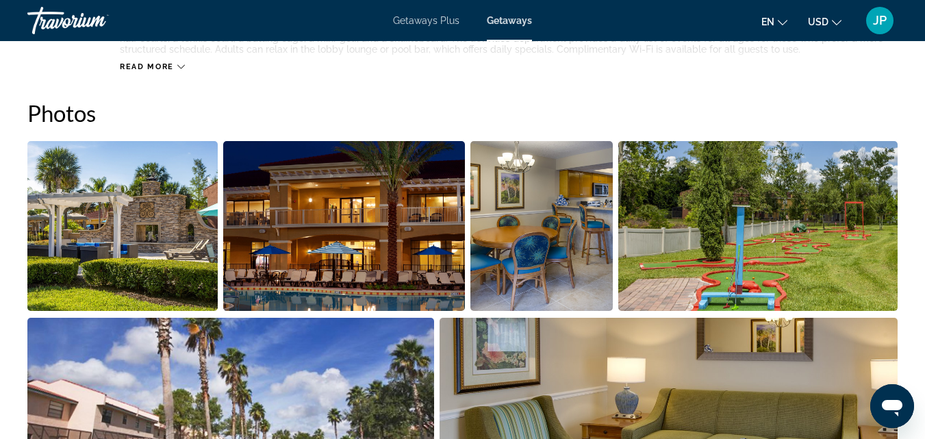
scroll to position [859, 0]
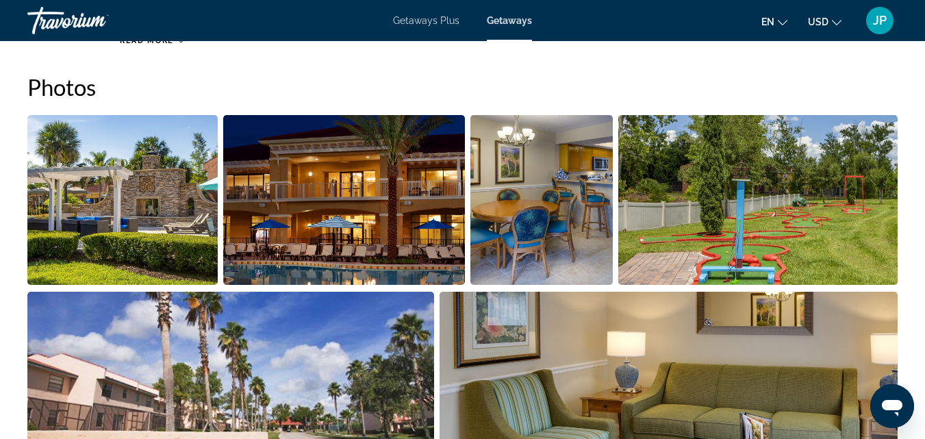
click at [101, 231] on img "Open full-screen image slider" at bounding box center [122, 200] width 190 height 170
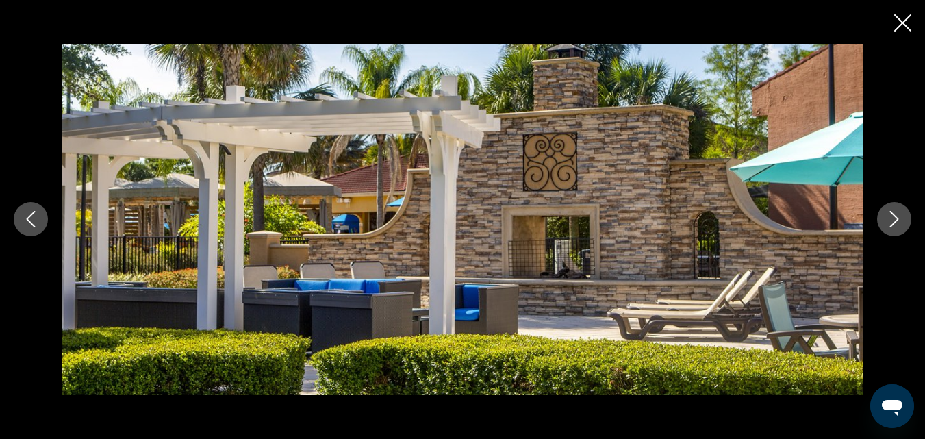
click at [884, 220] on button "Next image" at bounding box center [895, 219] width 34 height 34
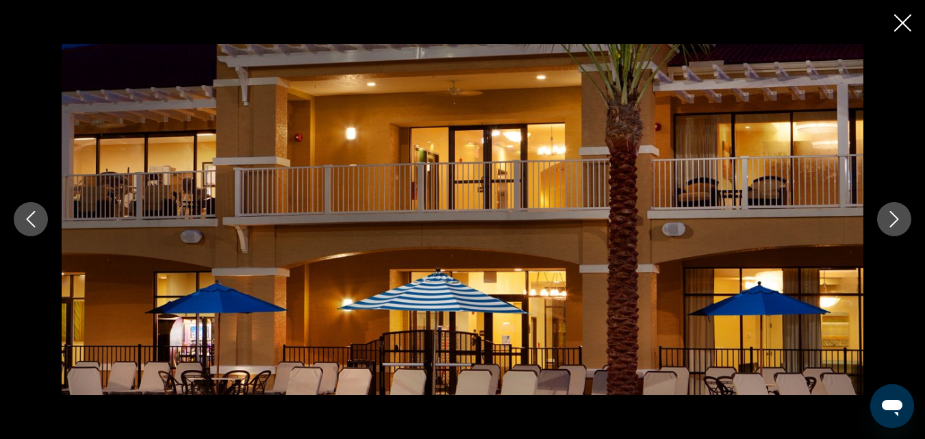
click at [884, 220] on button "Next image" at bounding box center [895, 219] width 34 height 34
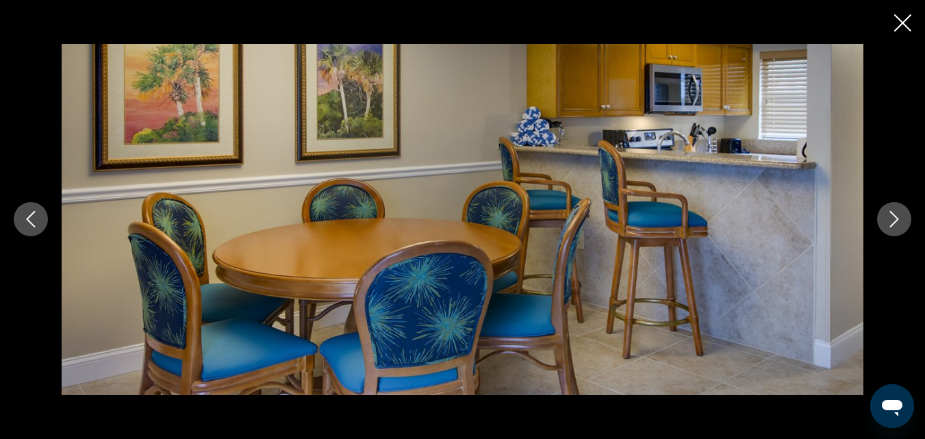
click at [884, 220] on button "Next image" at bounding box center [895, 219] width 34 height 34
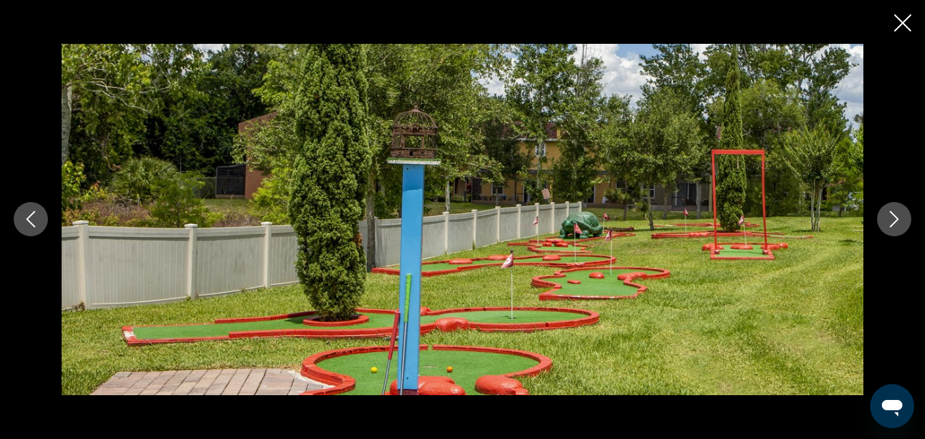
click at [884, 220] on button "Next image" at bounding box center [895, 219] width 34 height 34
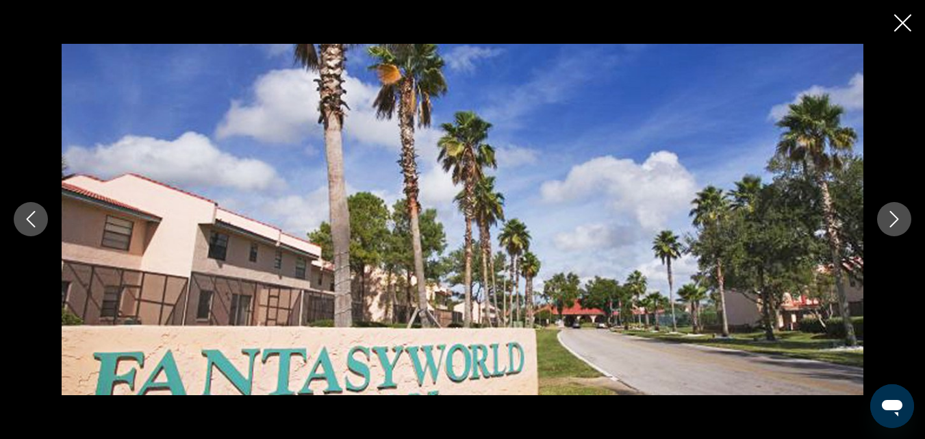
click at [884, 220] on button "Next image" at bounding box center [895, 219] width 34 height 34
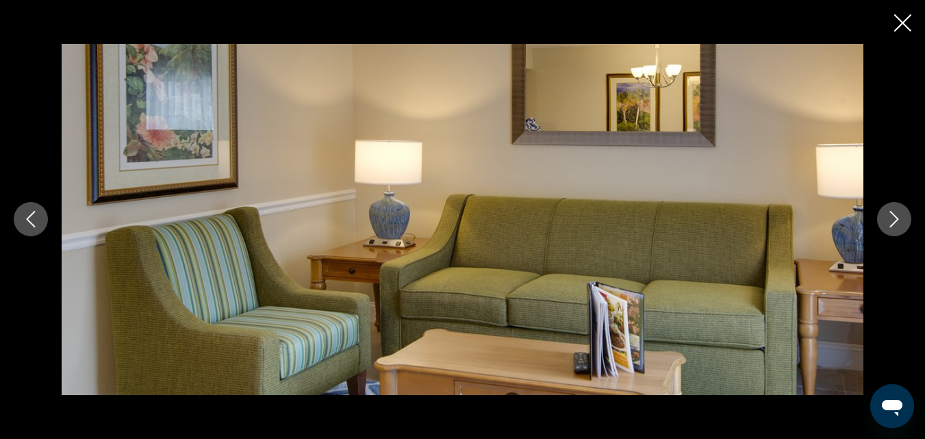
click at [884, 220] on button "Next image" at bounding box center [895, 219] width 34 height 34
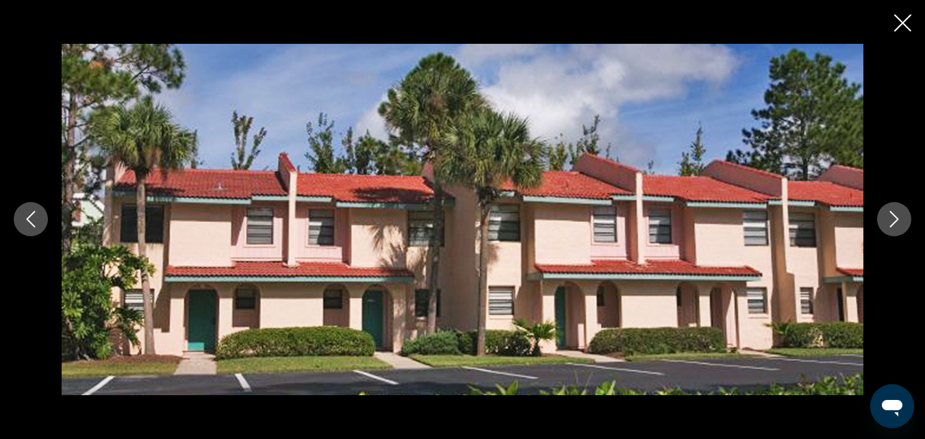
click at [884, 220] on button "Next image" at bounding box center [895, 219] width 34 height 34
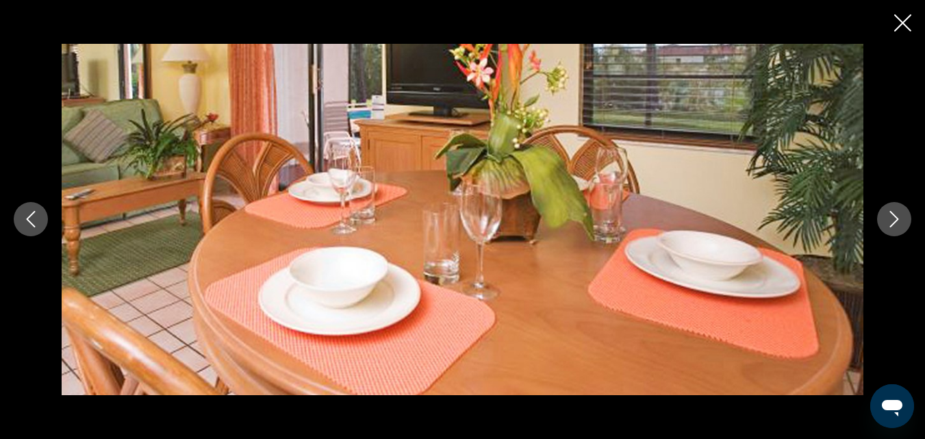
click at [884, 220] on button "Next image" at bounding box center [895, 219] width 34 height 34
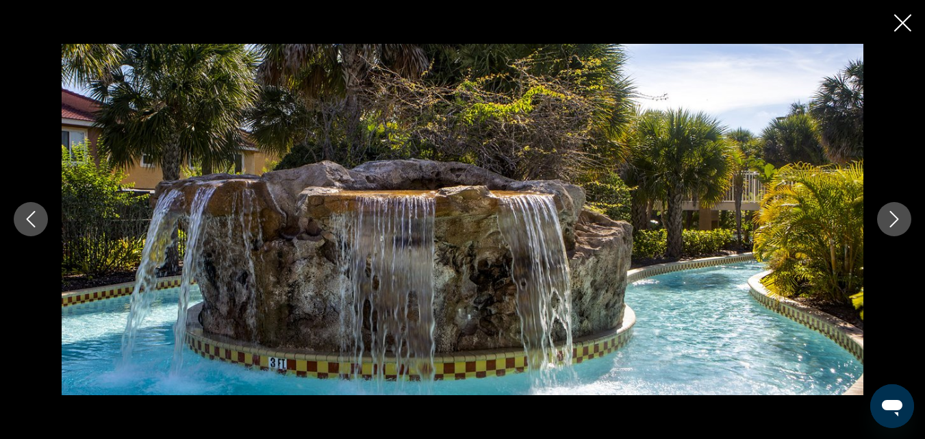
click at [884, 220] on button "Next image" at bounding box center [895, 219] width 34 height 34
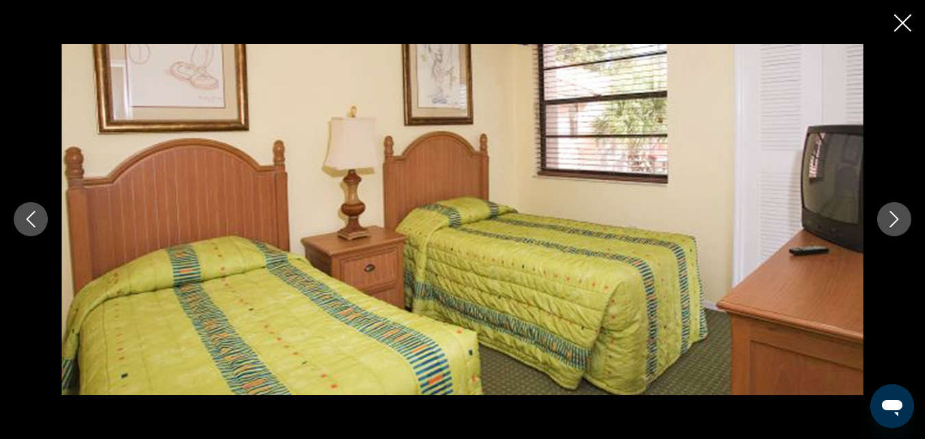
click at [884, 220] on button "Next image" at bounding box center [895, 219] width 34 height 34
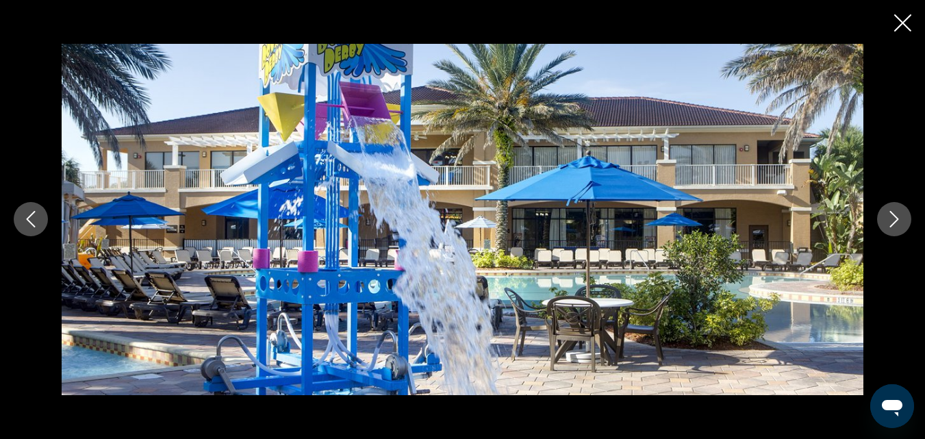
click at [884, 220] on button "Next image" at bounding box center [895, 219] width 34 height 34
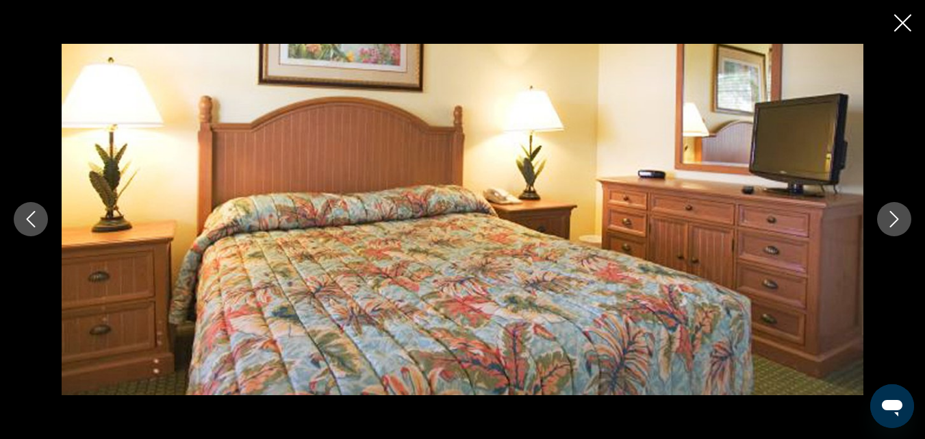
click at [884, 220] on button "Next image" at bounding box center [895, 219] width 34 height 34
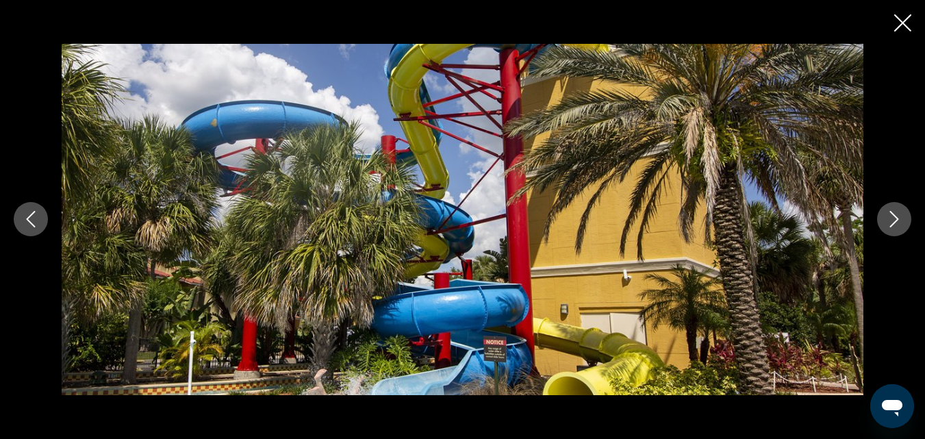
click at [884, 220] on button "Next image" at bounding box center [895, 219] width 34 height 34
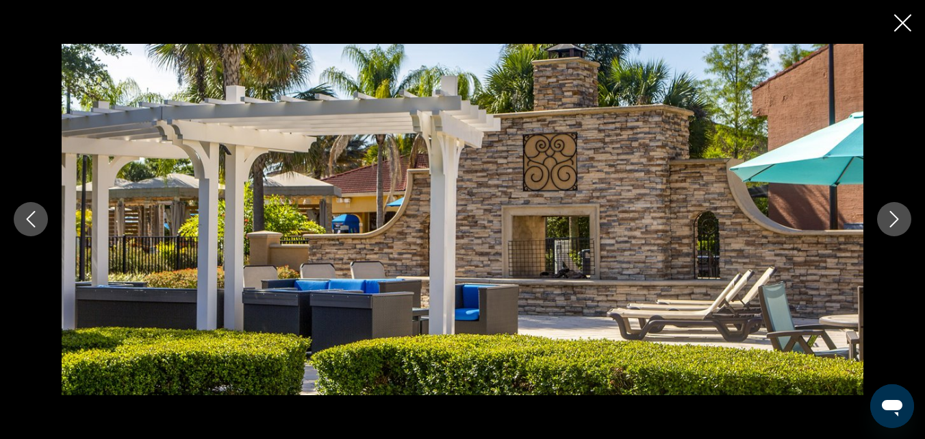
click at [884, 220] on button "Next image" at bounding box center [895, 219] width 34 height 34
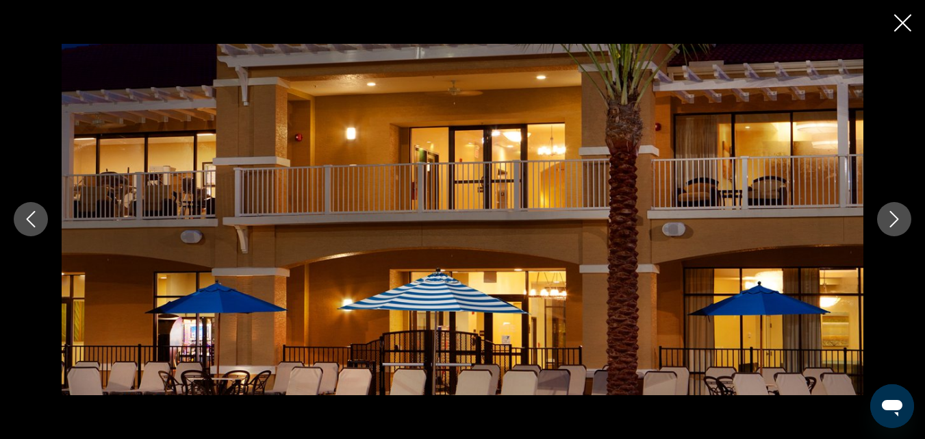
click at [884, 220] on button "Next image" at bounding box center [895, 219] width 34 height 34
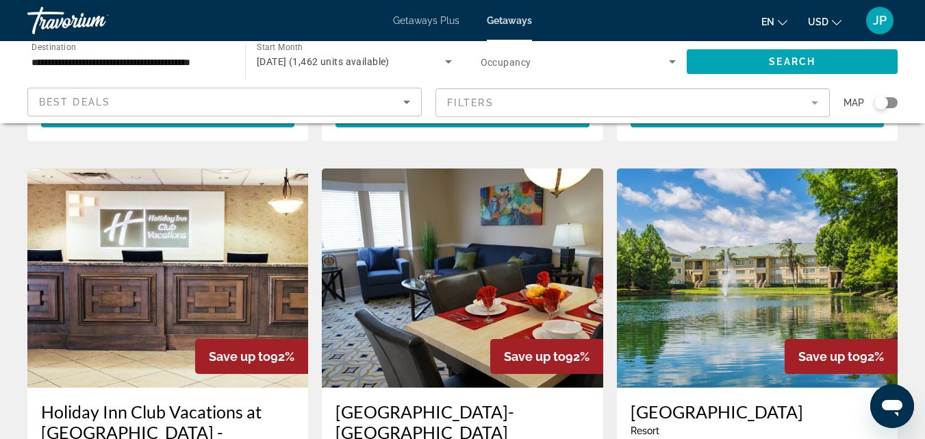
scroll to position [1565, 0]
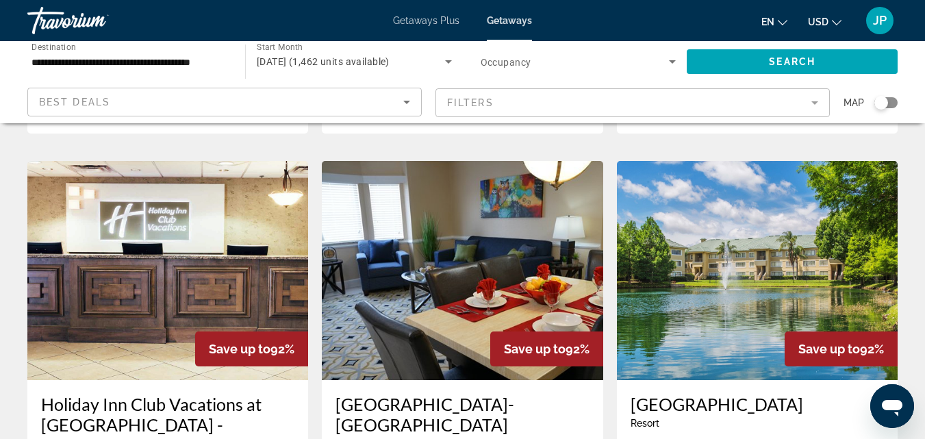
click at [132, 394] on h3 "Holiday Inn Club Vacations at [GEOGRAPHIC_DATA] - [GEOGRAPHIC_DATA]" at bounding box center [167, 425] width 253 height 62
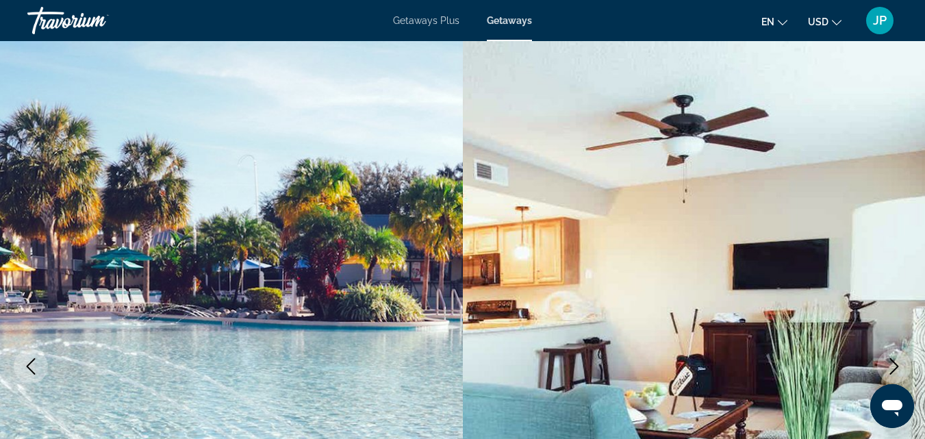
click at [891, 365] on icon "Next image" at bounding box center [894, 366] width 16 height 16
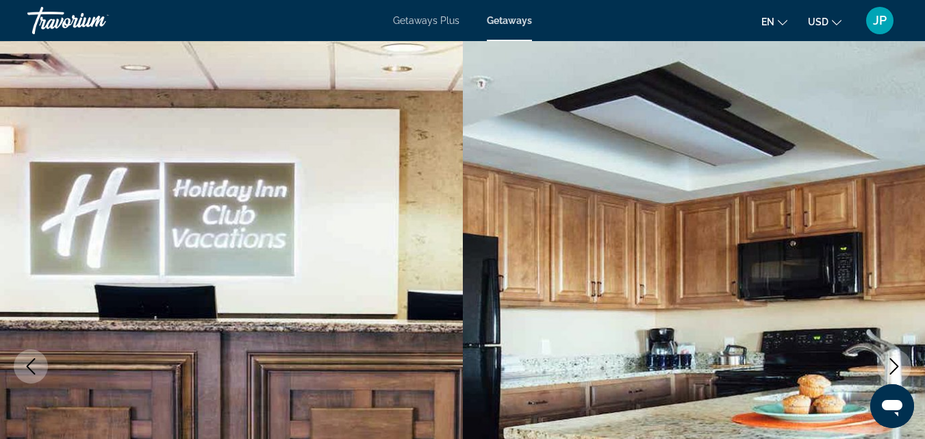
click at [891, 365] on icon "Next image" at bounding box center [894, 366] width 16 height 16
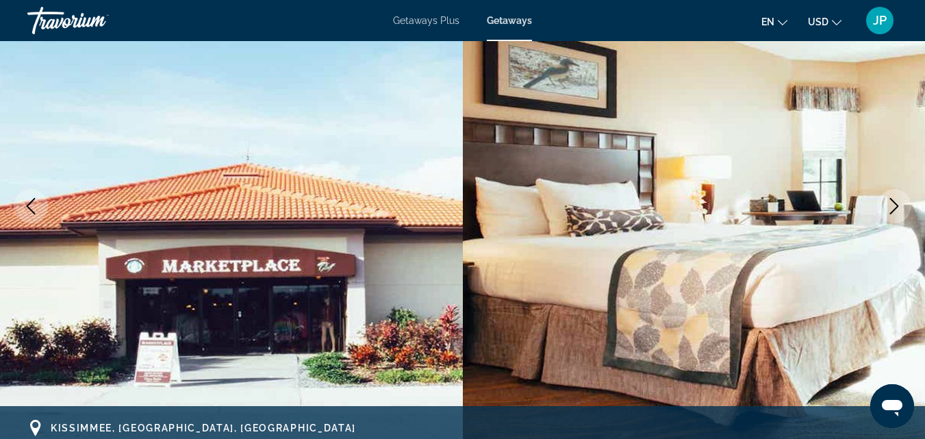
scroll to position [191, 0]
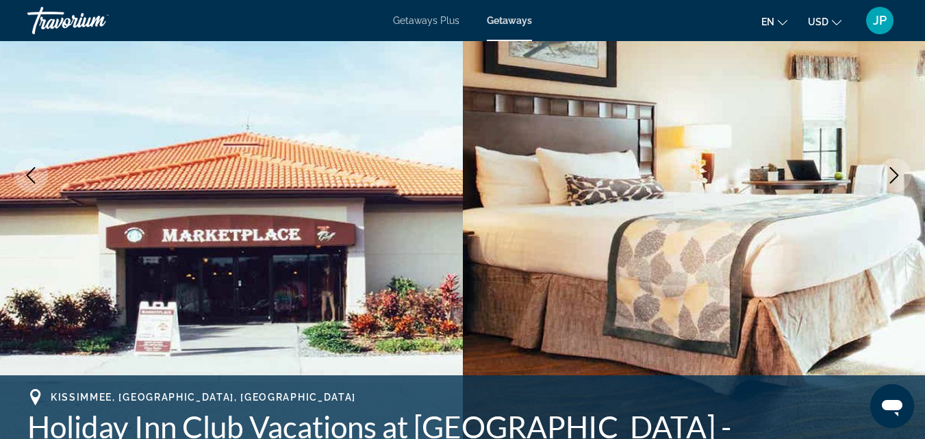
click at [893, 174] on icon "Next image" at bounding box center [894, 175] width 16 height 16
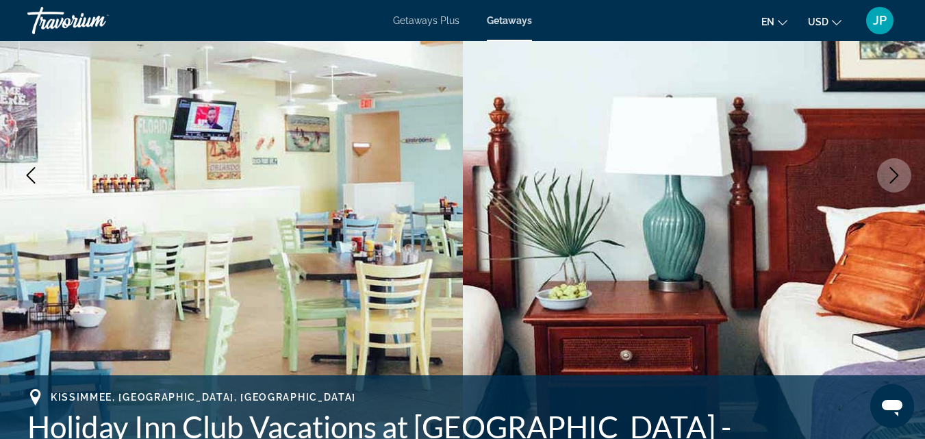
click at [893, 174] on icon "Next image" at bounding box center [894, 175] width 16 height 16
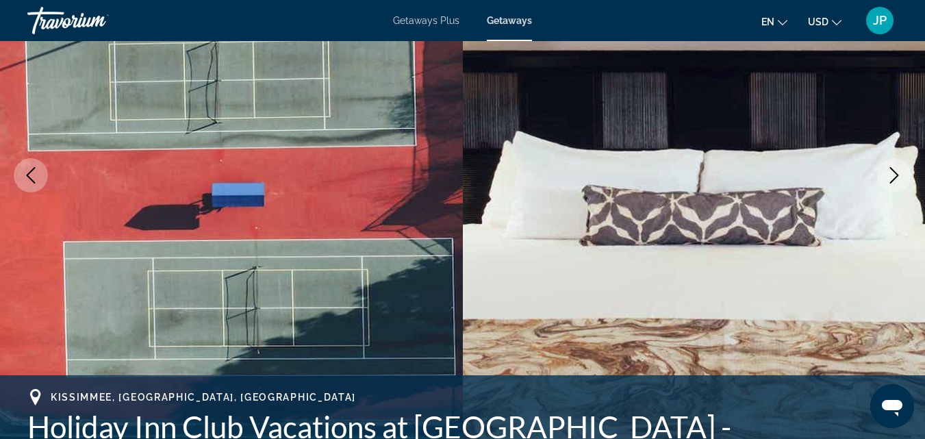
click at [893, 174] on icon "Next image" at bounding box center [894, 175] width 16 height 16
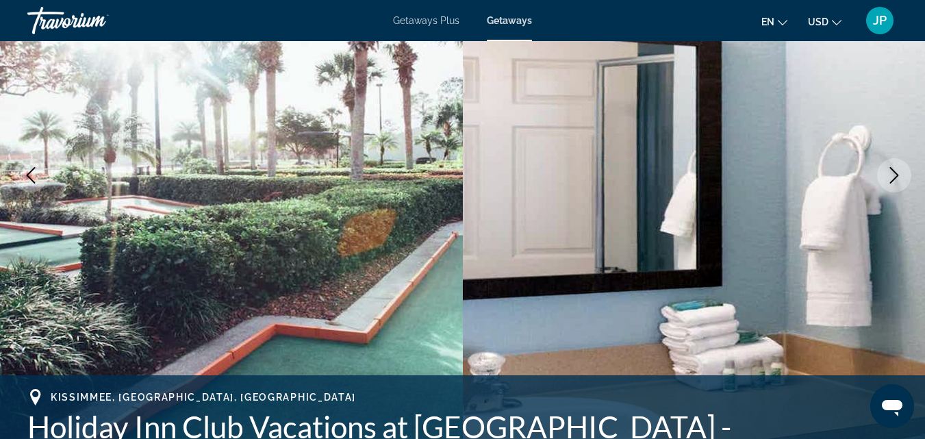
click at [893, 174] on icon "Next image" at bounding box center [894, 175] width 16 height 16
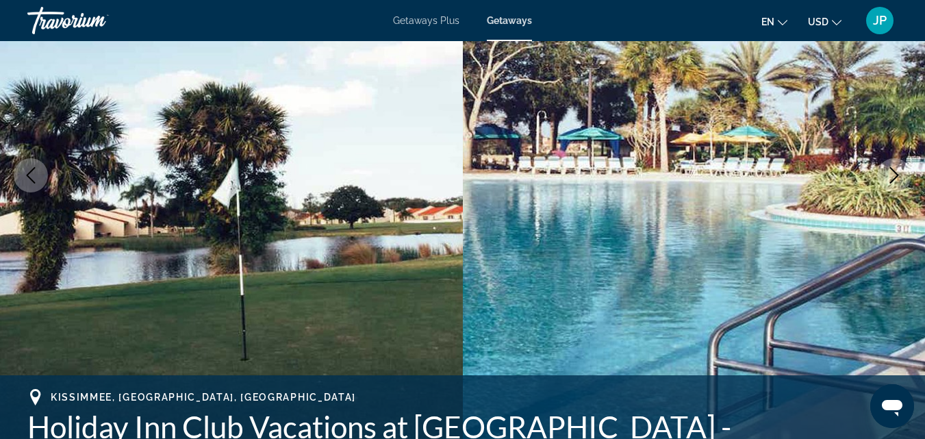
click at [893, 174] on icon "Next image" at bounding box center [894, 175] width 16 height 16
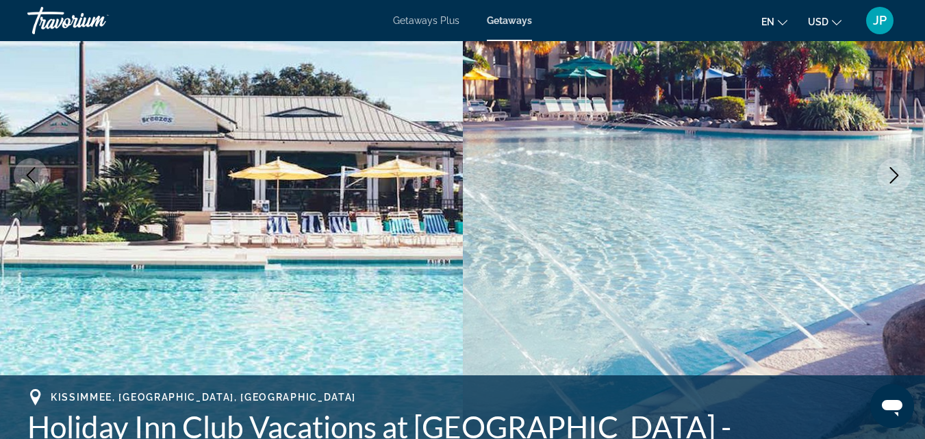
click at [893, 174] on icon "Next image" at bounding box center [894, 175] width 16 height 16
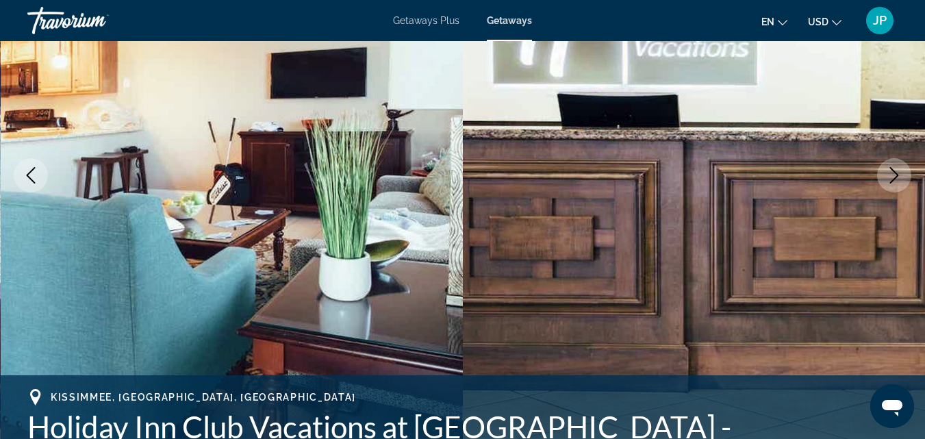
click at [893, 174] on icon "Next image" at bounding box center [894, 175] width 16 height 16
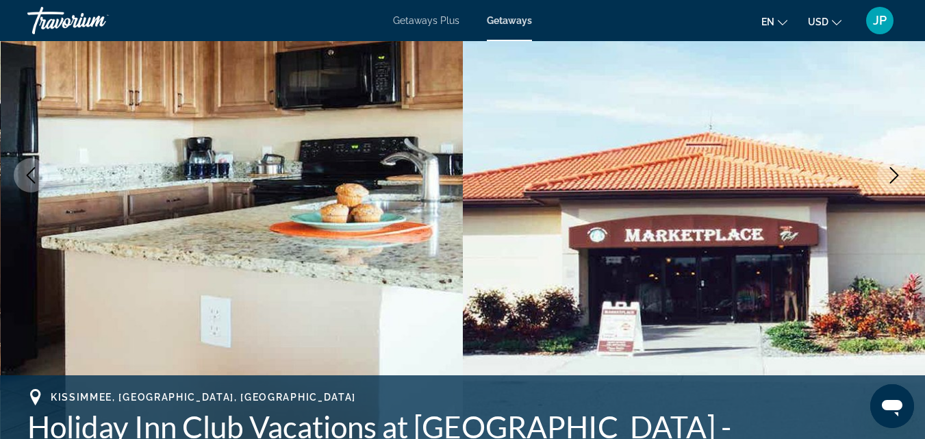
click at [893, 174] on icon "Next image" at bounding box center [894, 175] width 16 height 16
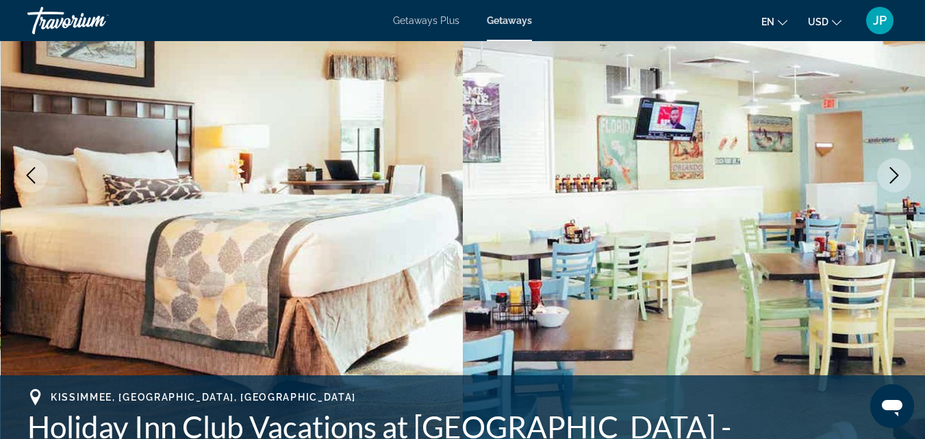
click at [893, 174] on icon "Next image" at bounding box center [894, 175] width 16 height 16
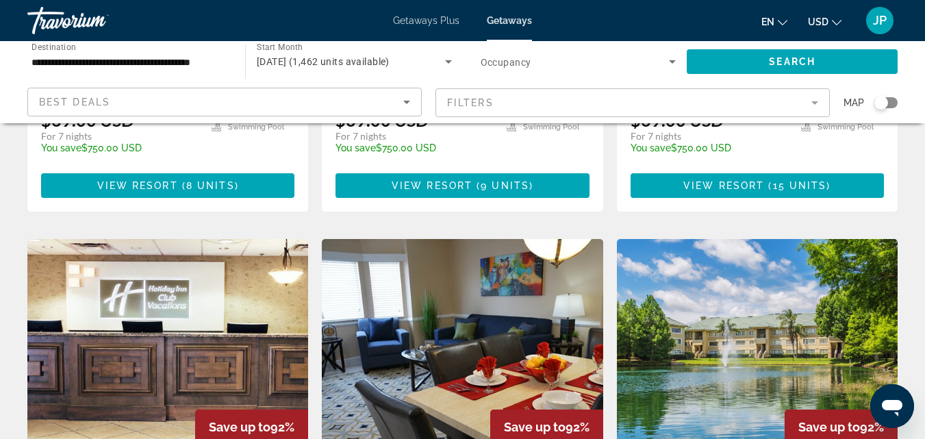
scroll to position [1484, 0]
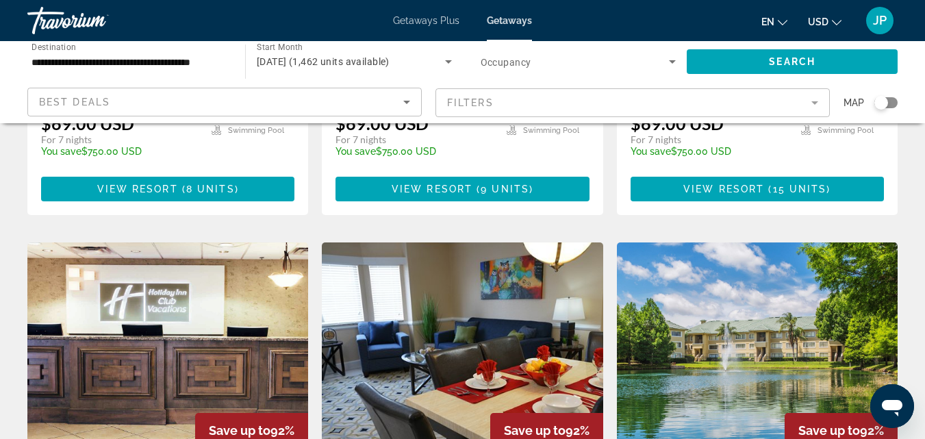
click at [431, 332] on img "Main content" at bounding box center [462, 352] width 281 height 219
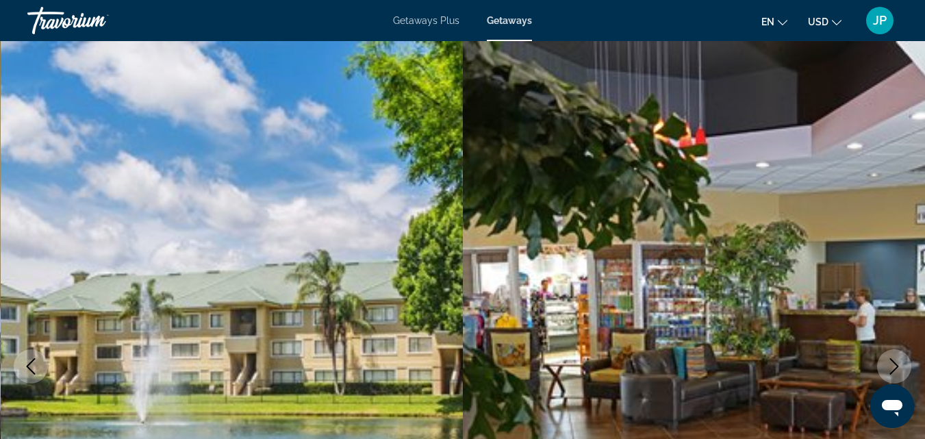
click at [894, 360] on icon "Next image" at bounding box center [894, 366] width 16 height 16
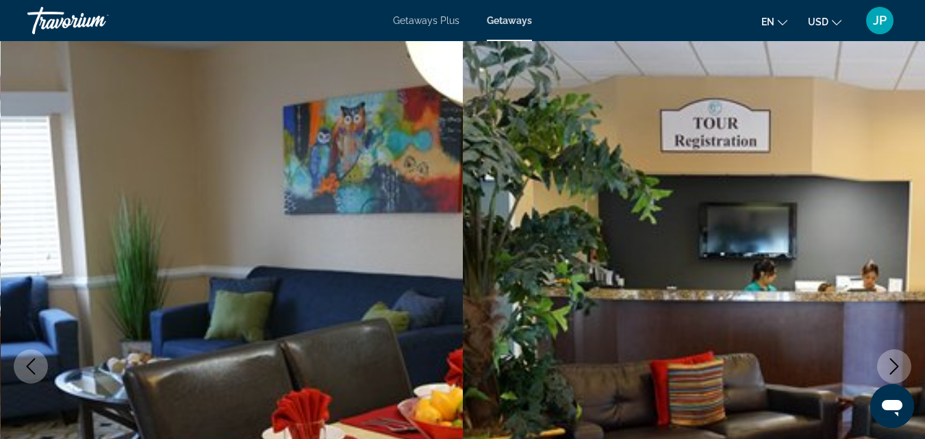
click at [894, 360] on icon "Next image" at bounding box center [894, 366] width 16 height 16
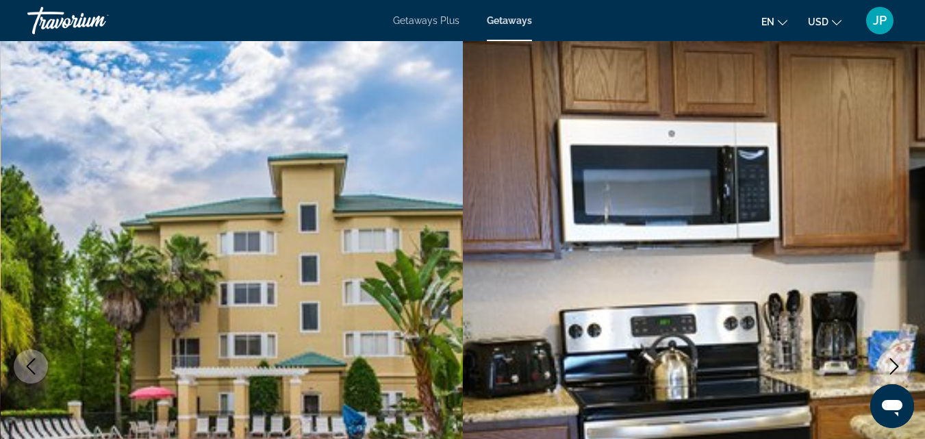
click at [894, 360] on icon "Next image" at bounding box center [894, 366] width 16 height 16
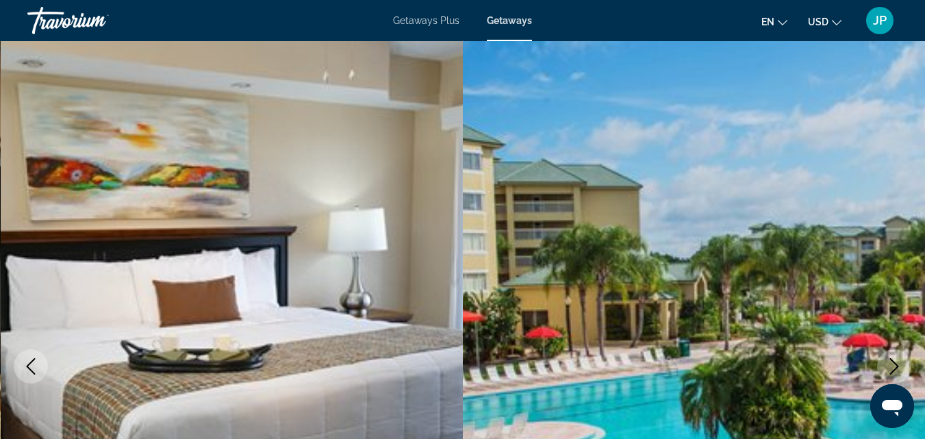
click at [894, 360] on icon "Next image" at bounding box center [894, 366] width 16 height 16
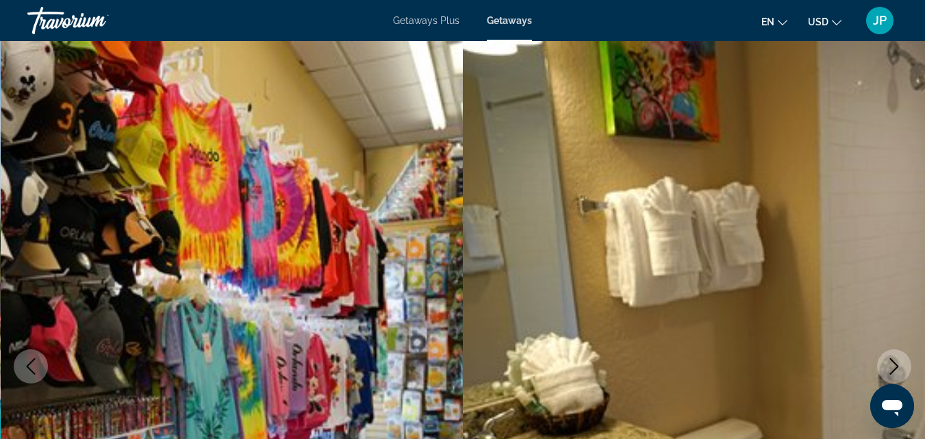
click at [894, 360] on icon "Next image" at bounding box center [894, 366] width 16 height 16
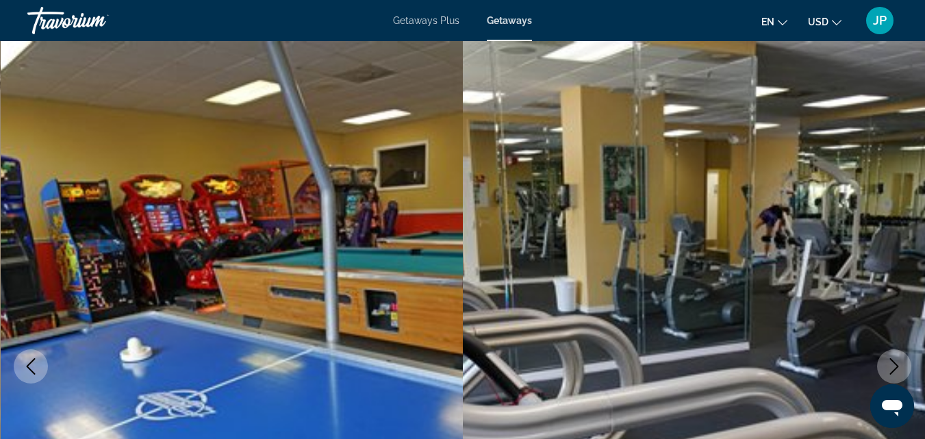
click at [894, 360] on icon "Next image" at bounding box center [894, 366] width 16 height 16
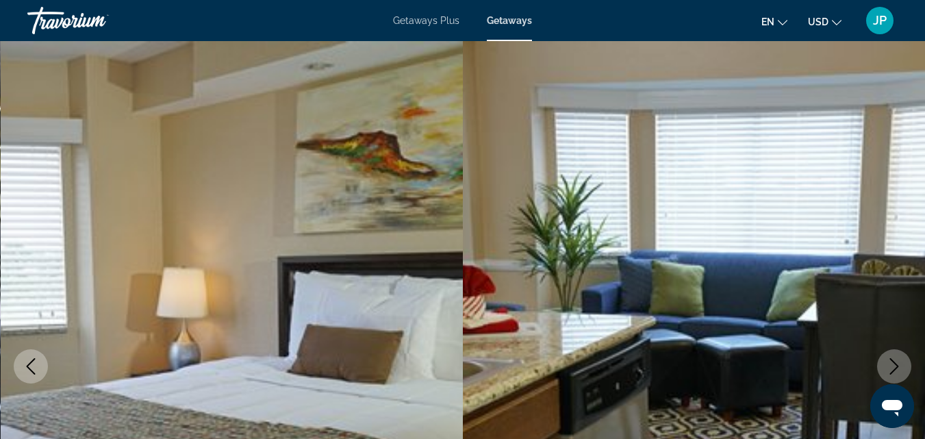
click at [894, 360] on icon "Next image" at bounding box center [894, 366] width 16 height 16
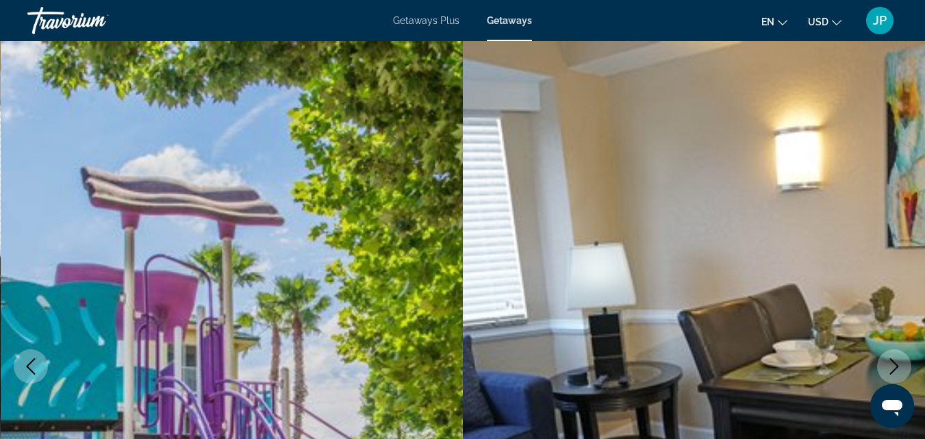
click at [894, 360] on icon "Next image" at bounding box center [894, 366] width 16 height 16
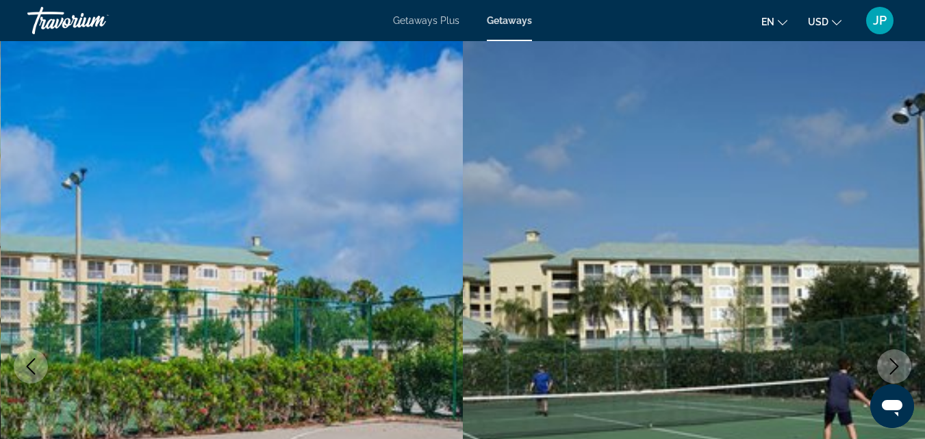
click at [894, 360] on icon "Next image" at bounding box center [894, 366] width 16 height 16
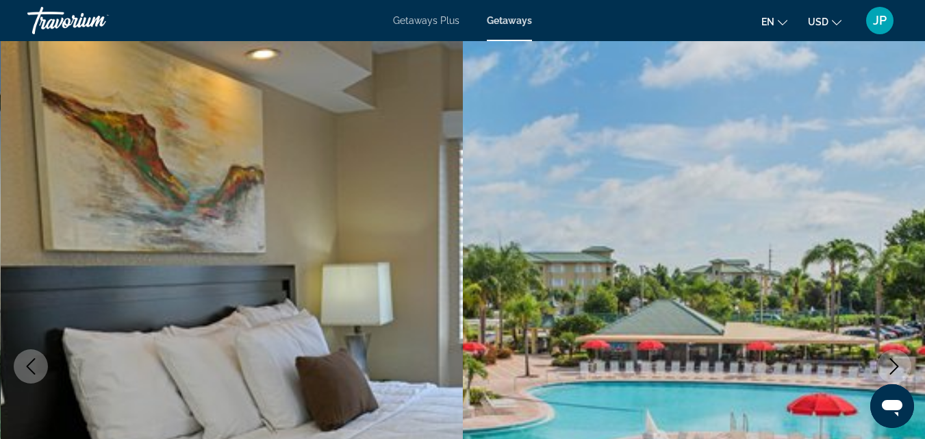
click at [894, 360] on icon "Next image" at bounding box center [894, 366] width 16 height 16
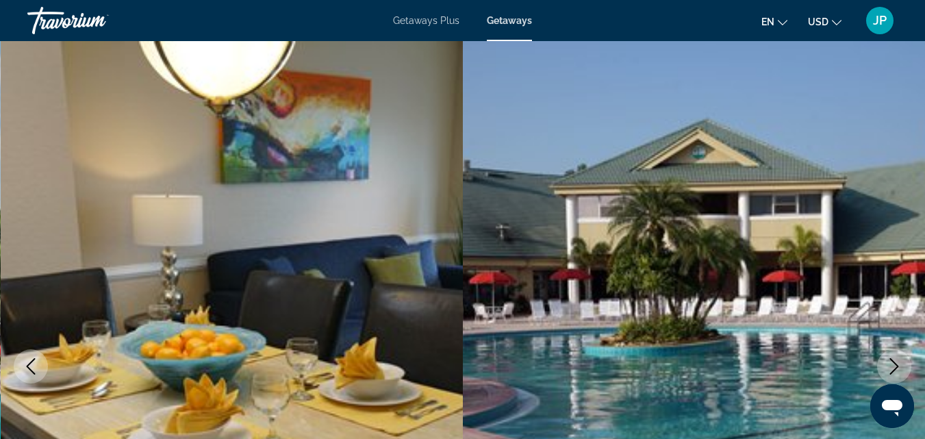
click at [894, 360] on icon "Next image" at bounding box center [894, 366] width 16 height 16
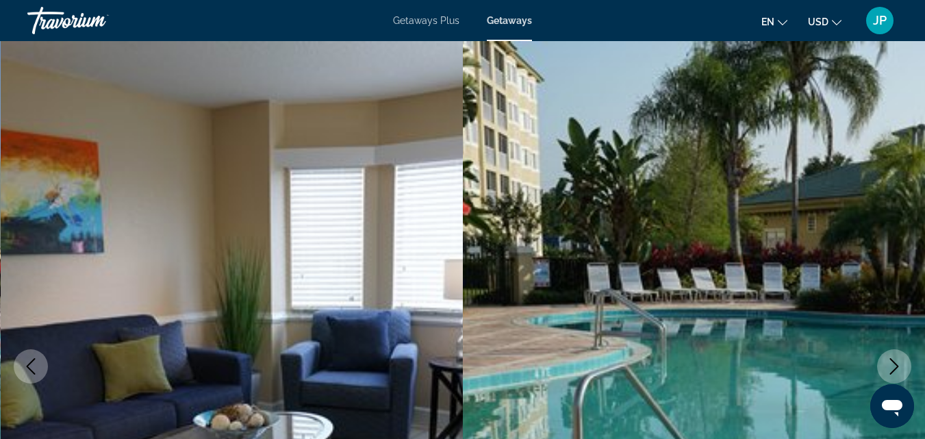
click at [894, 360] on icon "Next image" at bounding box center [894, 366] width 16 height 16
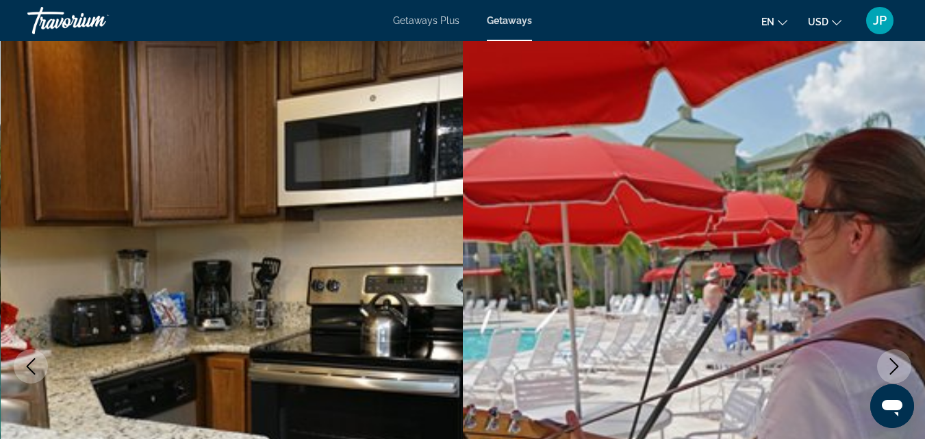
click at [894, 360] on icon "Next image" at bounding box center [894, 366] width 16 height 16
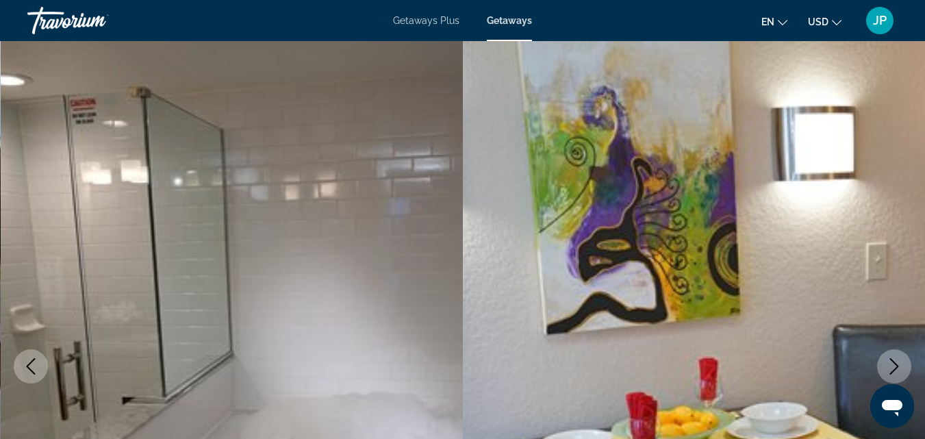
click at [894, 360] on icon "Next image" at bounding box center [894, 366] width 16 height 16
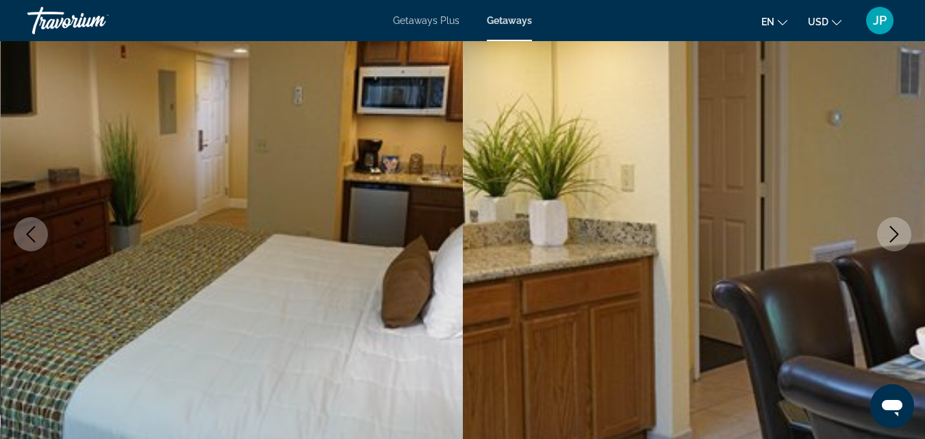
scroll to position [125, 0]
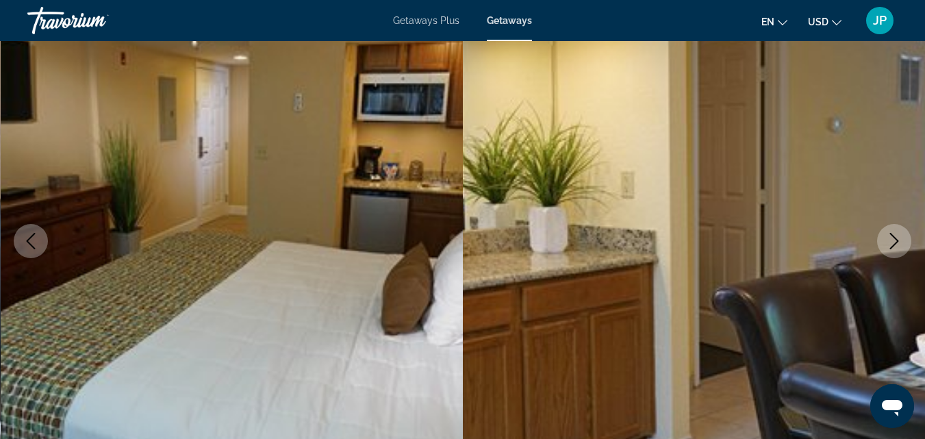
click at [889, 239] on icon "Next image" at bounding box center [894, 241] width 16 height 16
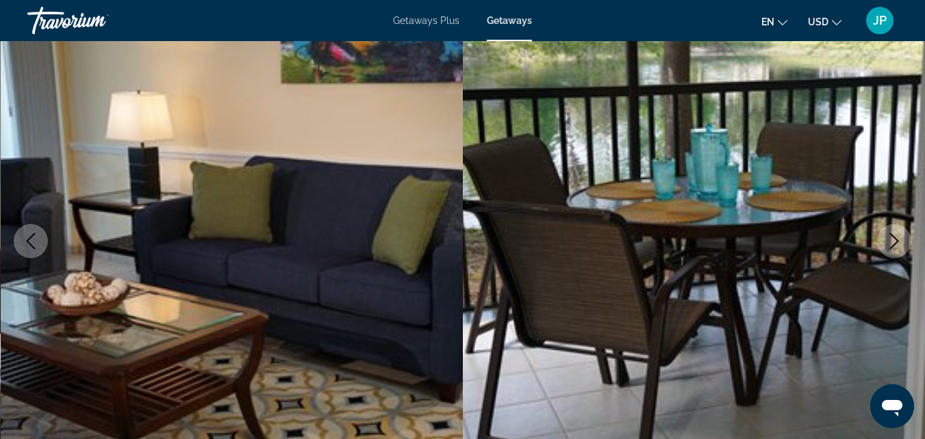
click at [889, 239] on icon "Next image" at bounding box center [894, 241] width 16 height 16
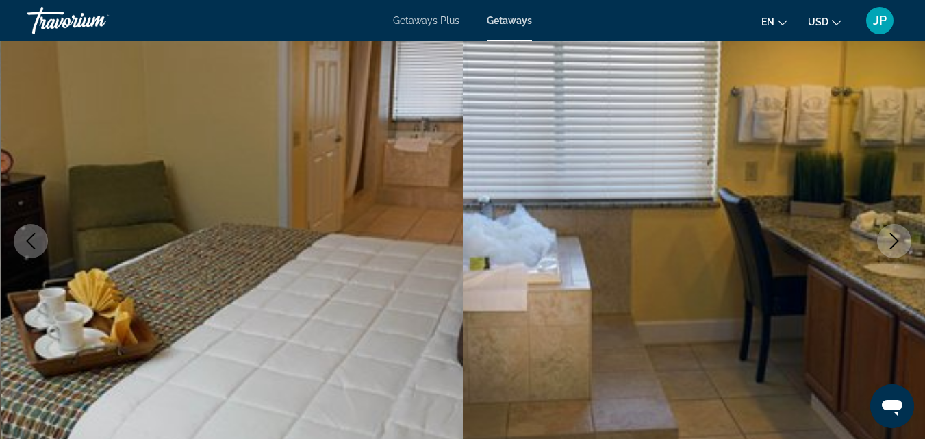
click at [889, 239] on icon "Next image" at bounding box center [894, 241] width 16 height 16
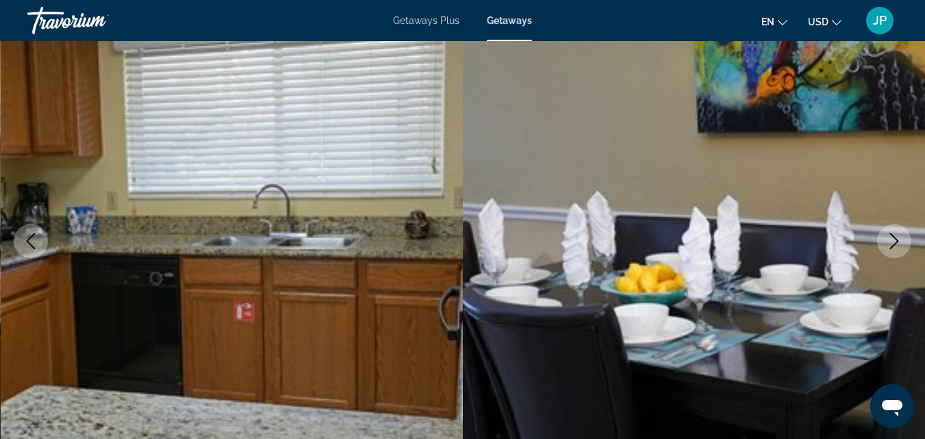
click at [889, 239] on icon "Next image" at bounding box center [894, 241] width 16 height 16
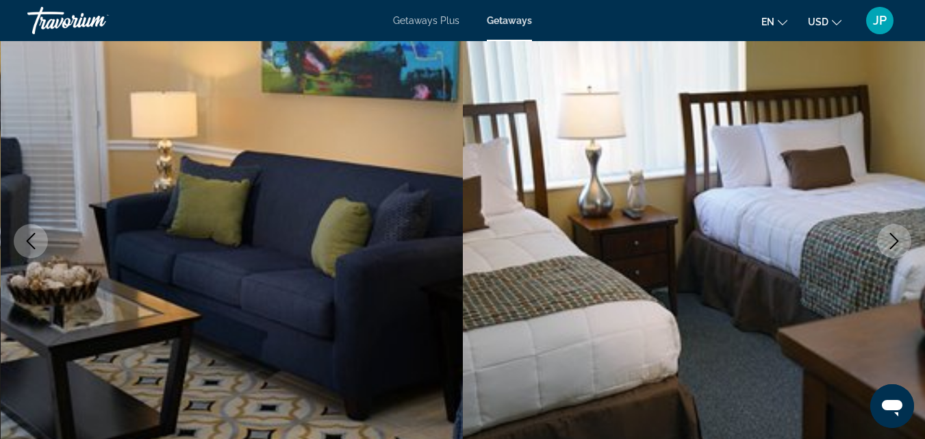
click at [889, 239] on icon "Next image" at bounding box center [894, 241] width 16 height 16
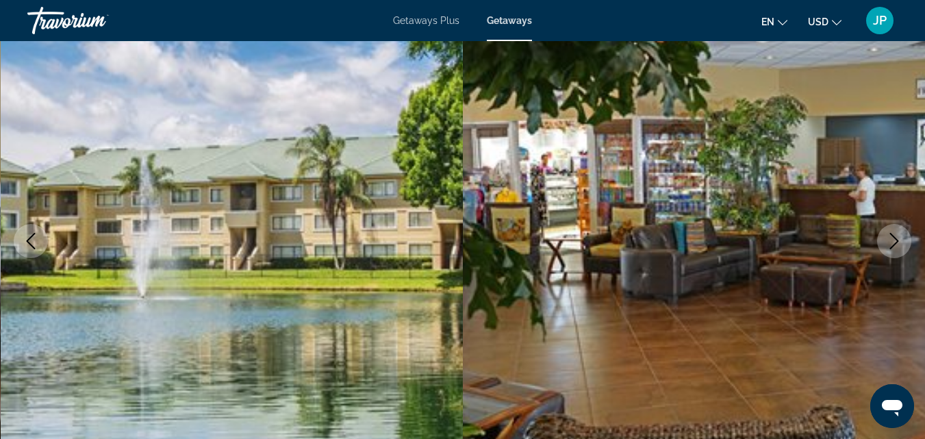
click at [889, 239] on icon "Next image" at bounding box center [894, 241] width 16 height 16
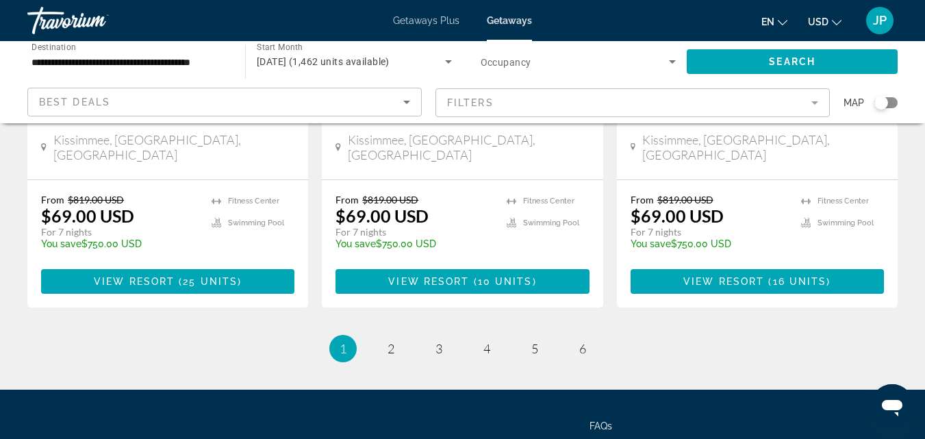
scroll to position [1921, 0]
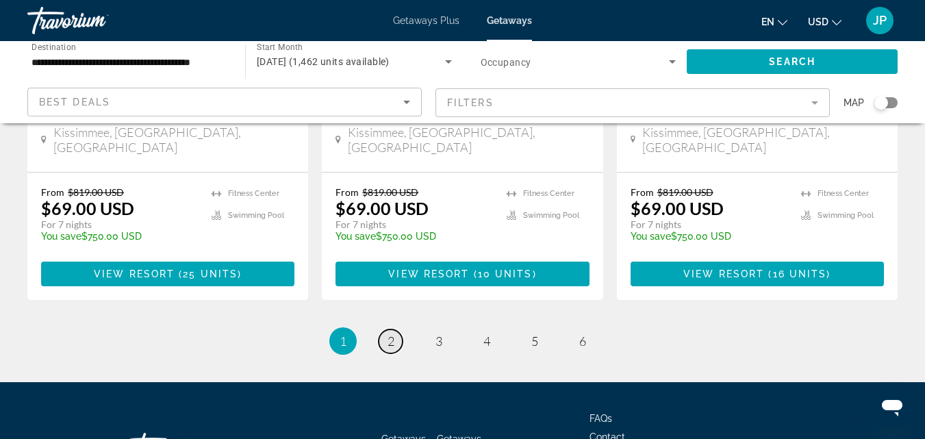
click at [393, 334] on span "2" at bounding box center [391, 341] width 7 height 15
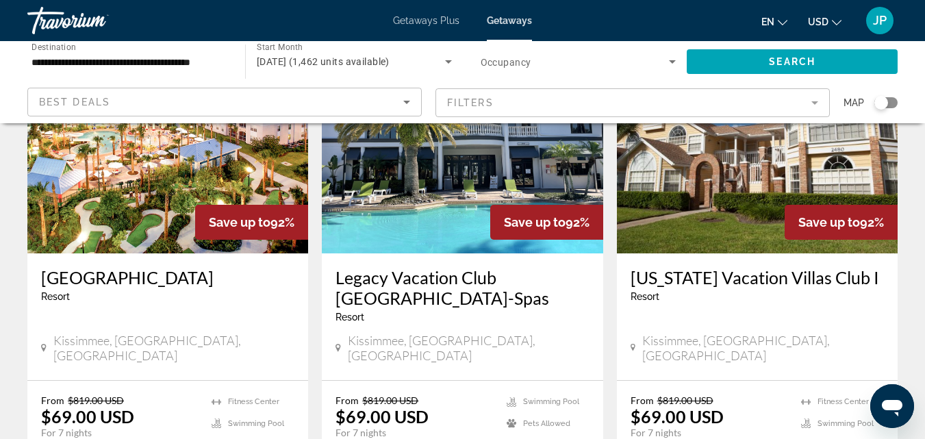
scroll to position [654, 0]
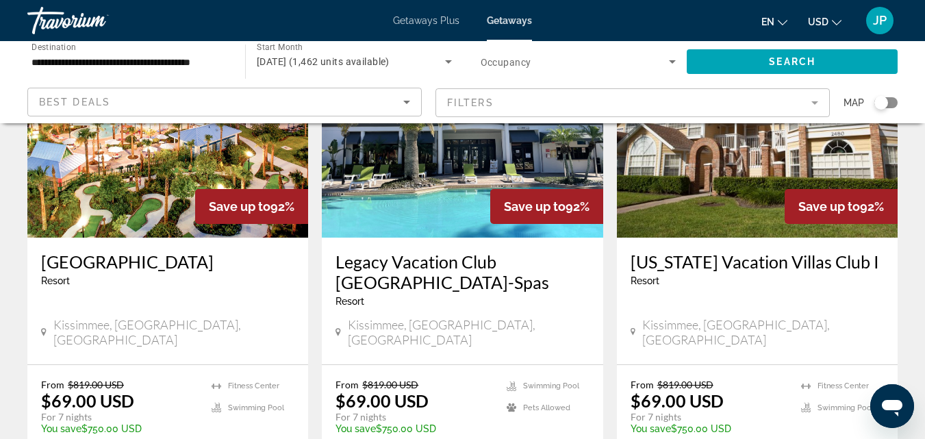
click at [434, 164] on img "Main content" at bounding box center [462, 127] width 281 height 219
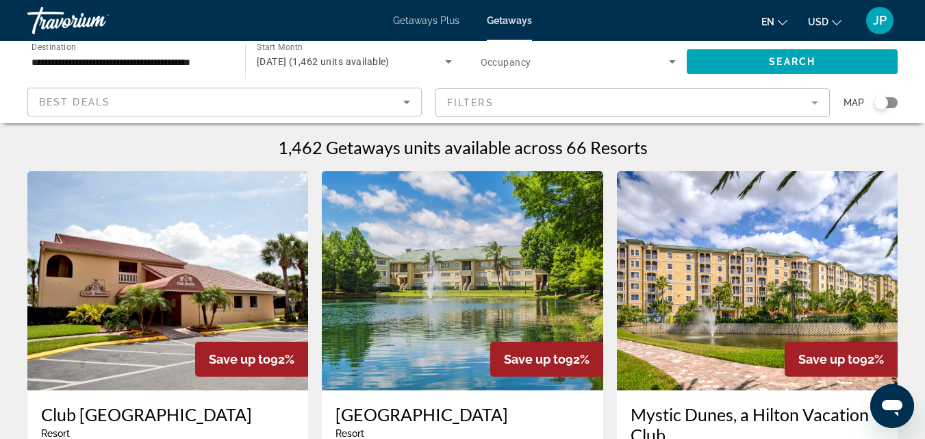
click at [814, 103] on mat-form-field "Filters" at bounding box center [633, 102] width 395 height 29
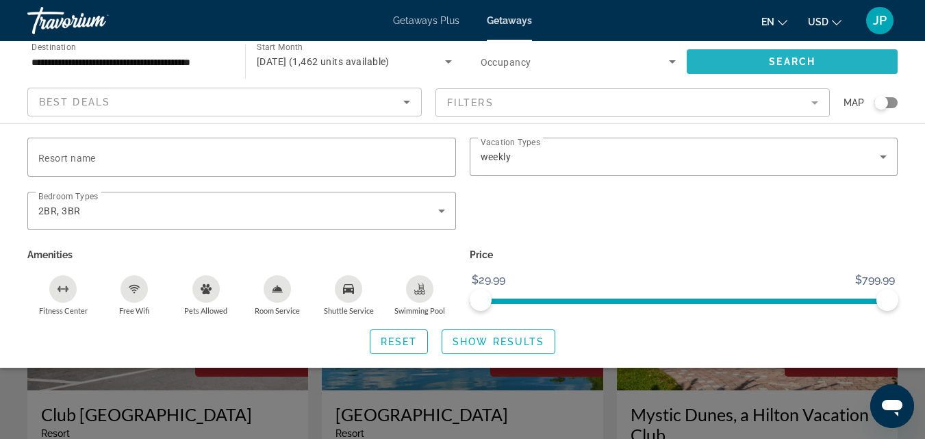
click at [802, 65] on span "Search" at bounding box center [792, 61] width 47 height 11
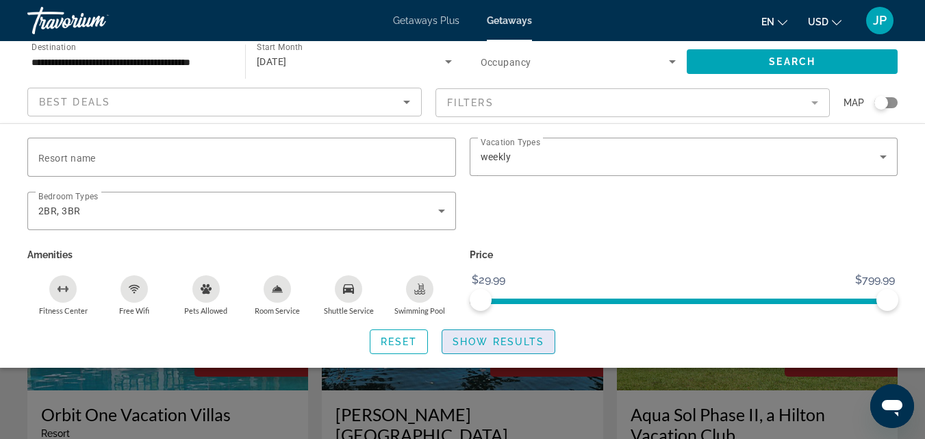
click at [494, 345] on span "Show Results" at bounding box center [499, 341] width 92 height 11
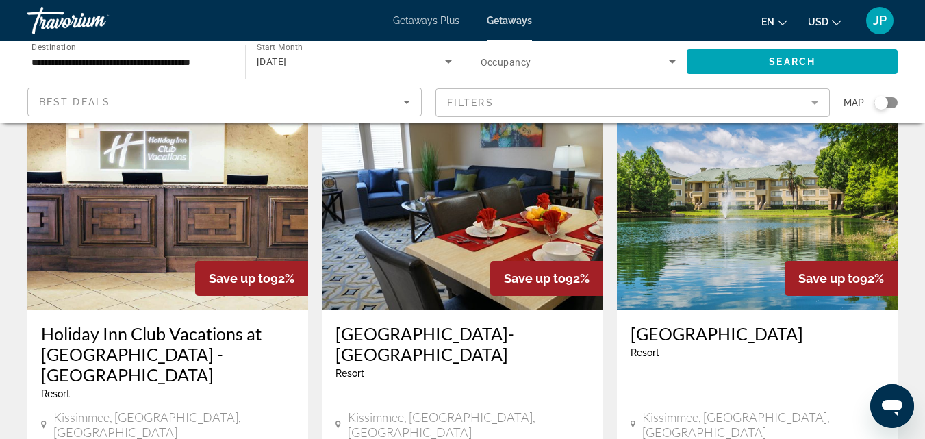
scroll to position [1921, 0]
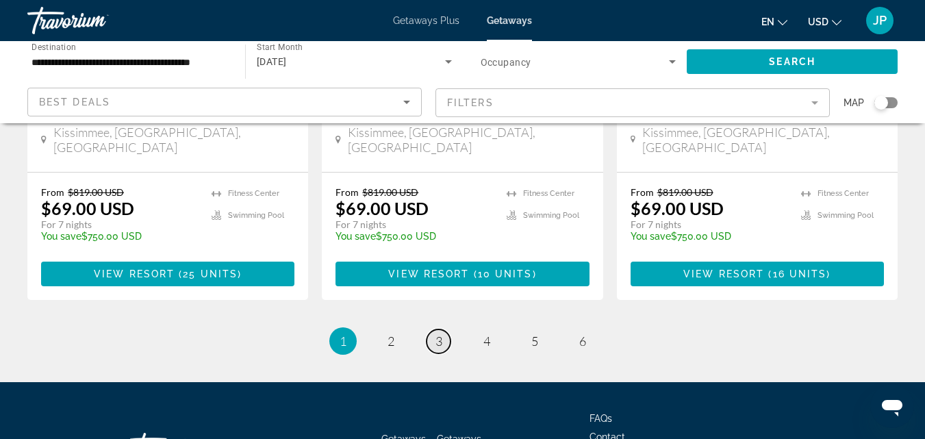
click at [436, 334] on span "3" at bounding box center [439, 341] width 7 height 15
